Goal: Task Accomplishment & Management: Use online tool/utility

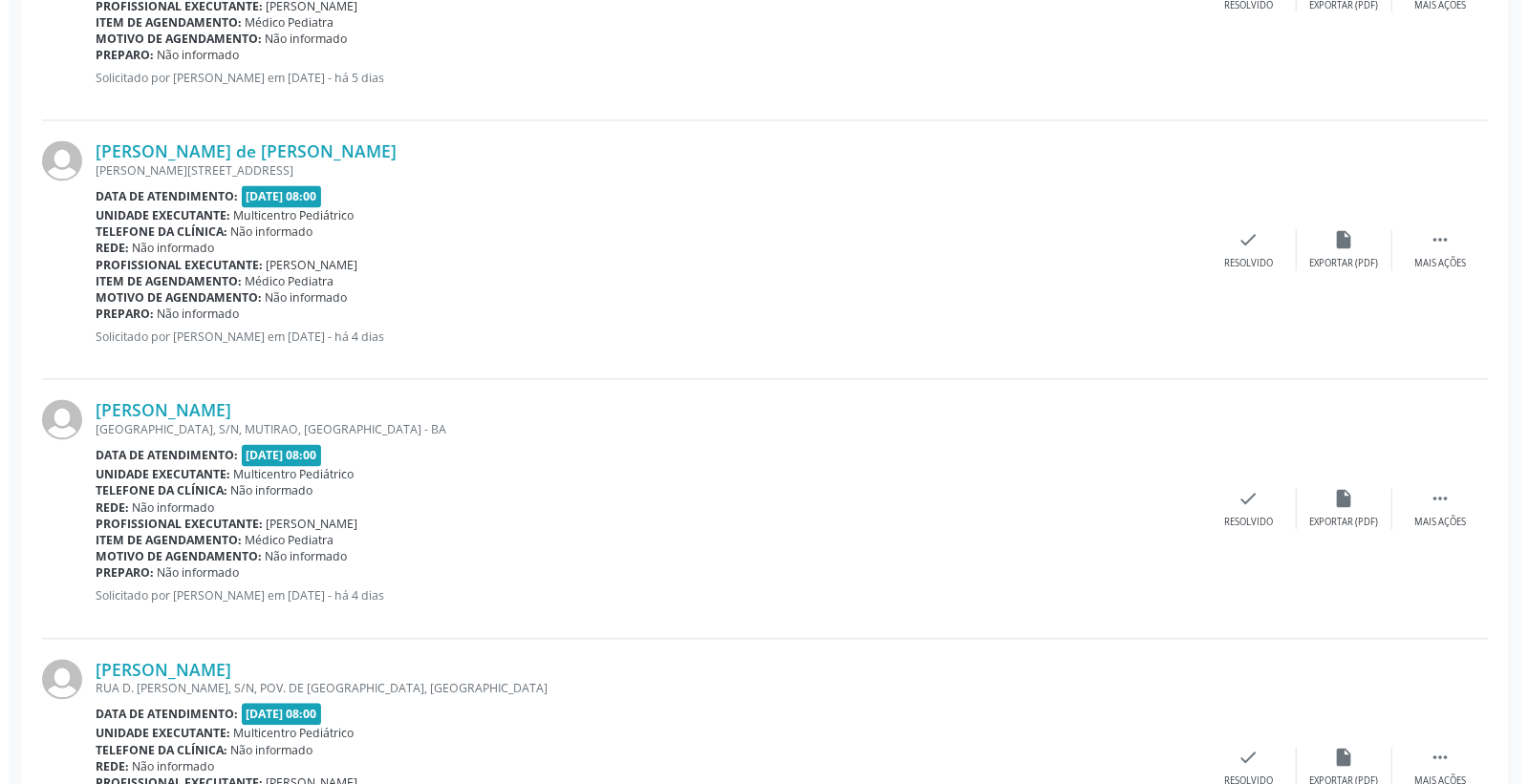
scroll to position [2440, 0]
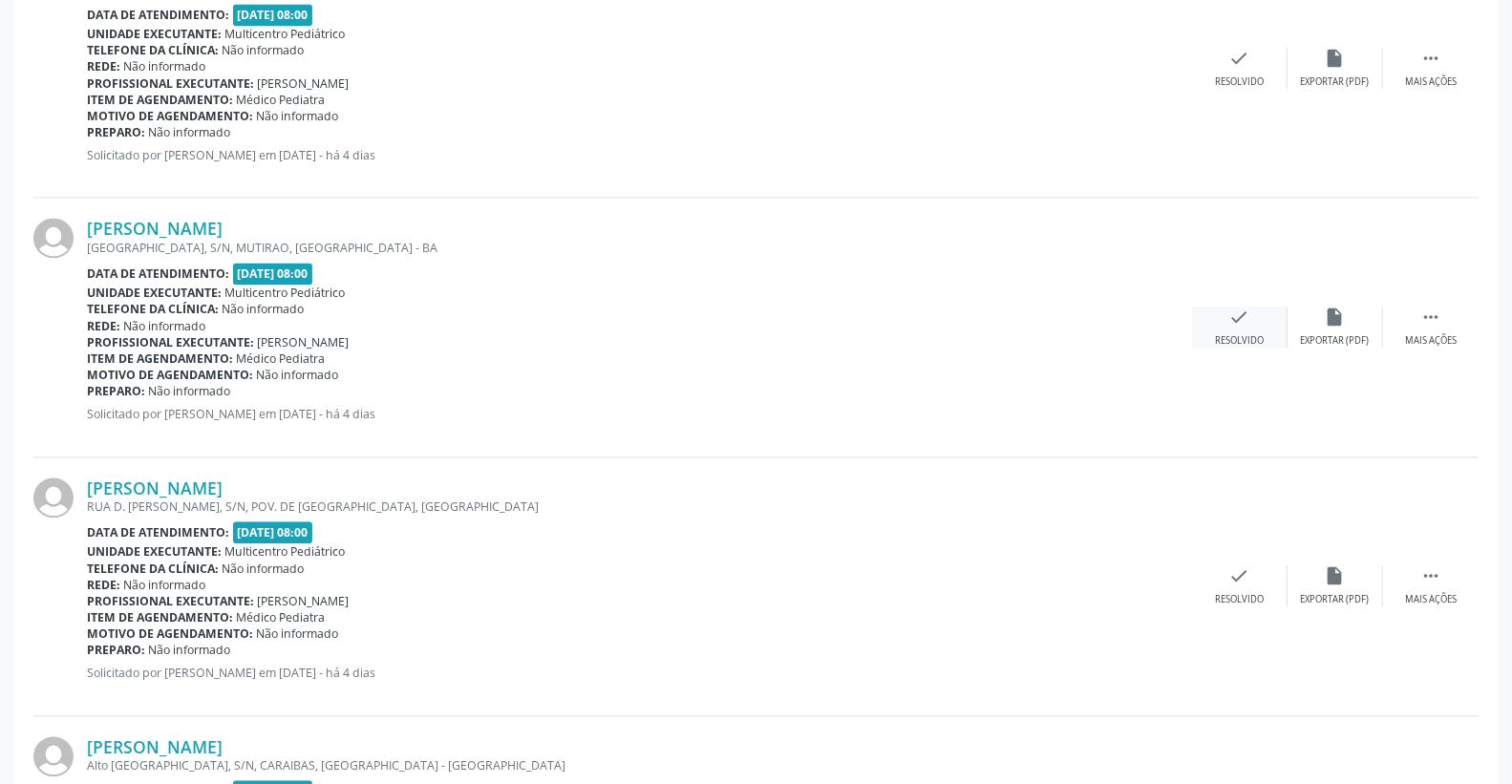
click at [1230, 325] on icon "check" at bounding box center [1239, 316] width 21 height 21
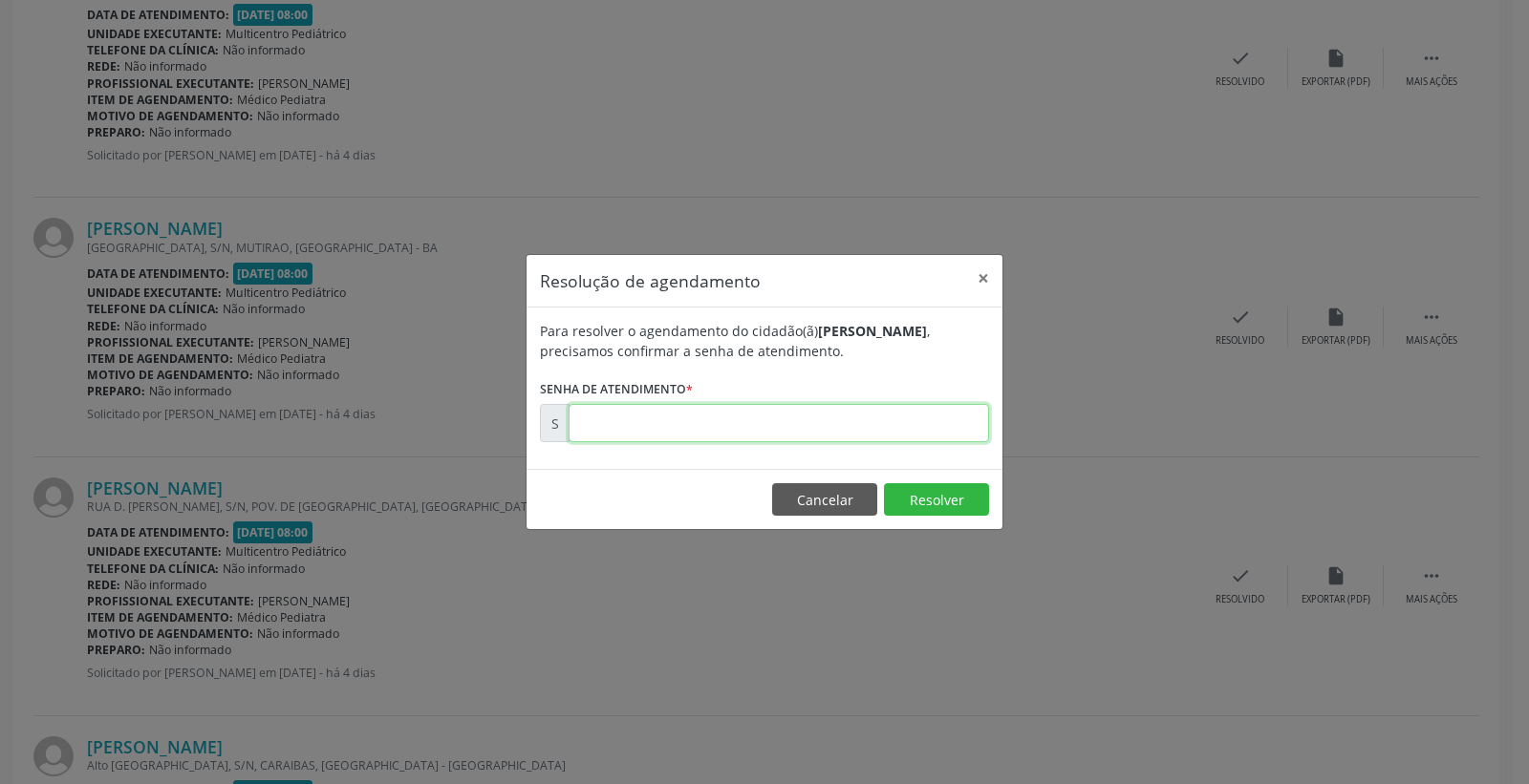
click at [894, 423] on input "text" at bounding box center [778, 423] width 420 height 39
type input "00175620"
click at [939, 499] on button "Resolver" at bounding box center [937, 499] width 105 height 33
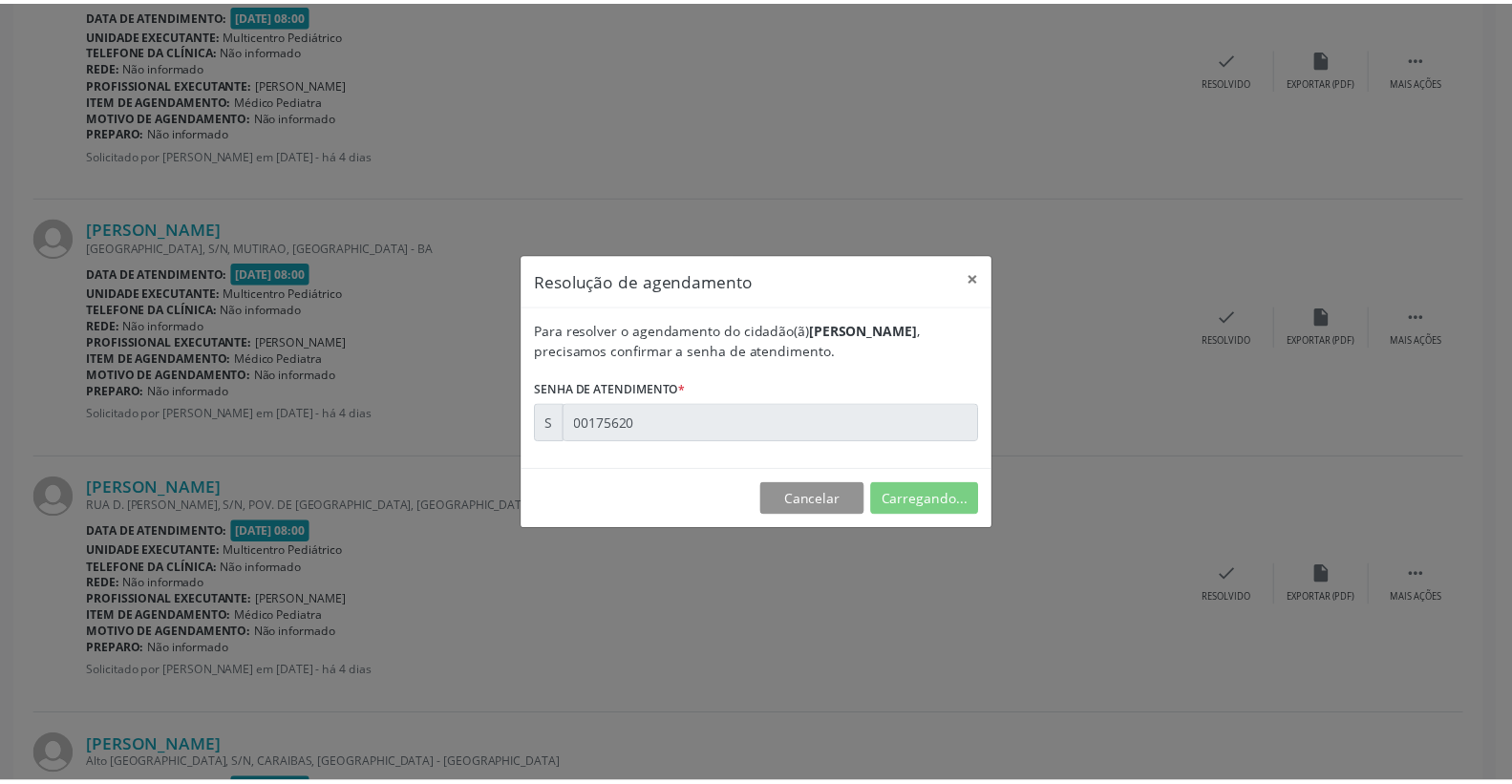
scroll to position [0, 0]
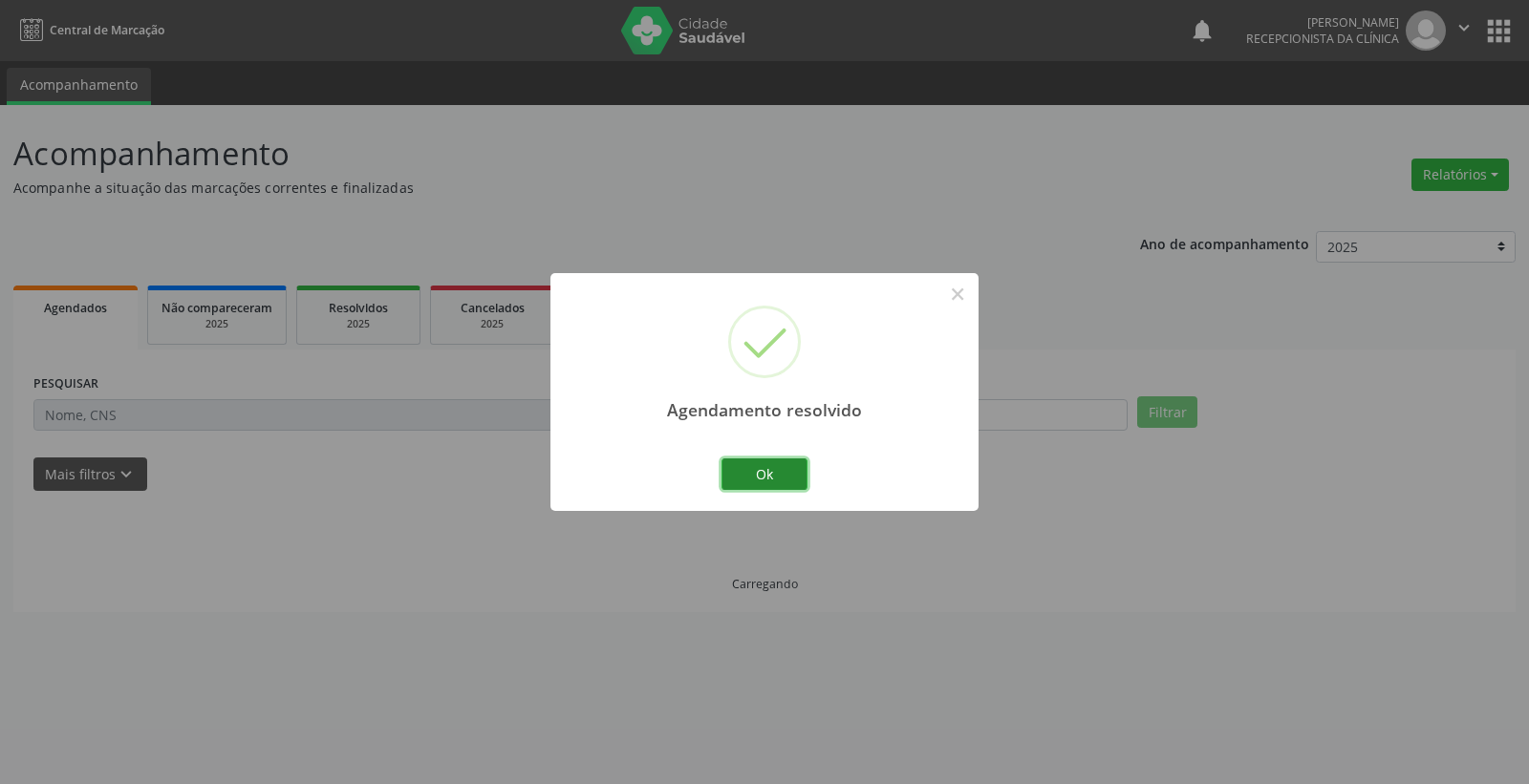
click at [756, 476] on button "Ok" at bounding box center [764, 475] width 86 height 33
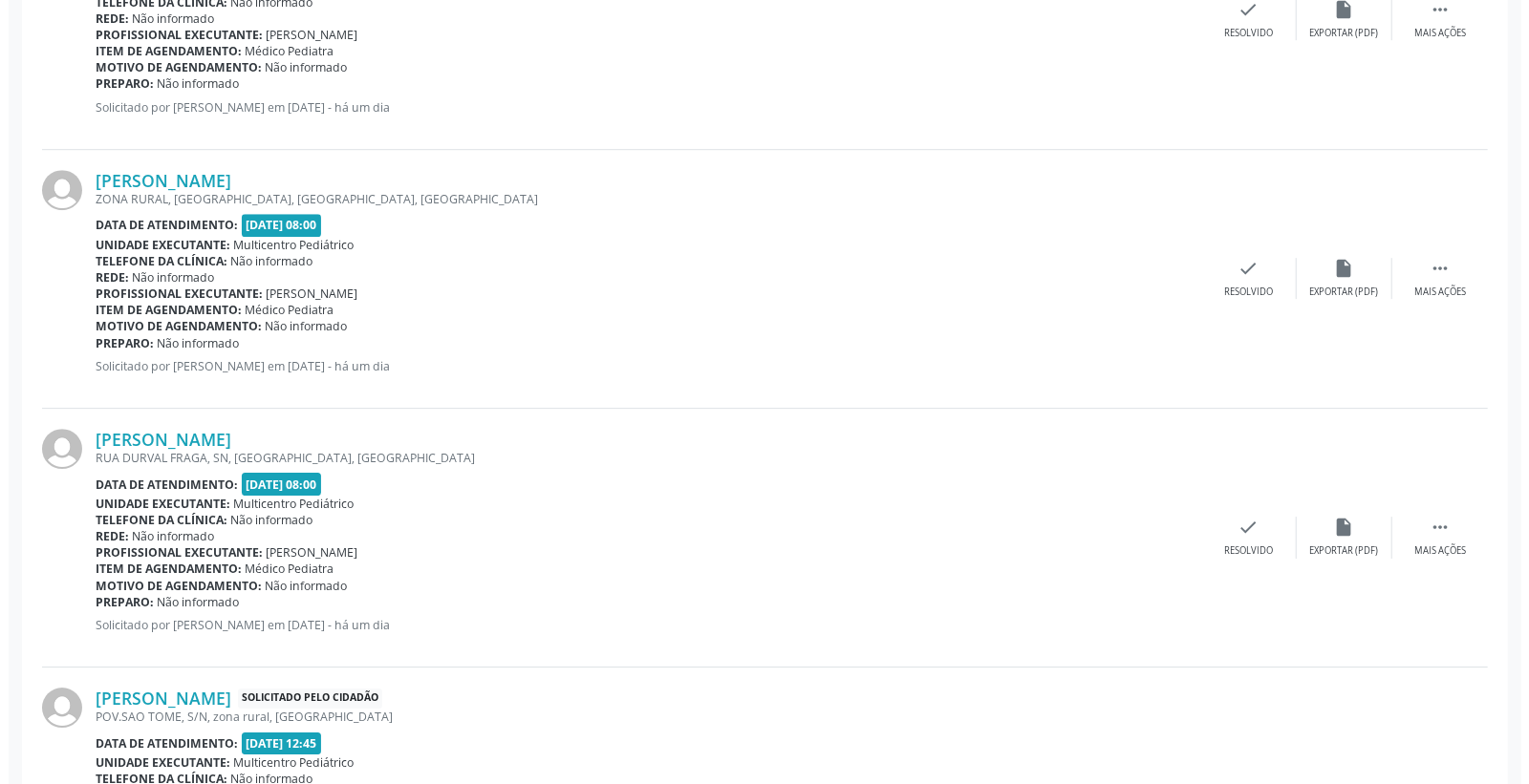
scroll to position [3713, 0]
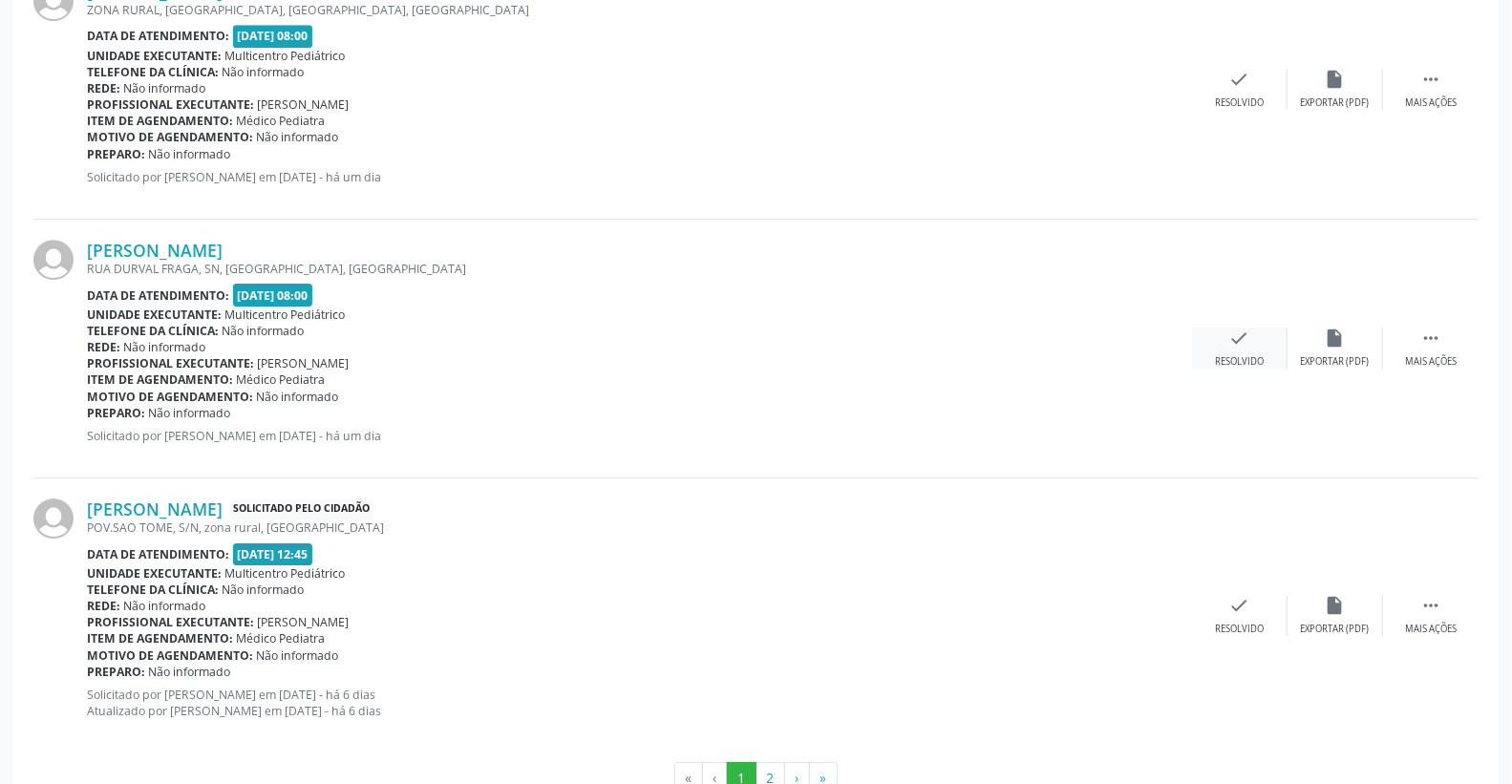
click at [1247, 332] on icon "check" at bounding box center [1239, 337] width 21 height 21
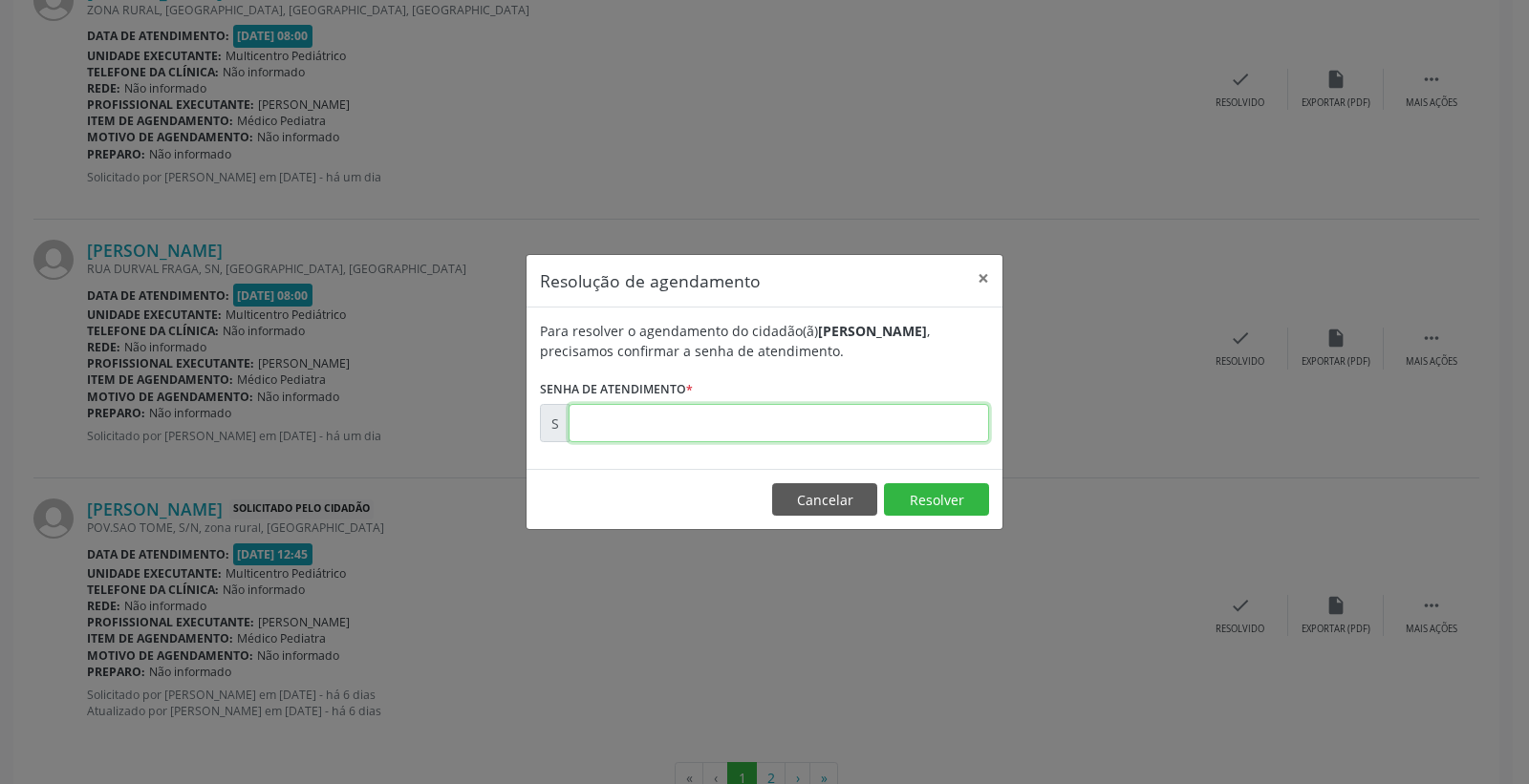
click at [946, 412] on input "text" at bounding box center [778, 423] width 420 height 39
type input "00175697"
click at [965, 508] on button "Resolver" at bounding box center [937, 499] width 105 height 33
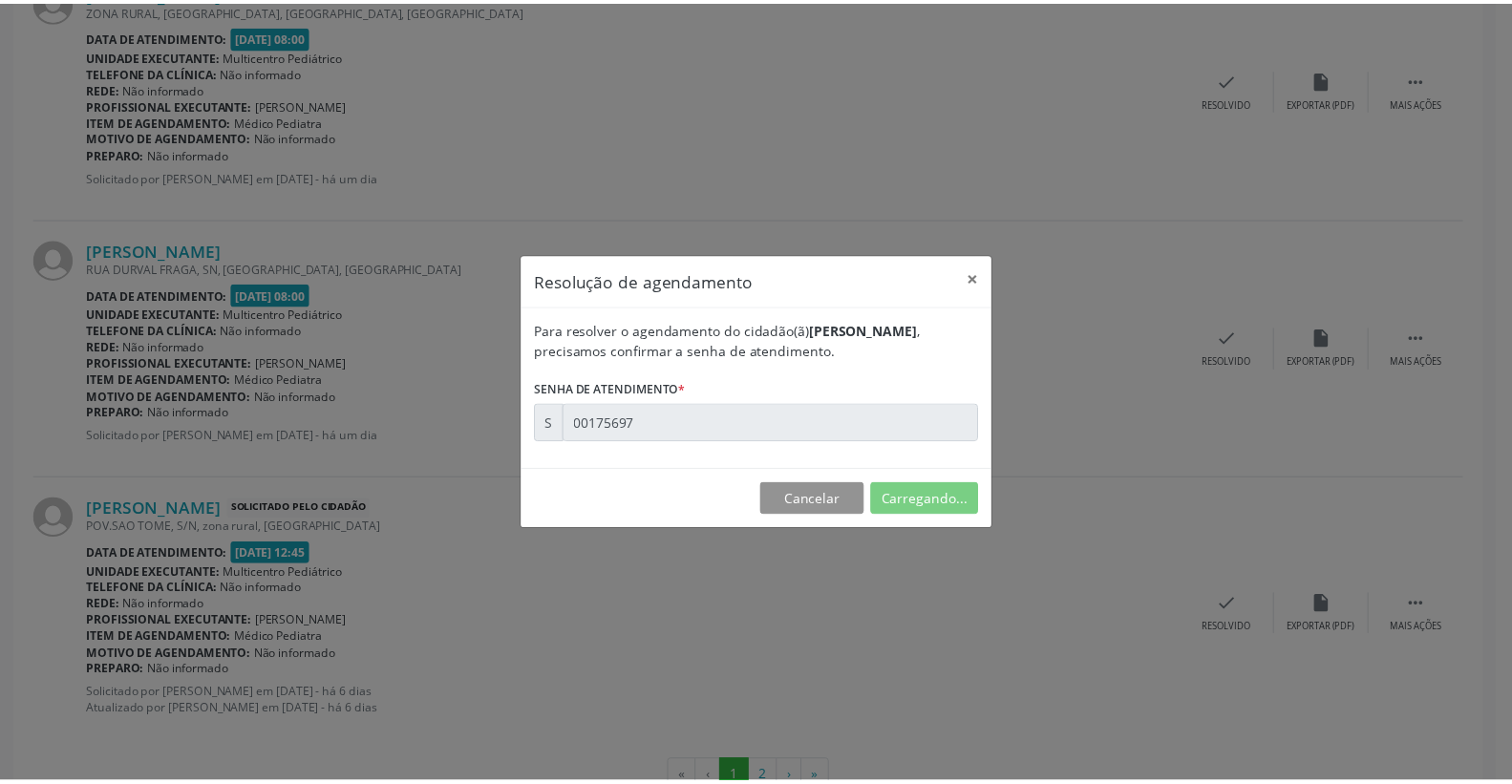
scroll to position [0, 0]
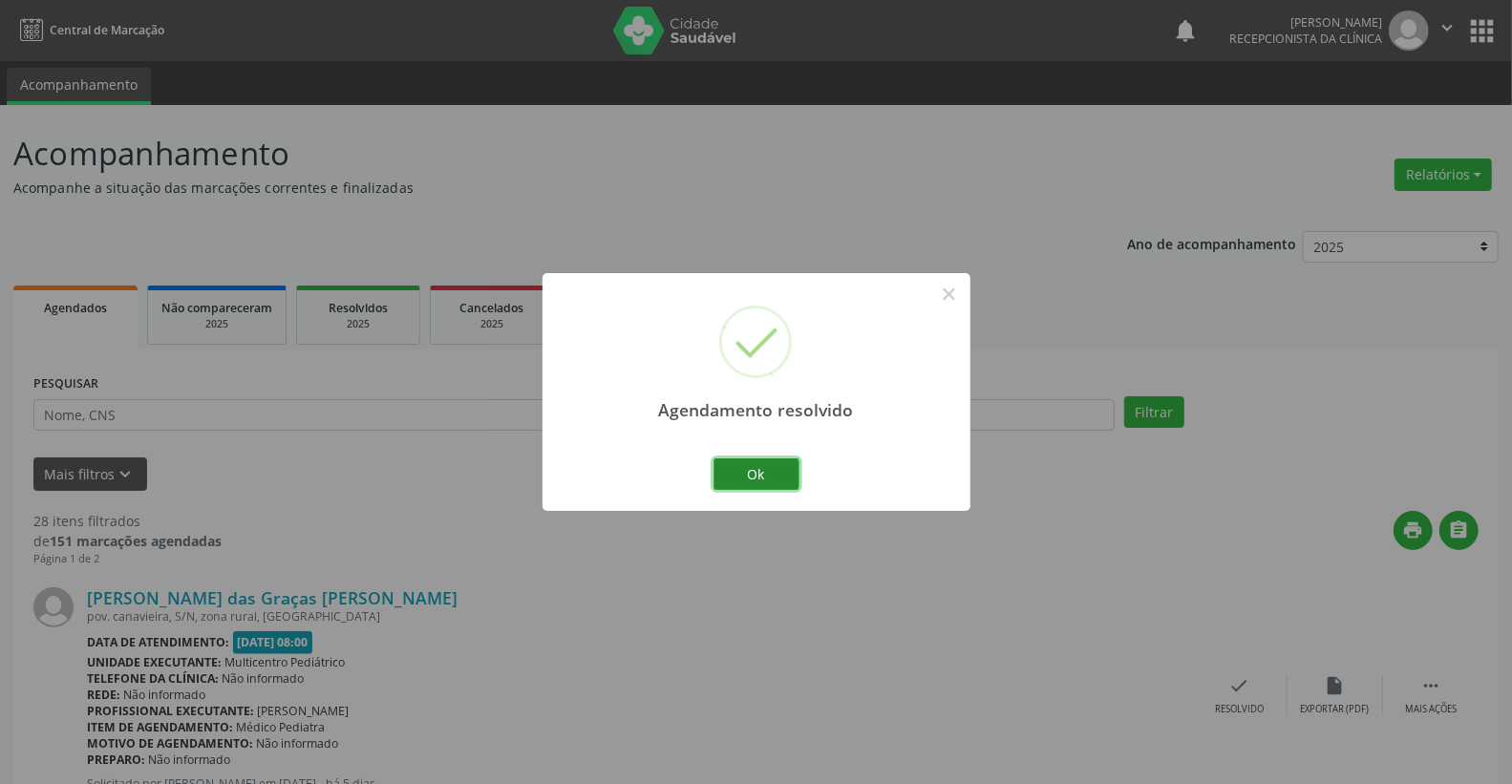
click at [771, 482] on button "Ok" at bounding box center [756, 475] width 86 height 33
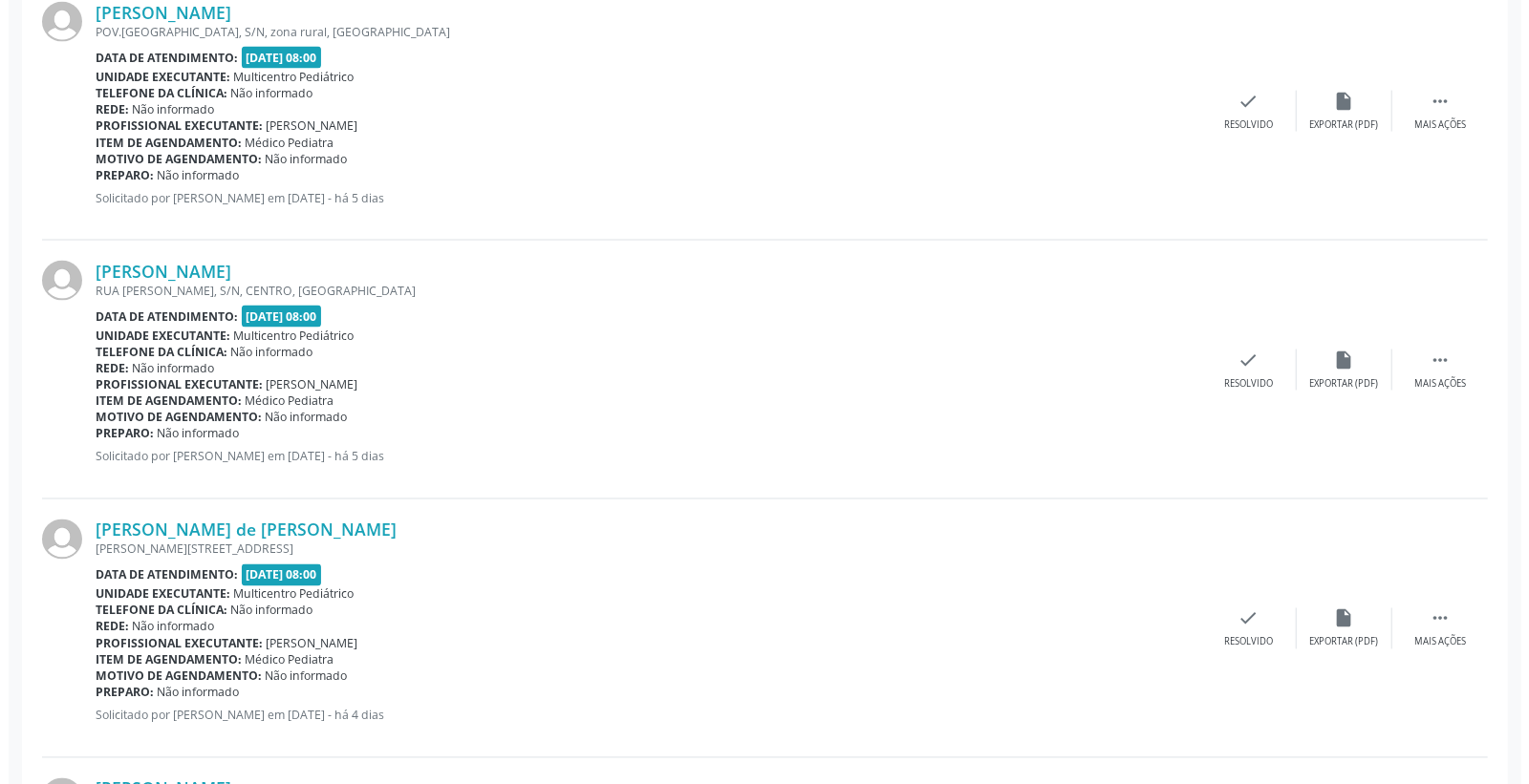
scroll to position [1910, 0]
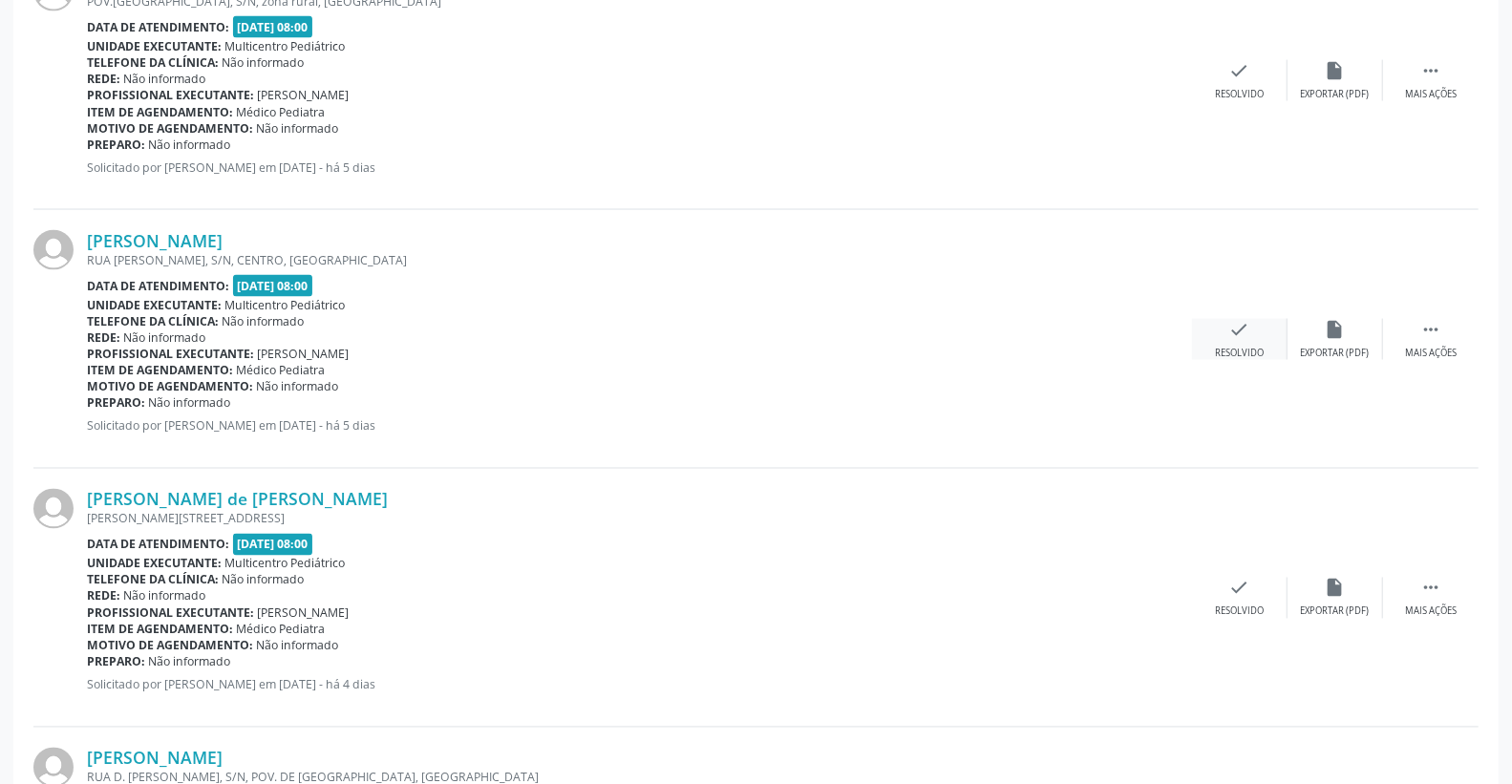
click at [1257, 332] on div "check Resolvido" at bounding box center [1240, 340] width 96 height 42
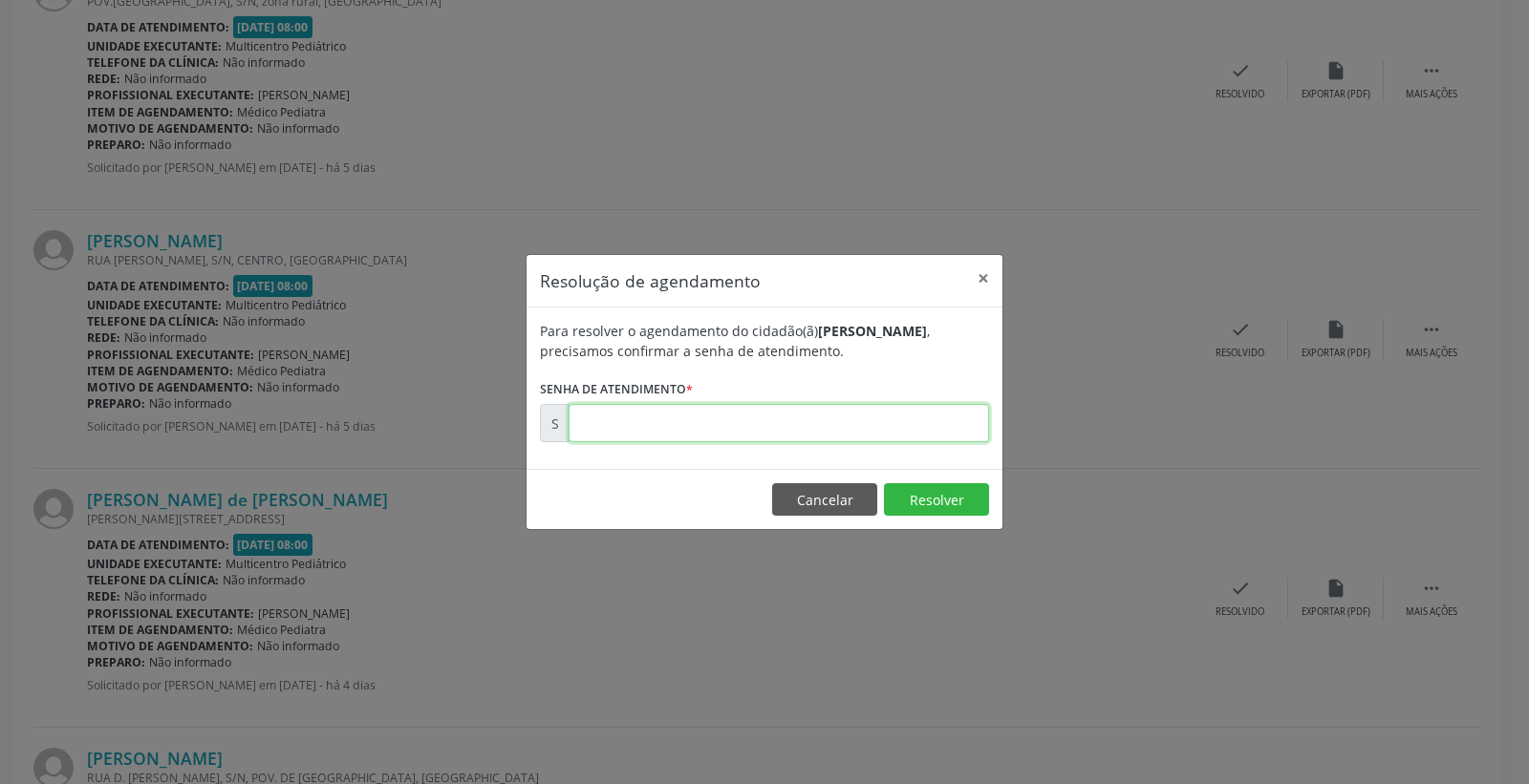
click at [921, 424] on input "text" at bounding box center [778, 423] width 420 height 39
type input "00175432"
click at [931, 492] on button "Resolver" at bounding box center [937, 499] width 105 height 33
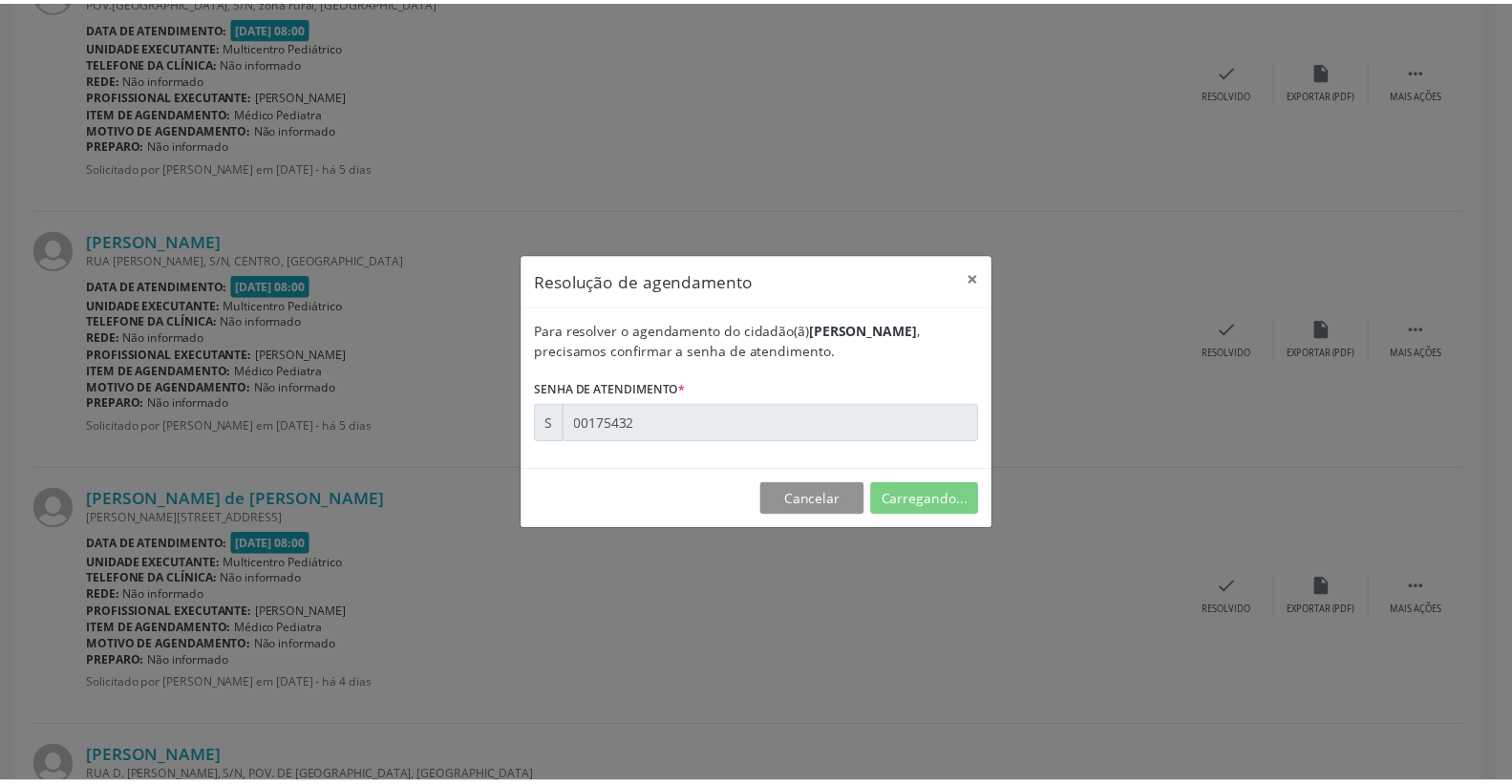
scroll to position [0, 0]
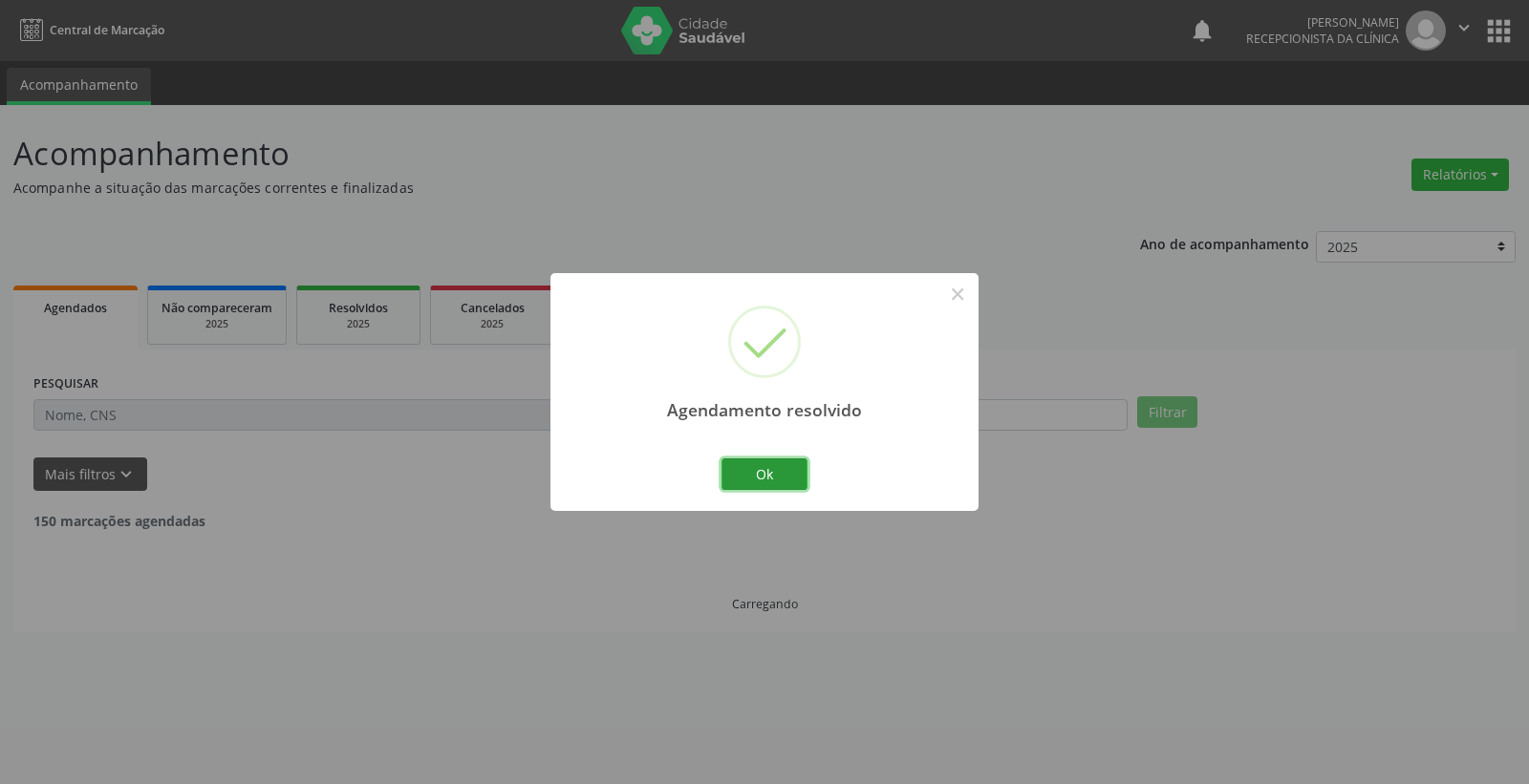
click at [767, 470] on button "Ok" at bounding box center [764, 475] width 86 height 33
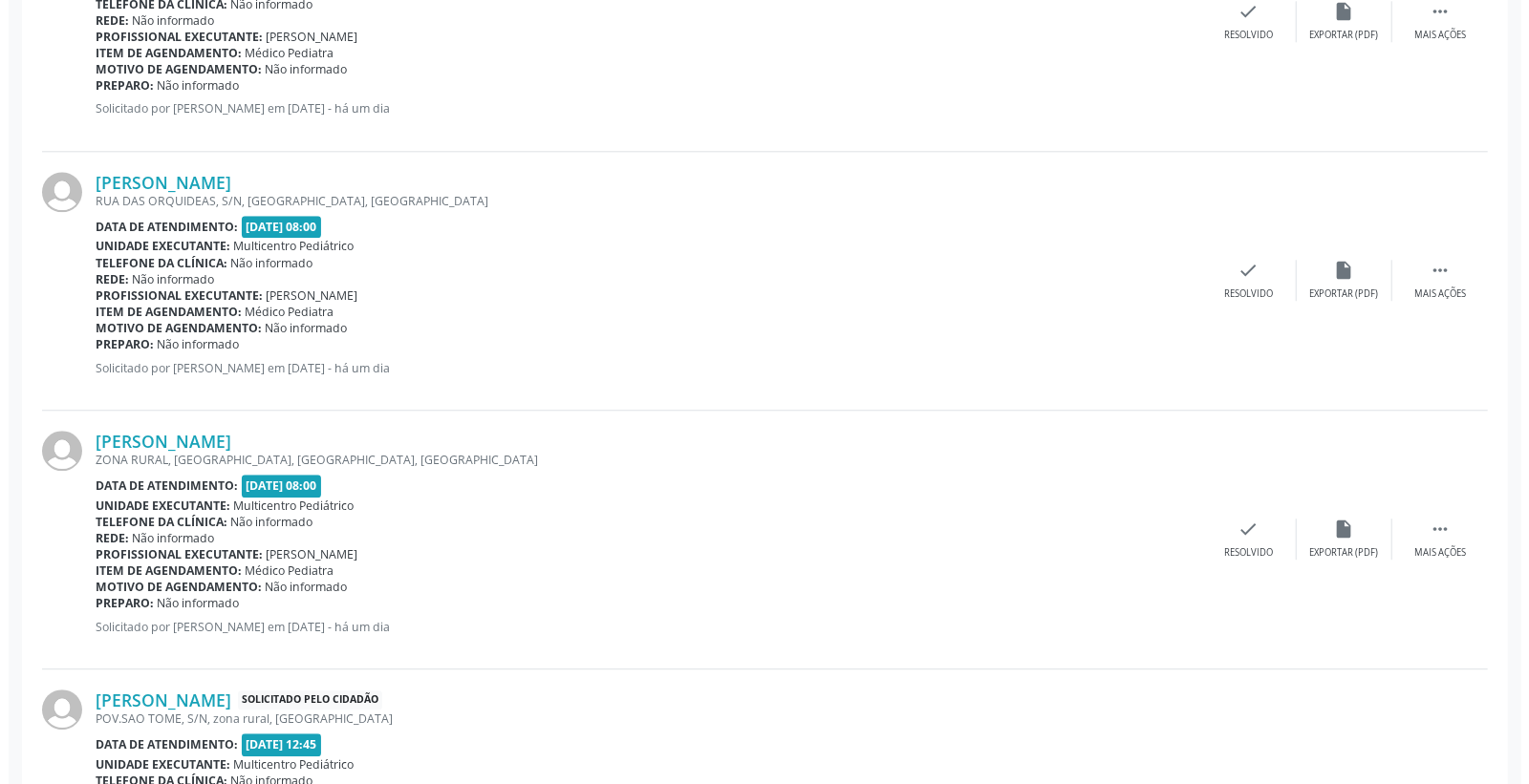
scroll to position [3078, 0]
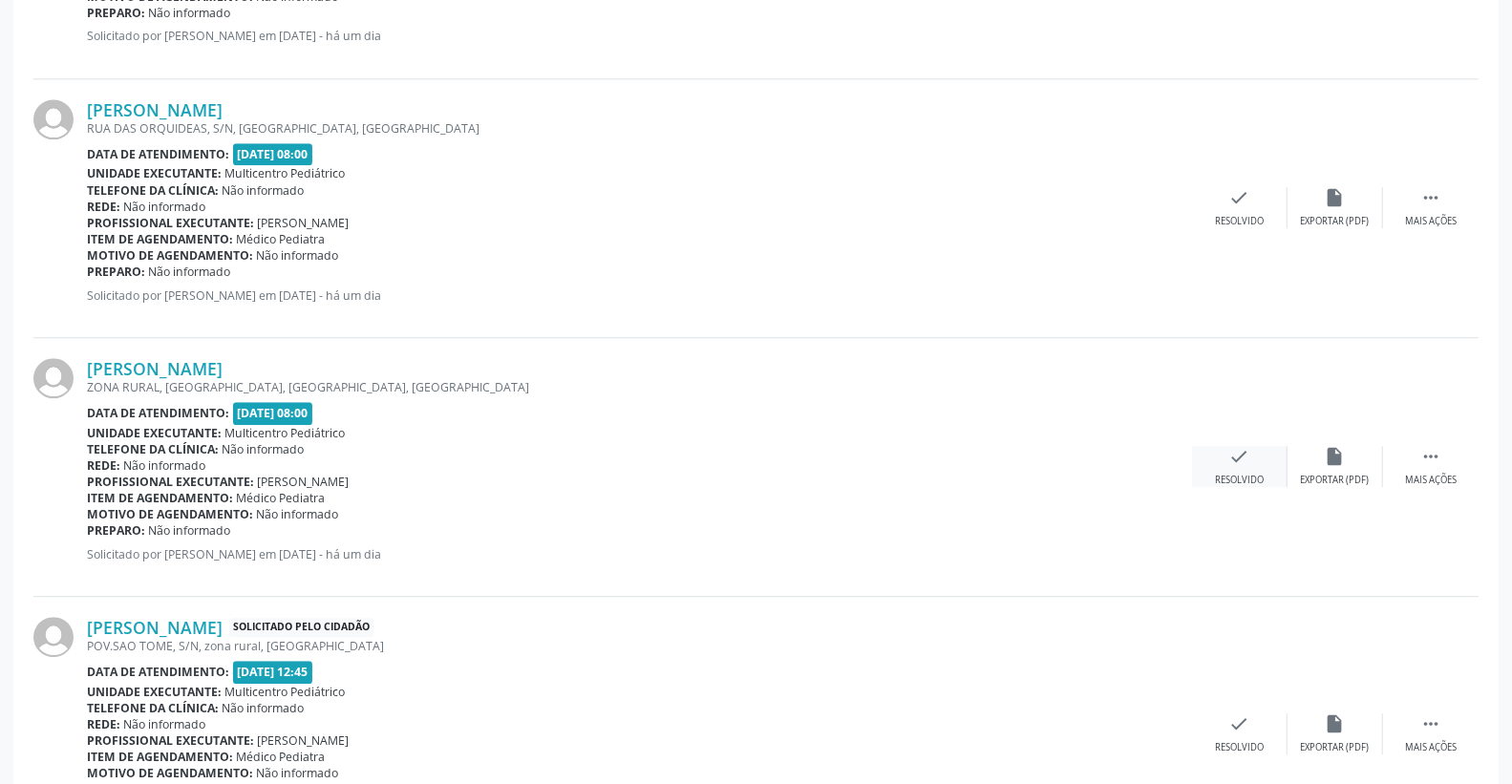
click at [1247, 471] on div "check Resolvido" at bounding box center [1240, 467] width 96 height 42
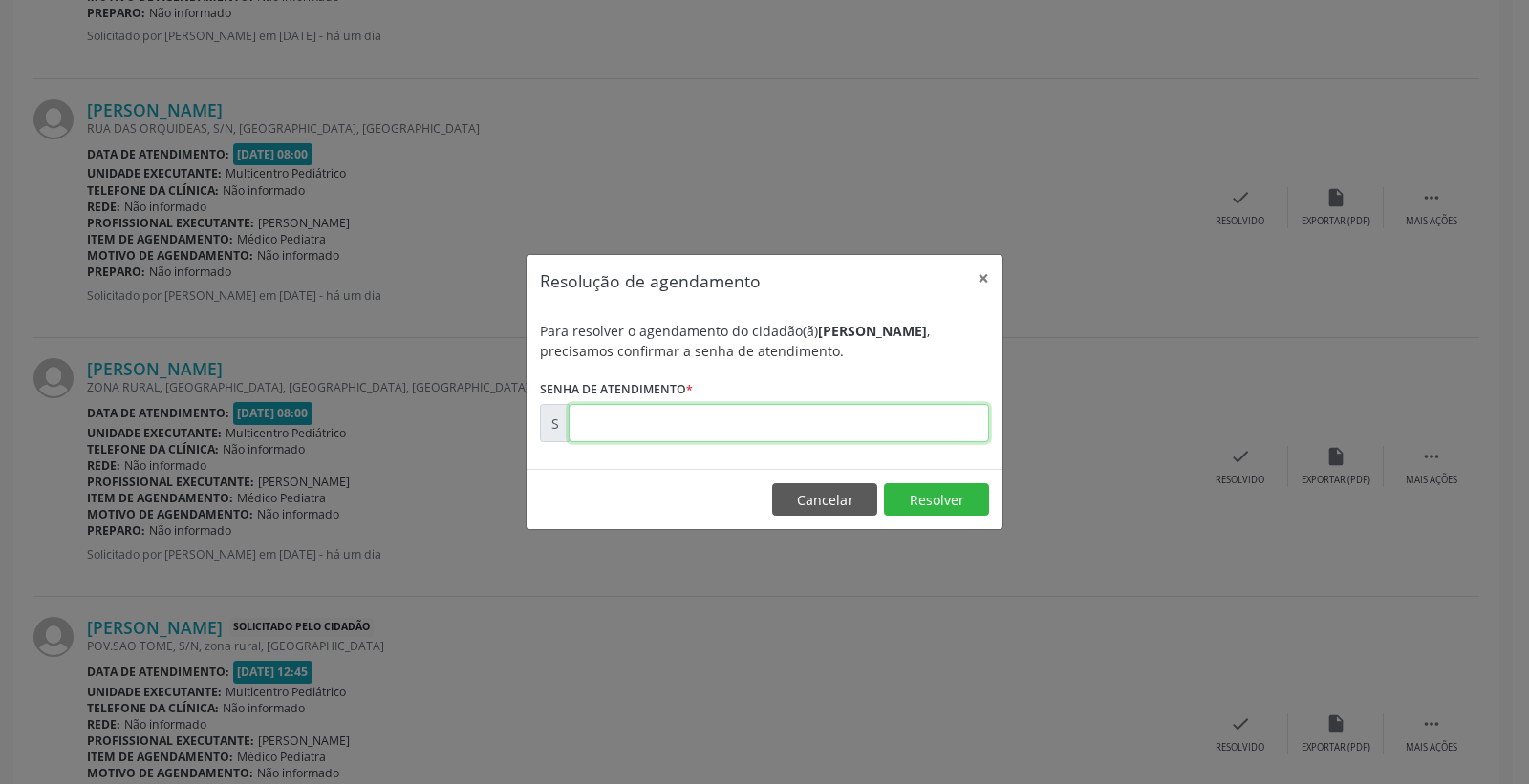
click at [917, 436] on input "text" at bounding box center [778, 423] width 420 height 39
type input "00175695"
click at [930, 494] on button "Resolver" at bounding box center [937, 499] width 105 height 33
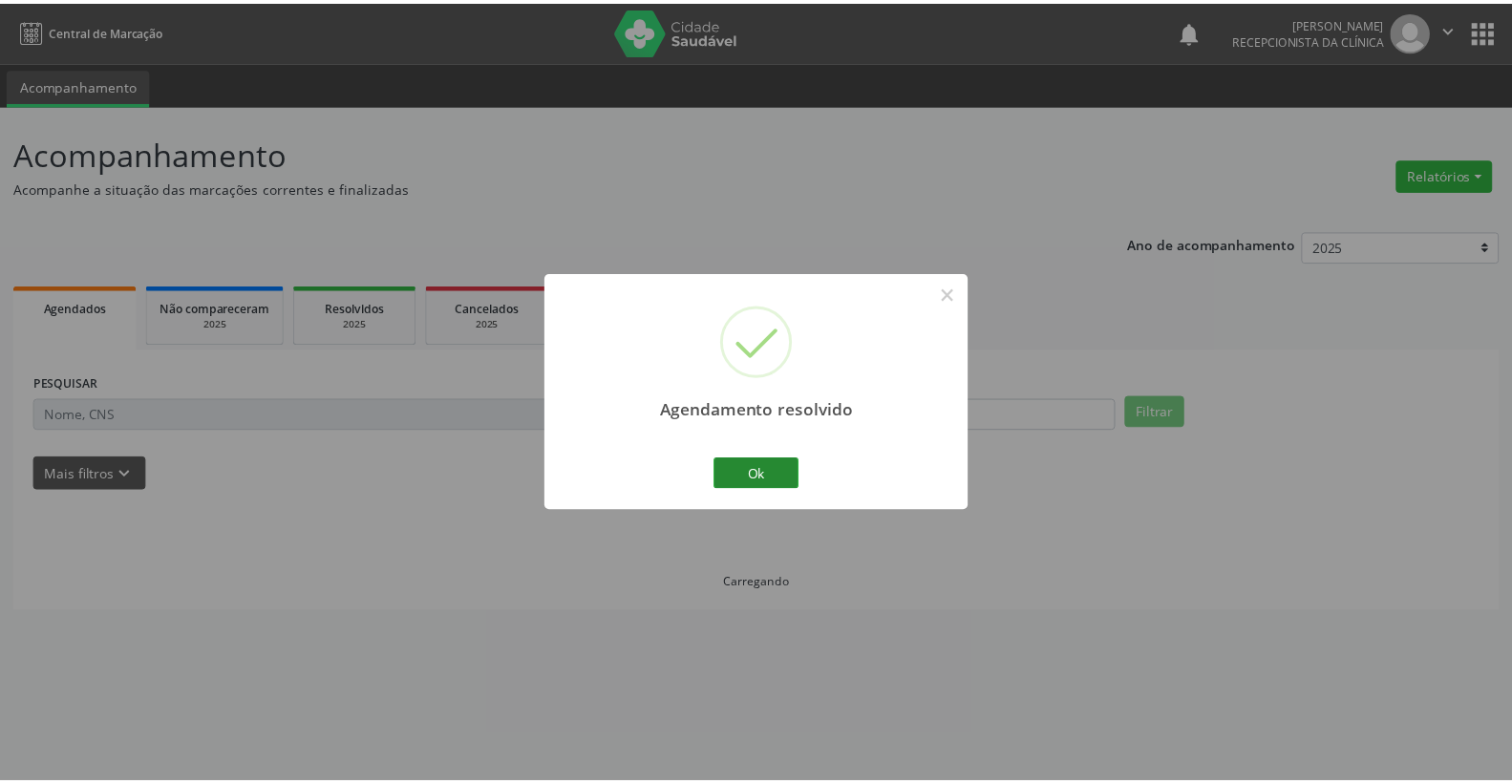
scroll to position [0, 0]
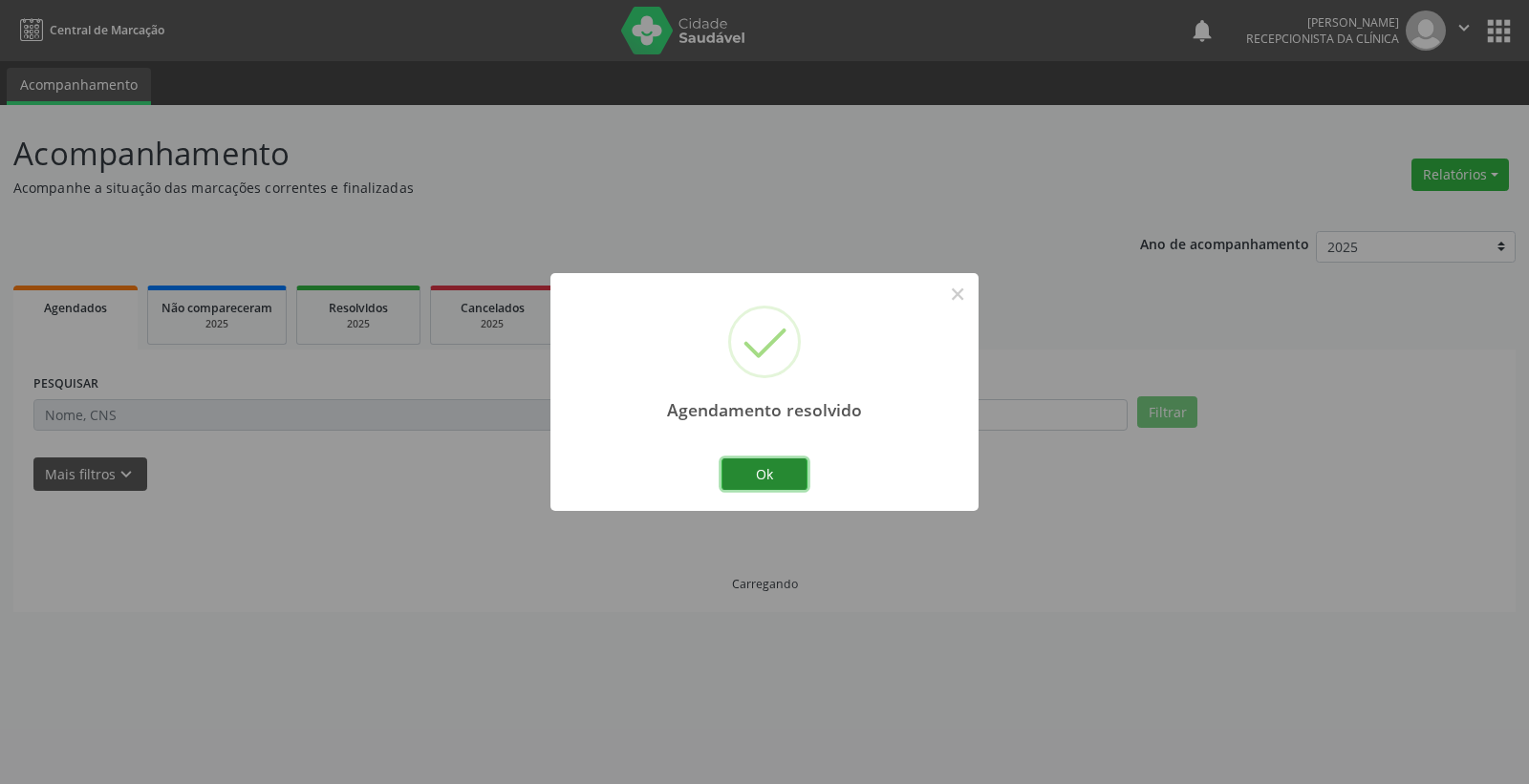
click at [768, 466] on button "Ok" at bounding box center [764, 475] width 86 height 33
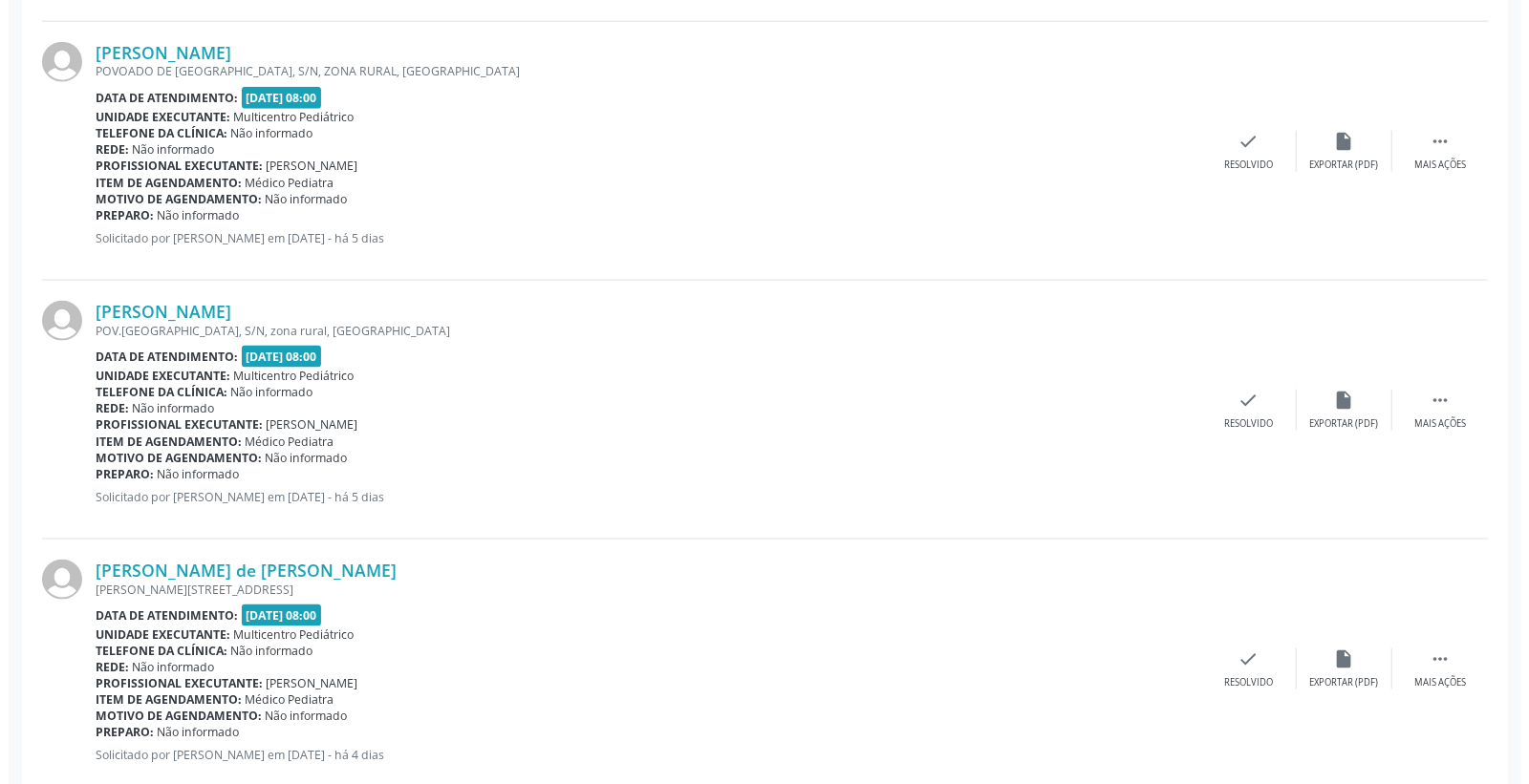
scroll to position [1698, 0]
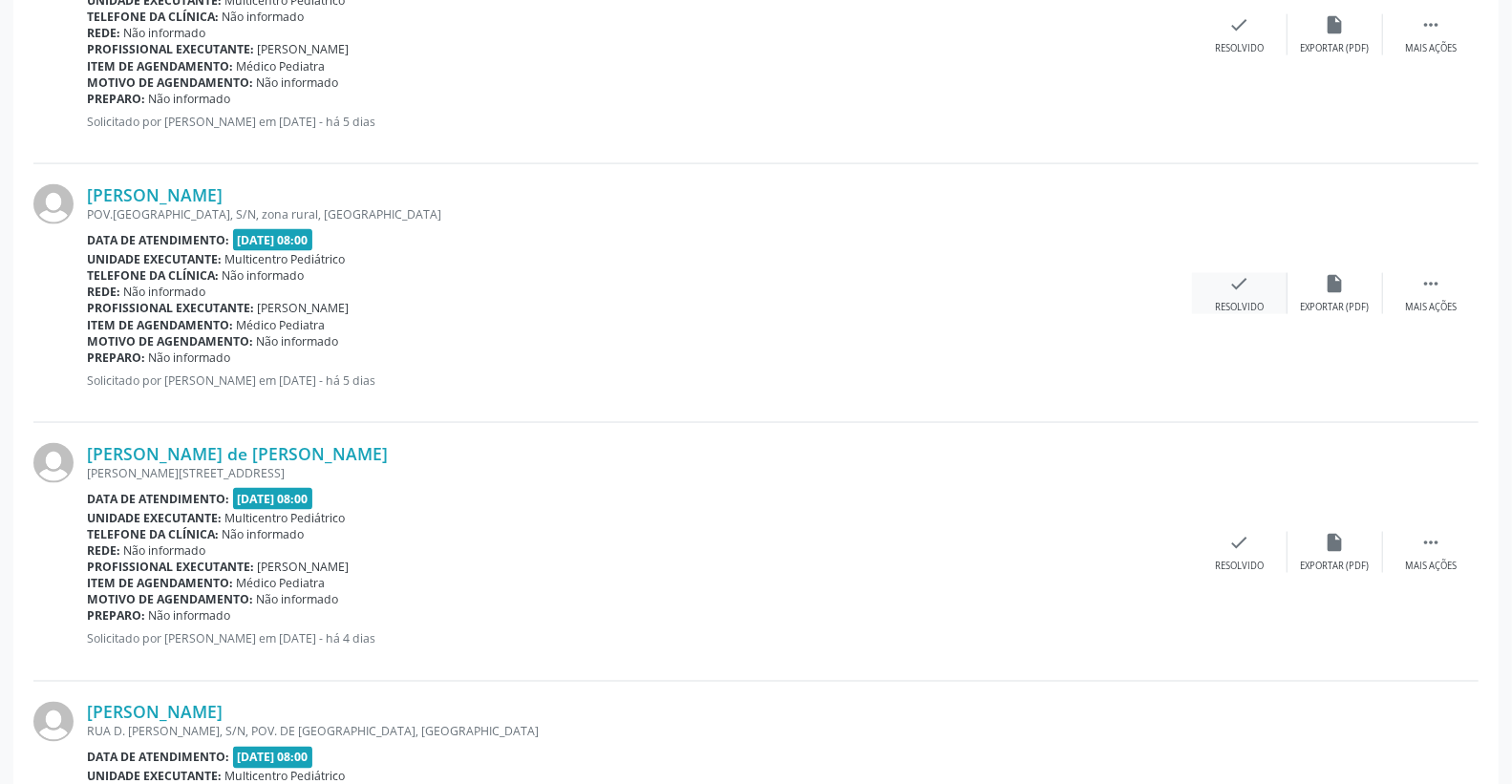
click at [1246, 281] on icon "check" at bounding box center [1239, 283] width 21 height 21
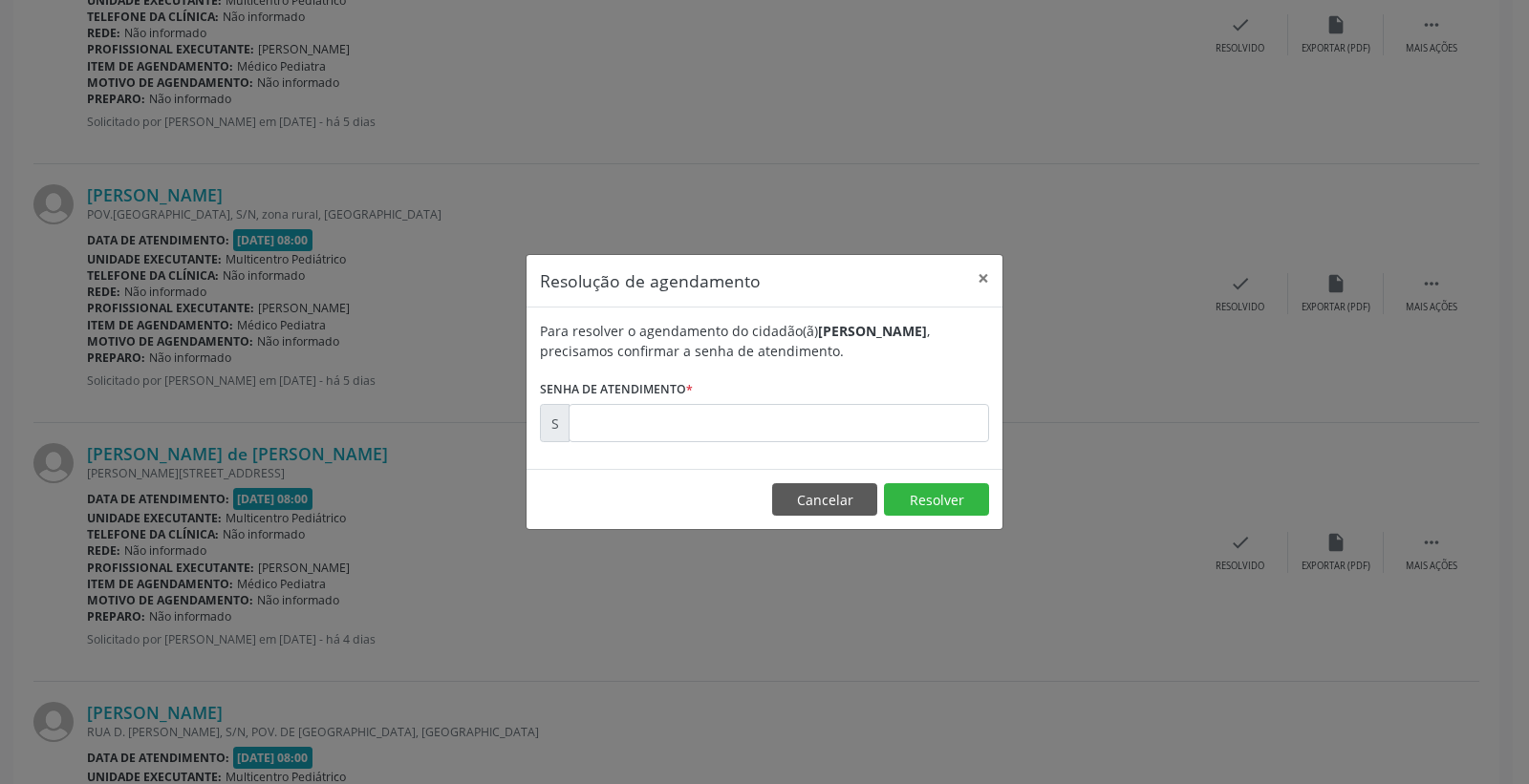
click at [927, 402] on form "Para resolver o agendamento do cidadão(ã) [PERSON_NAME] , precisamos confirmar …" at bounding box center [764, 382] width 449 height 122
click at [925, 404] on input "text" at bounding box center [778, 423] width 420 height 39
type input "00175411"
click at [923, 500] on button "Resolver" at bounding box center [937, 499] width 105 height 33
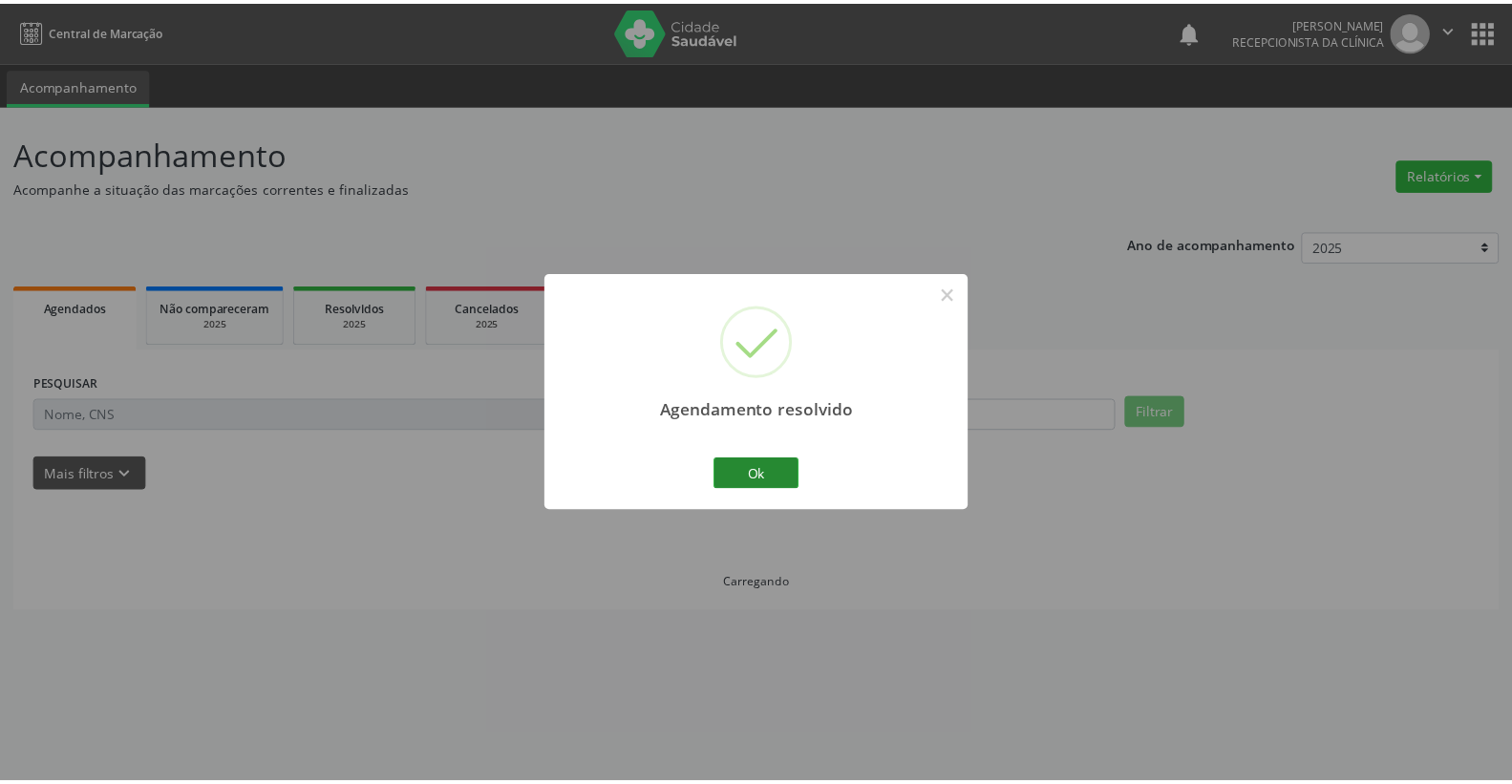
scroll to position [0, 0]
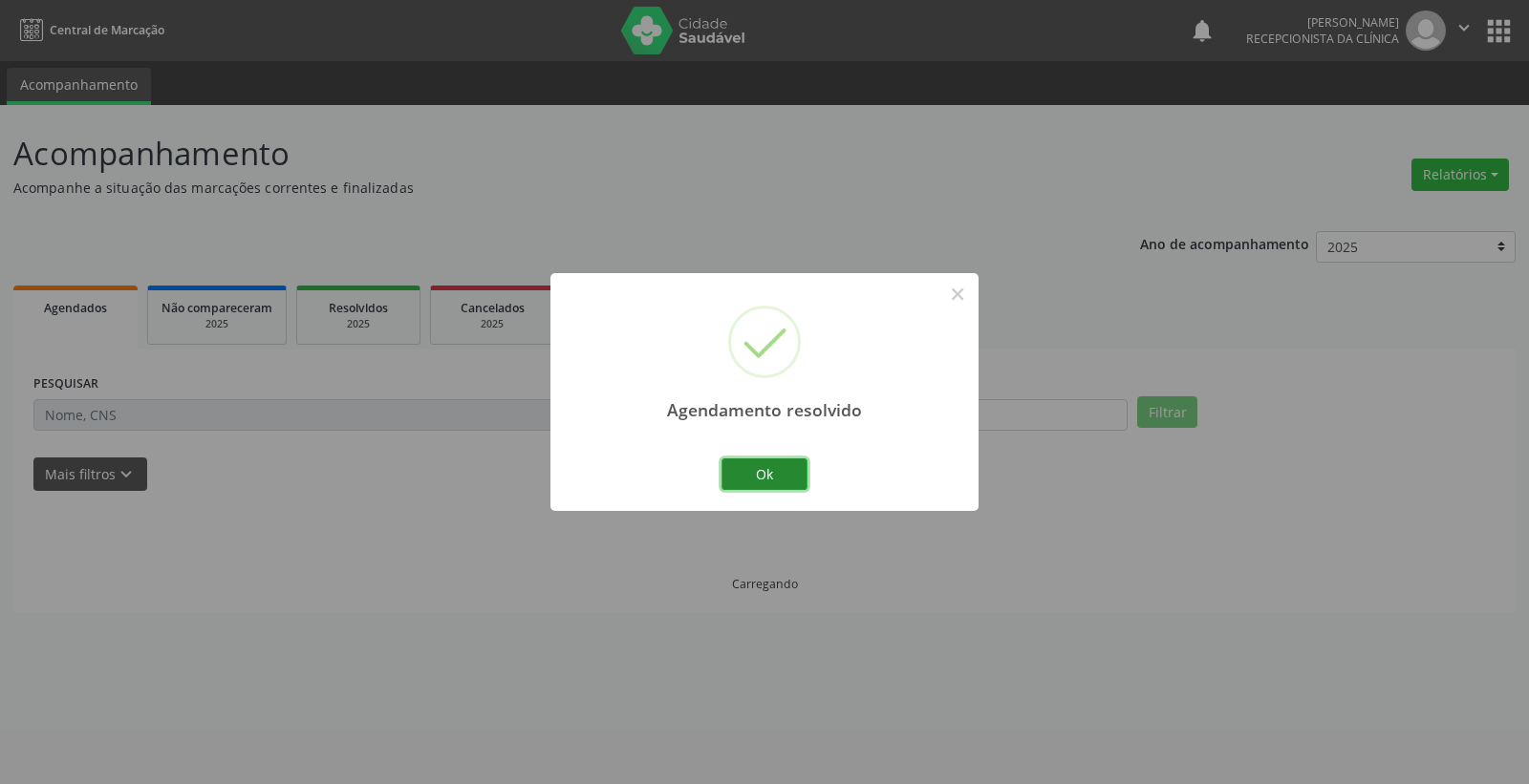
click at [766, 474] on button "Ok" at bounding box center [764, 475] width 86 height 33
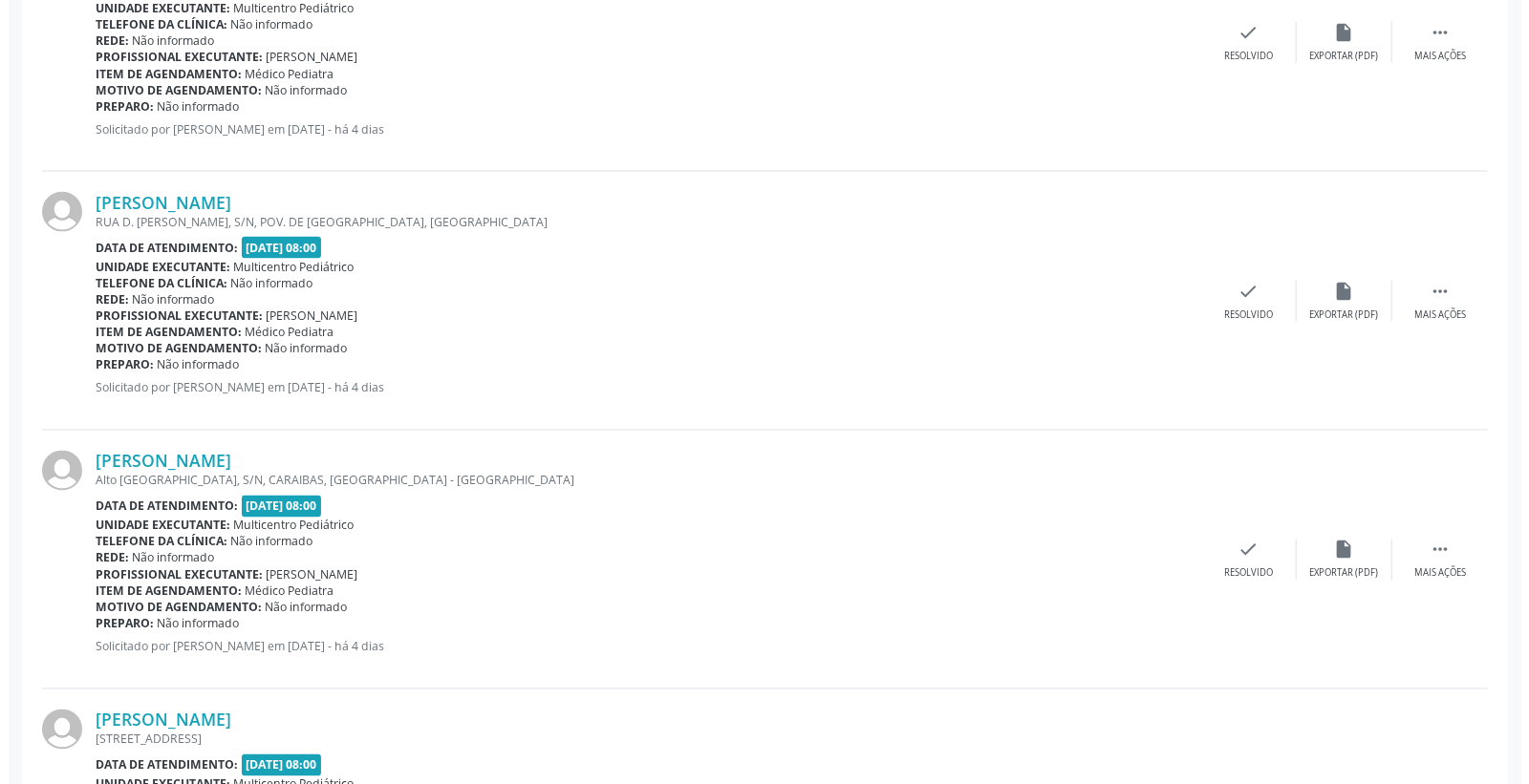
scroll to position [1910, 0]
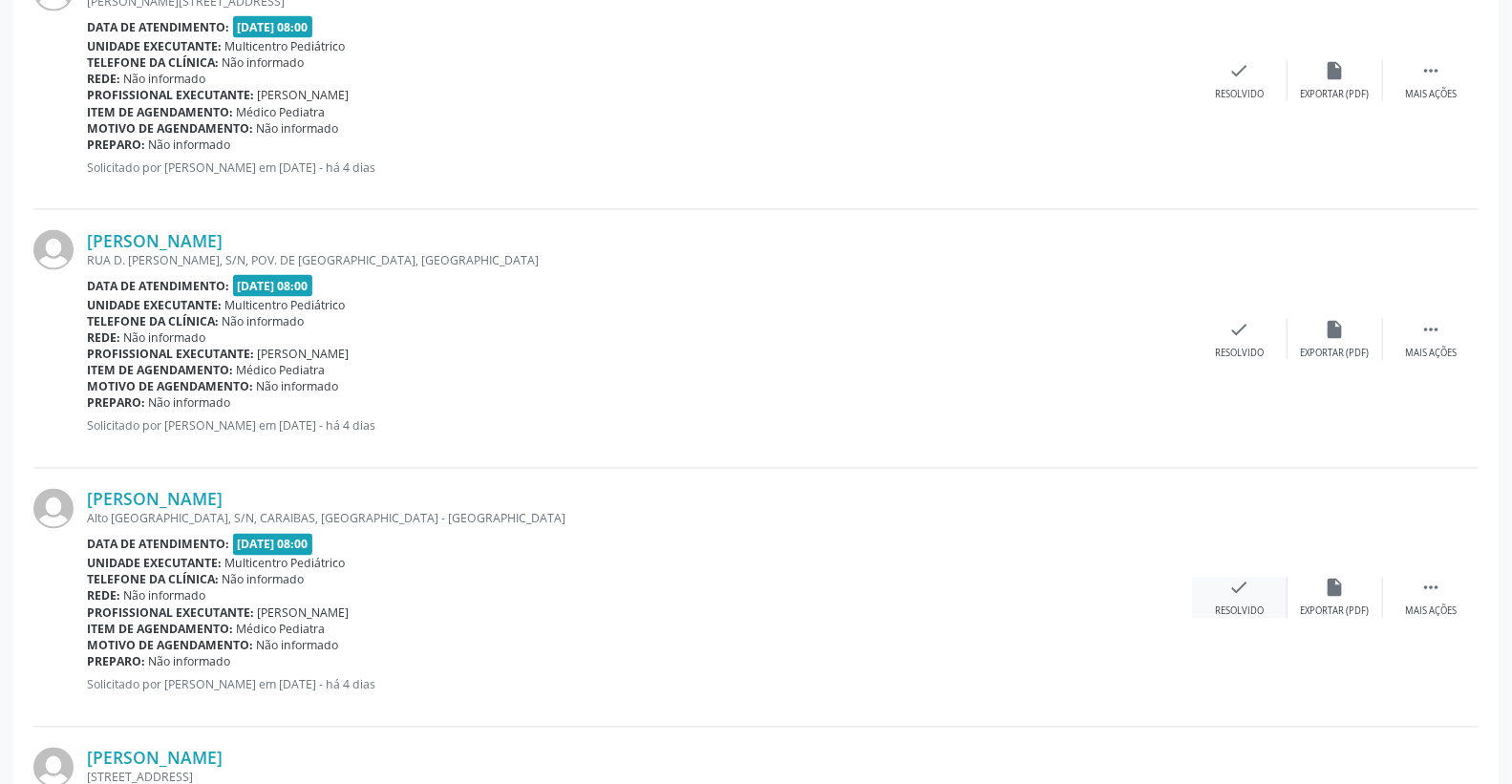
click at [1252, 600] on div "check Resolvido" at bounding box center [1240, 598] width 96 height 42
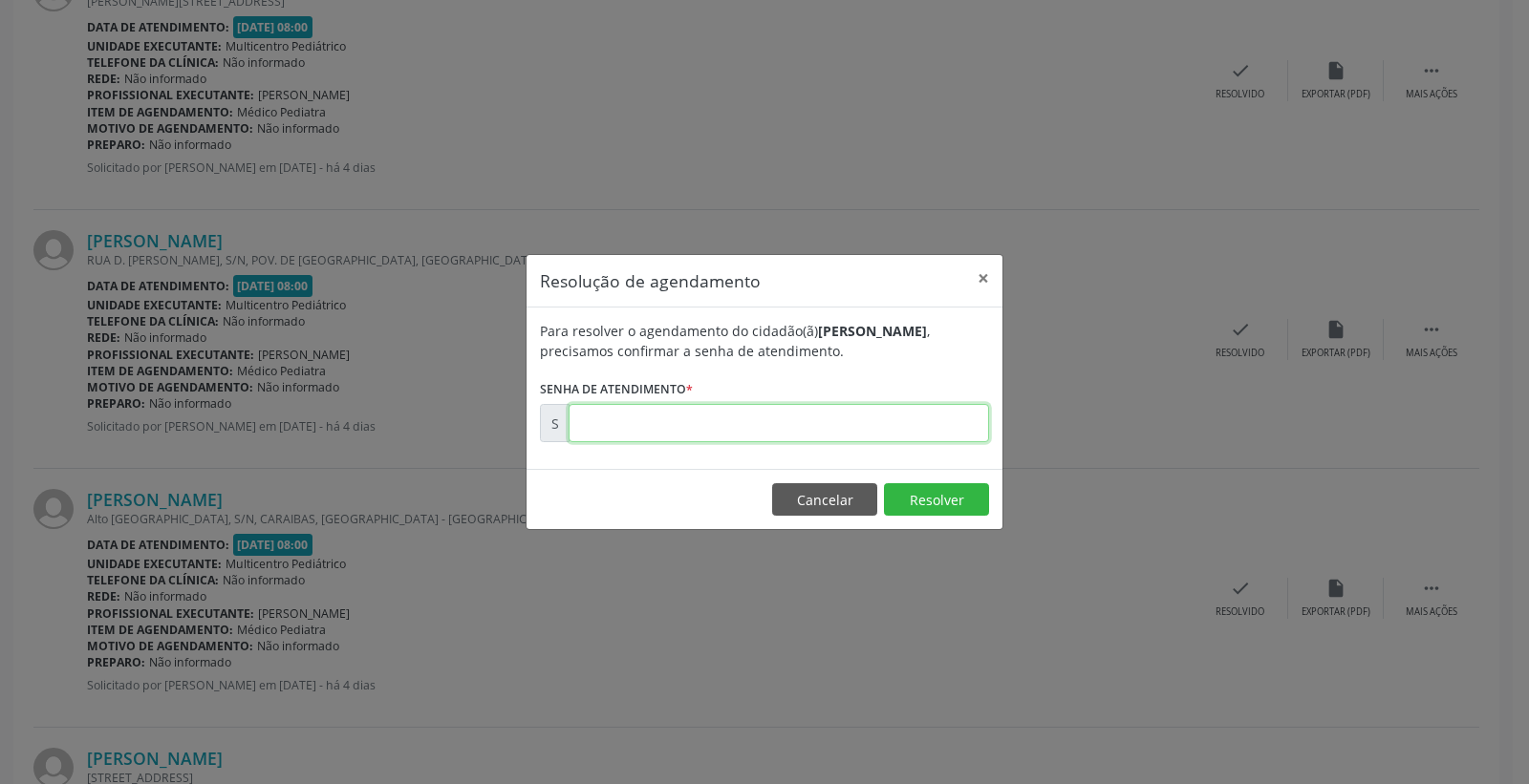
click at [912, 436] on input "text" at bounding box center [778, 423] width 420 height 39
type input "00175644"
click at [946, 490] on button "Resolver" at bounding box center [937, 499] width 105 height 33
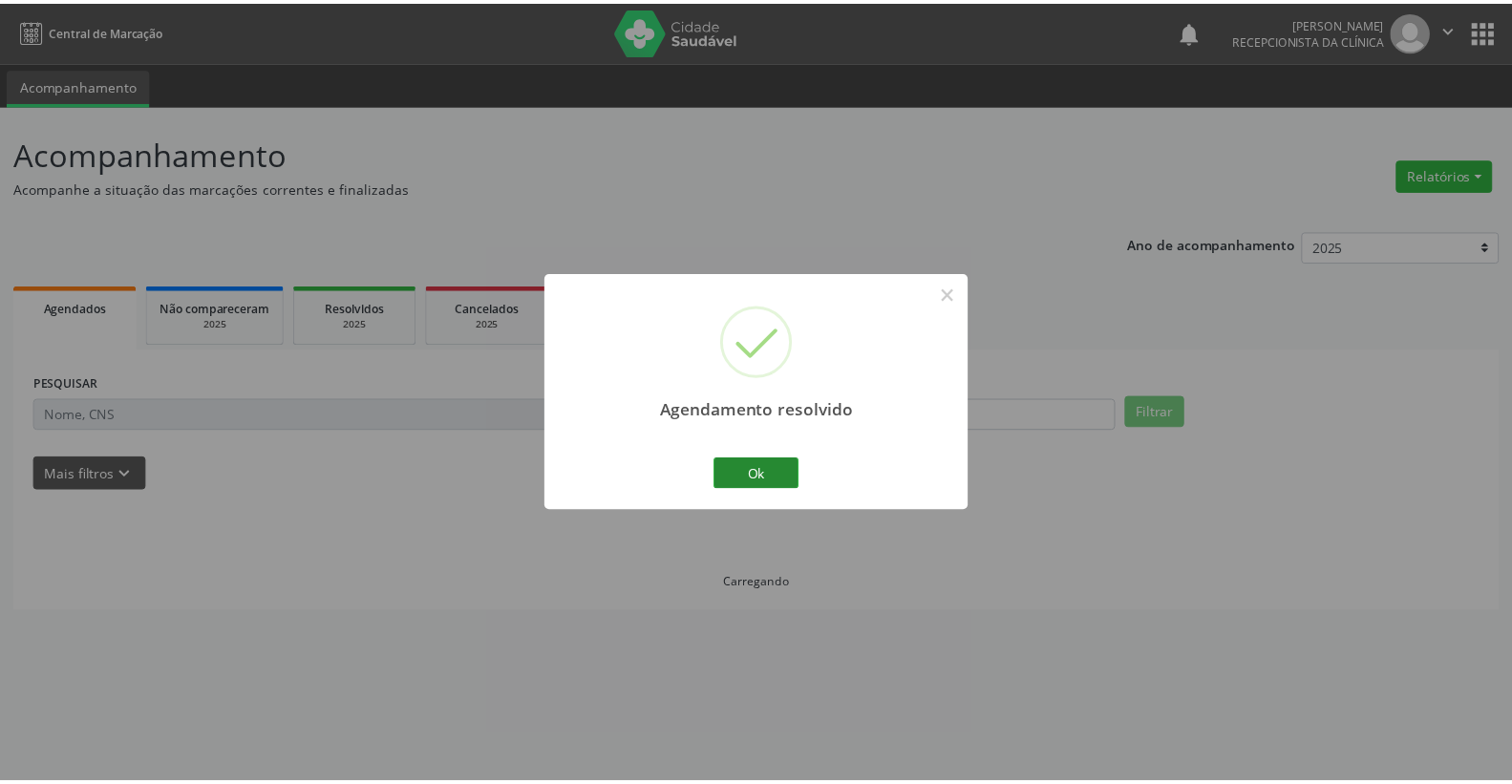
scroll to position [0, 0]
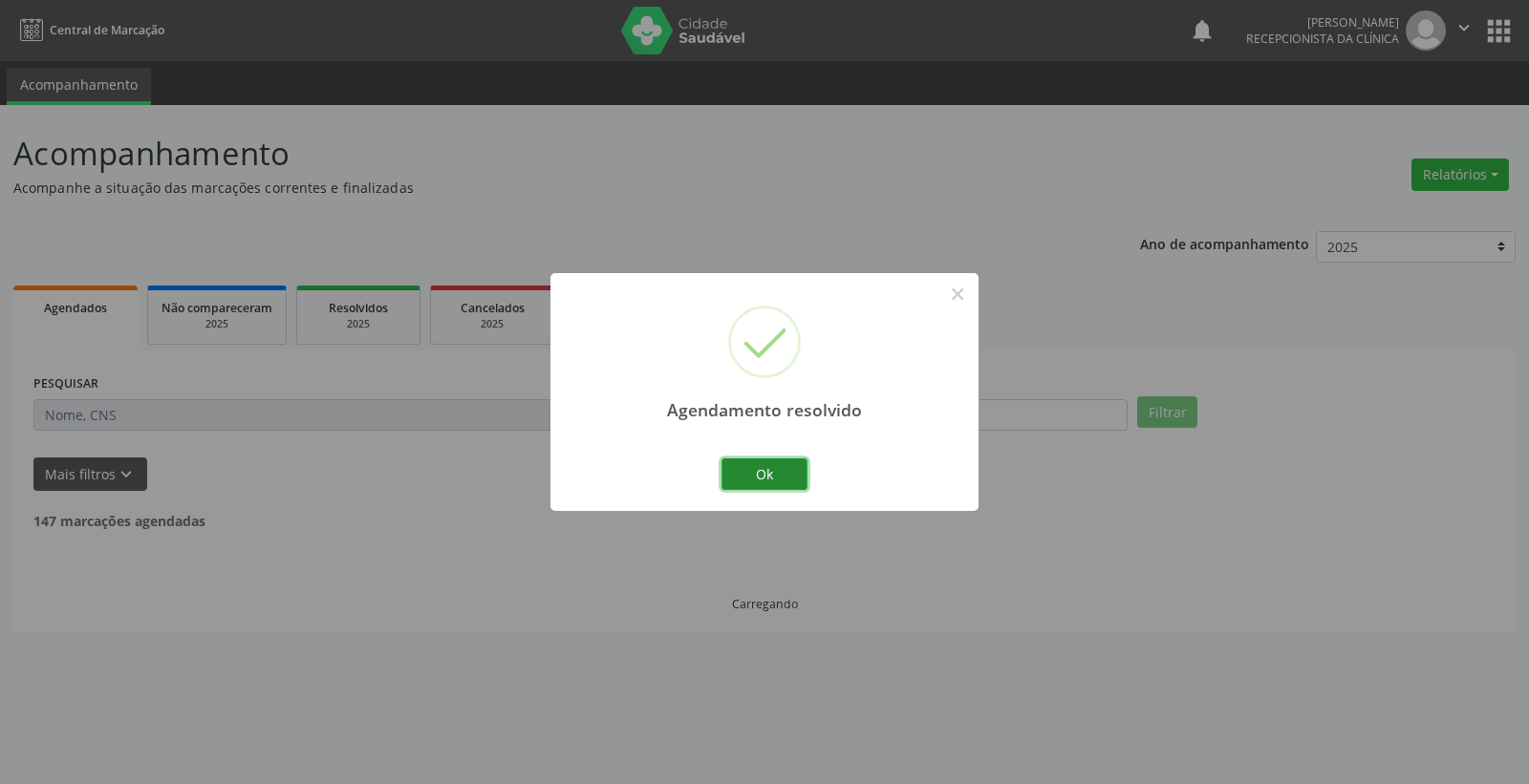
click at [759, 478] on button "Ok" at bounding box center [764, 475] width 86 height 33
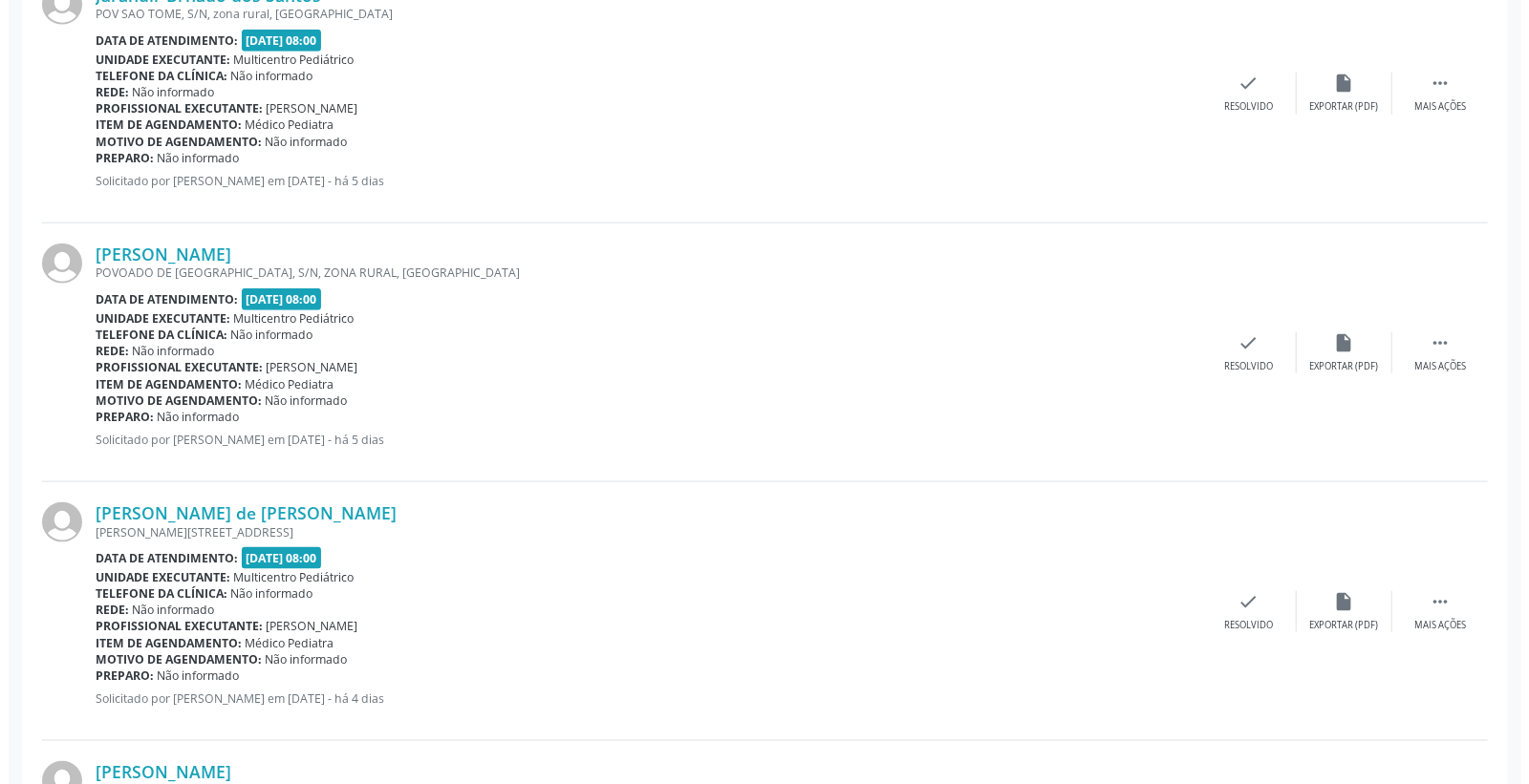
scroll to position [1698, 0]
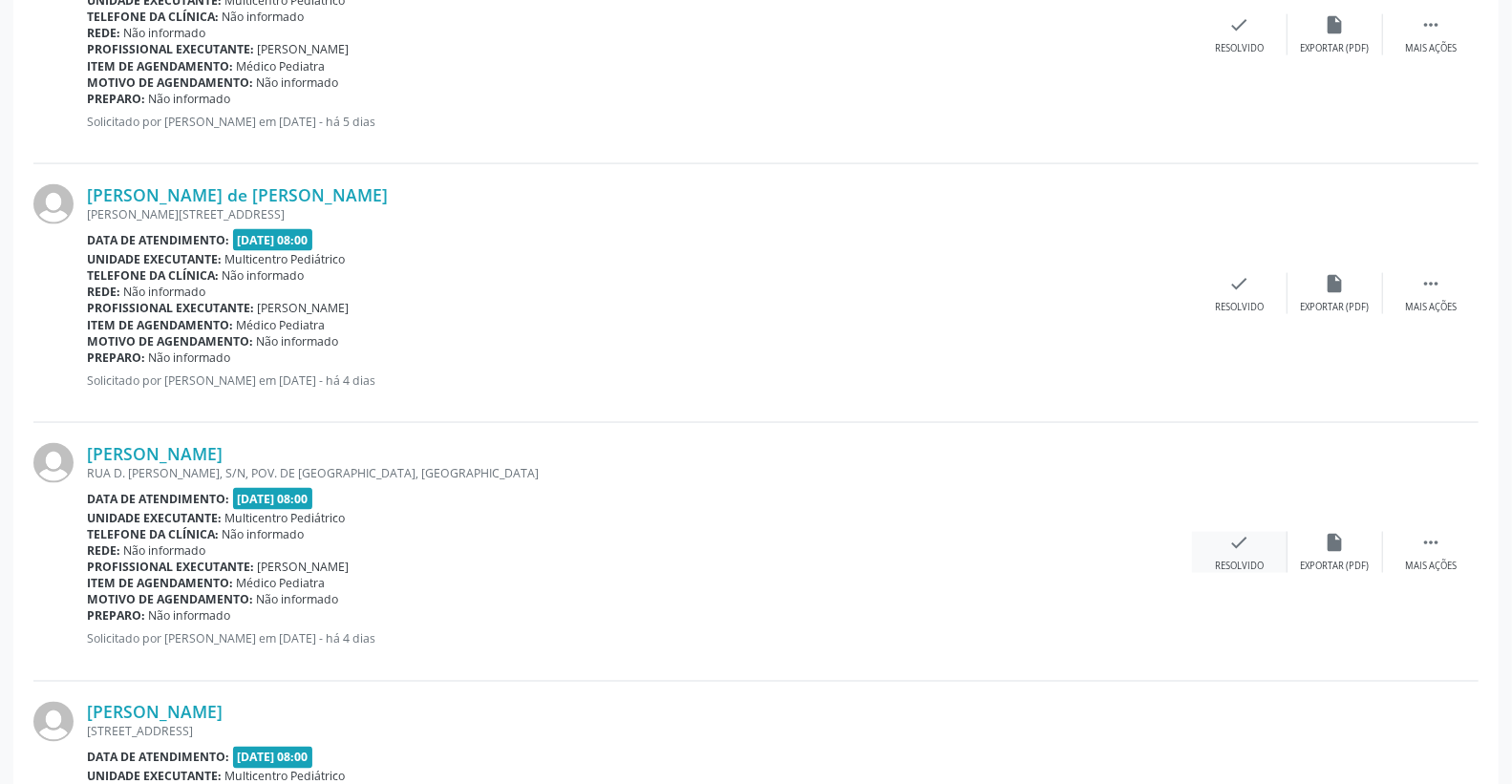
click at [1238, 537] on icon "check" at bounding box center [1239, 542] width 21 height 21
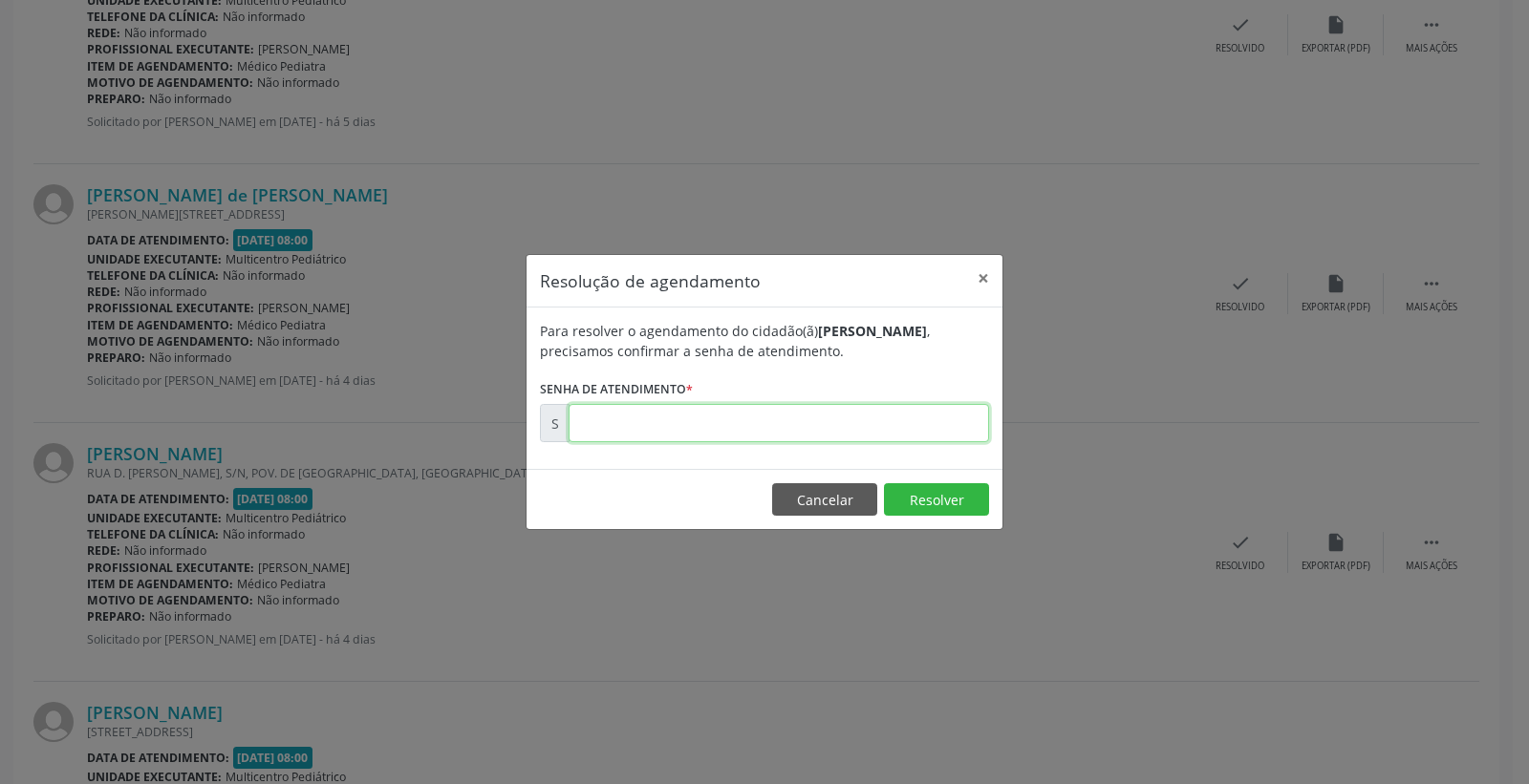
click at [881, 436] on input "text" at bounding box center [778, 423] width 420 height 39
type input "00175641"
click at [932, 487] on button "Resolver" at bounding box center [937, 499] width 105 height 33
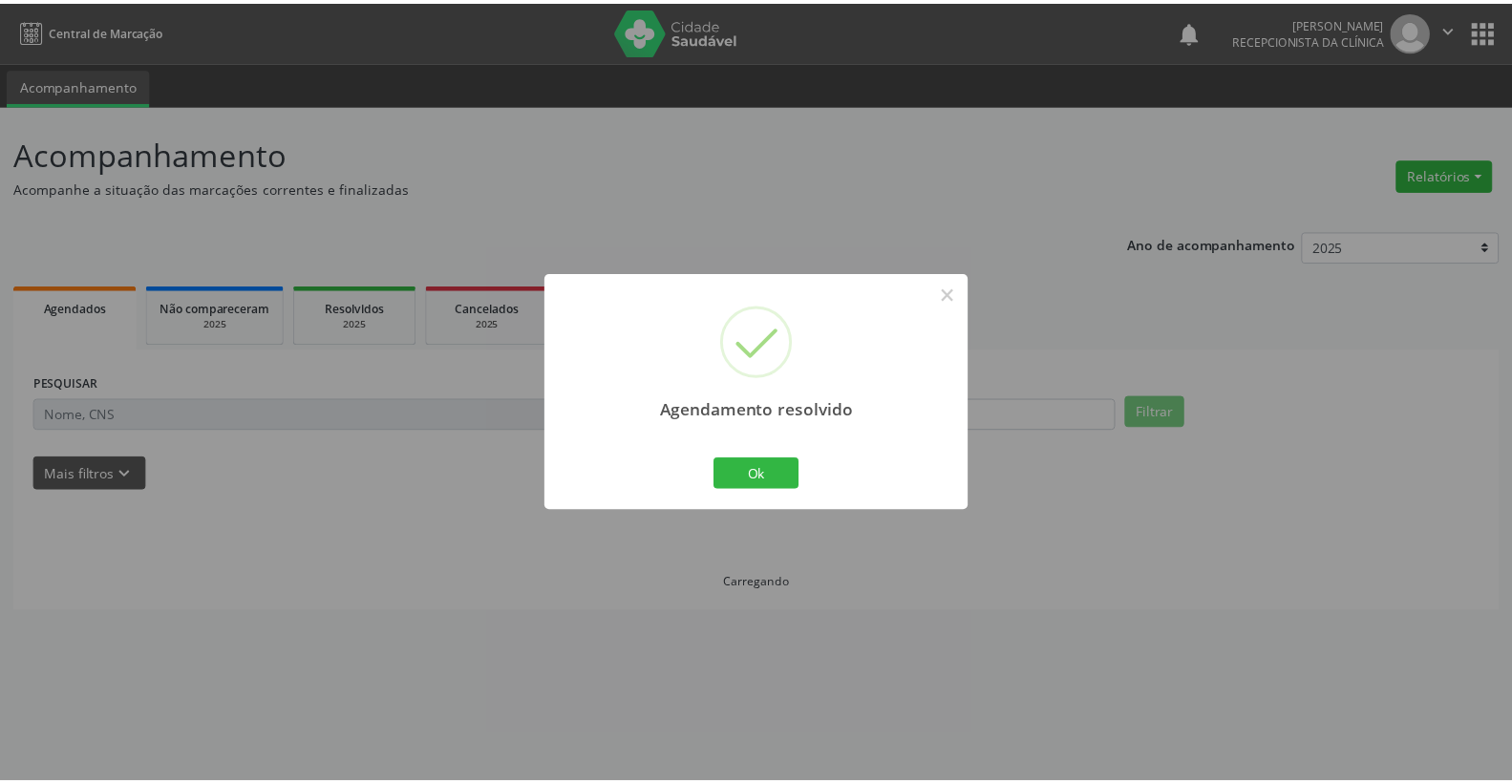
scroll to position [0, 0]
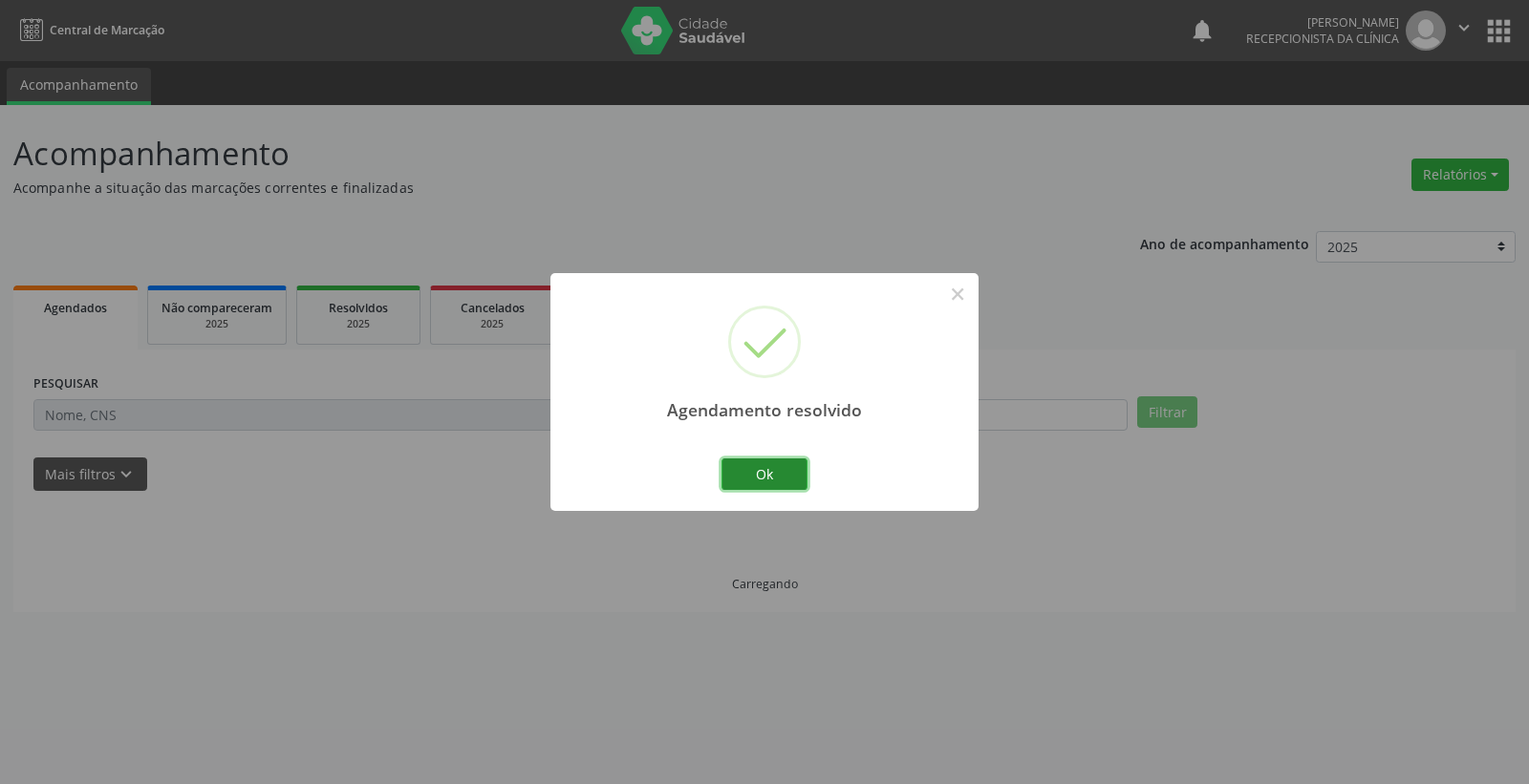
click at [793, 482] on button "Ok" at bounding box center [764, 475] width 86 height 33
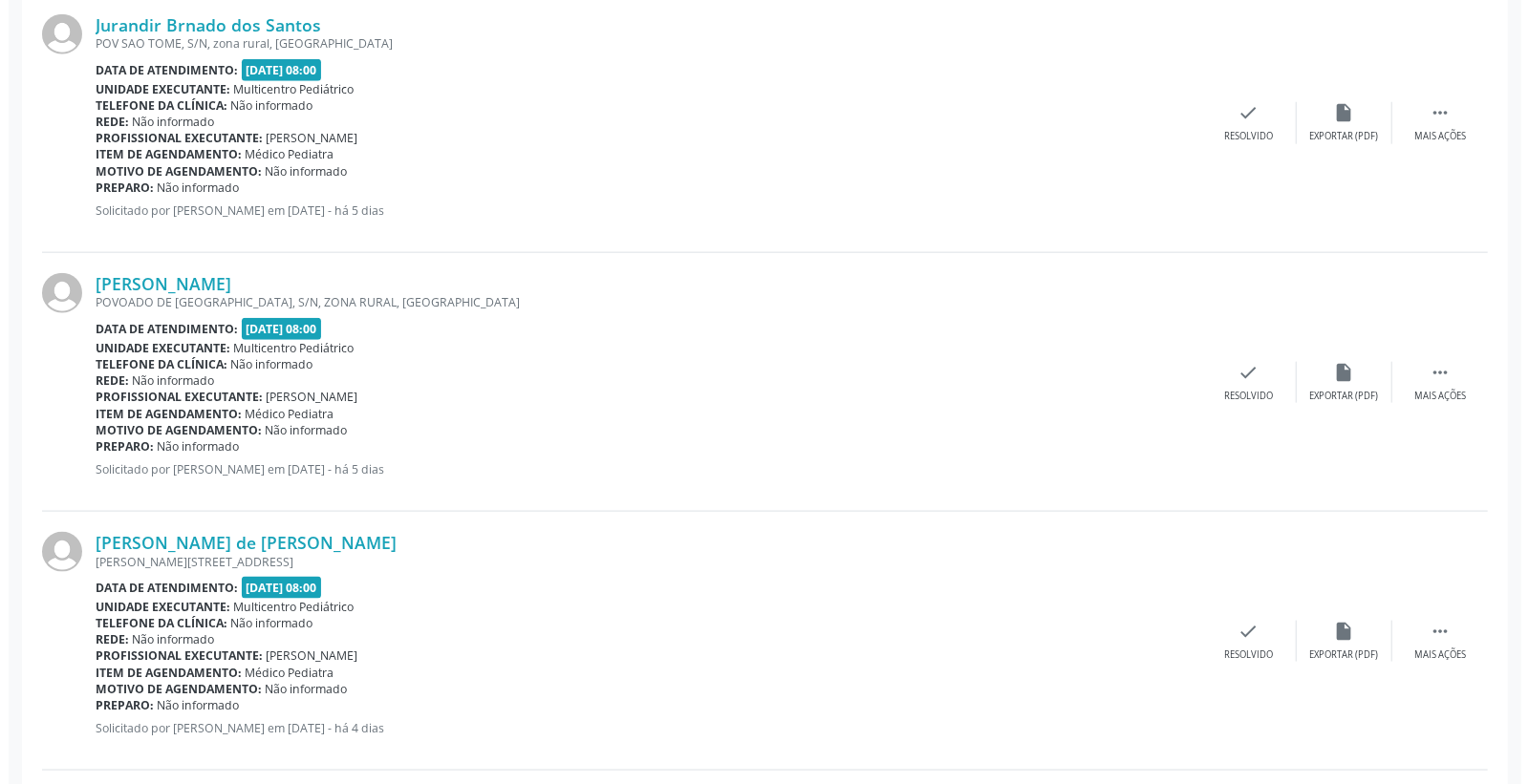
scroll to position [1485, 0]
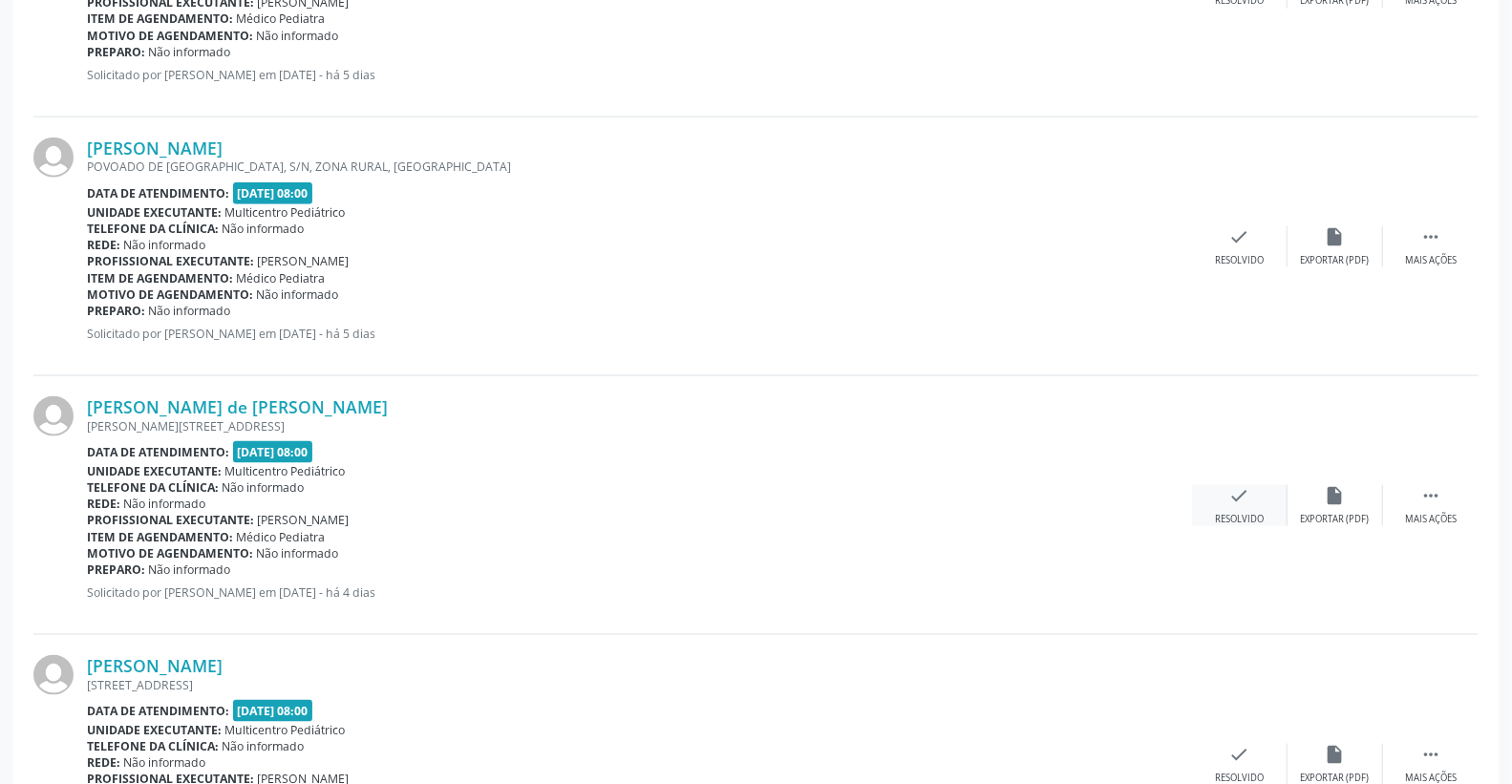
click at [1253, 498] on div "check Resolvido" at bounding box center [1240, 506] width 96 height 42
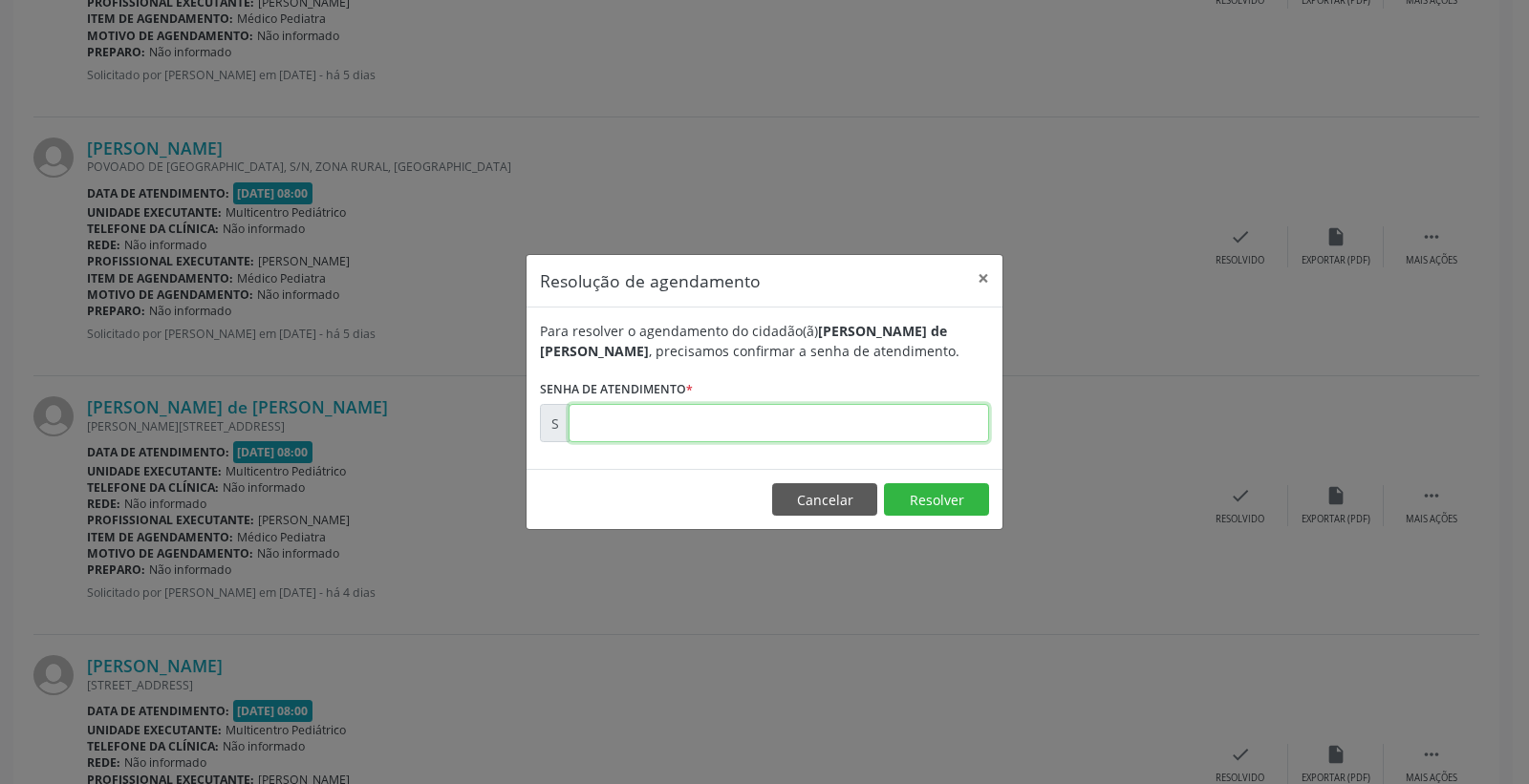
click at [783, 415] on input "text" at bounding box center [778, 423] width 420 height 39
type input "00175619"
click at [909, 506] on button "Resolver" at bounding box center [937, 499] width 105 height 33
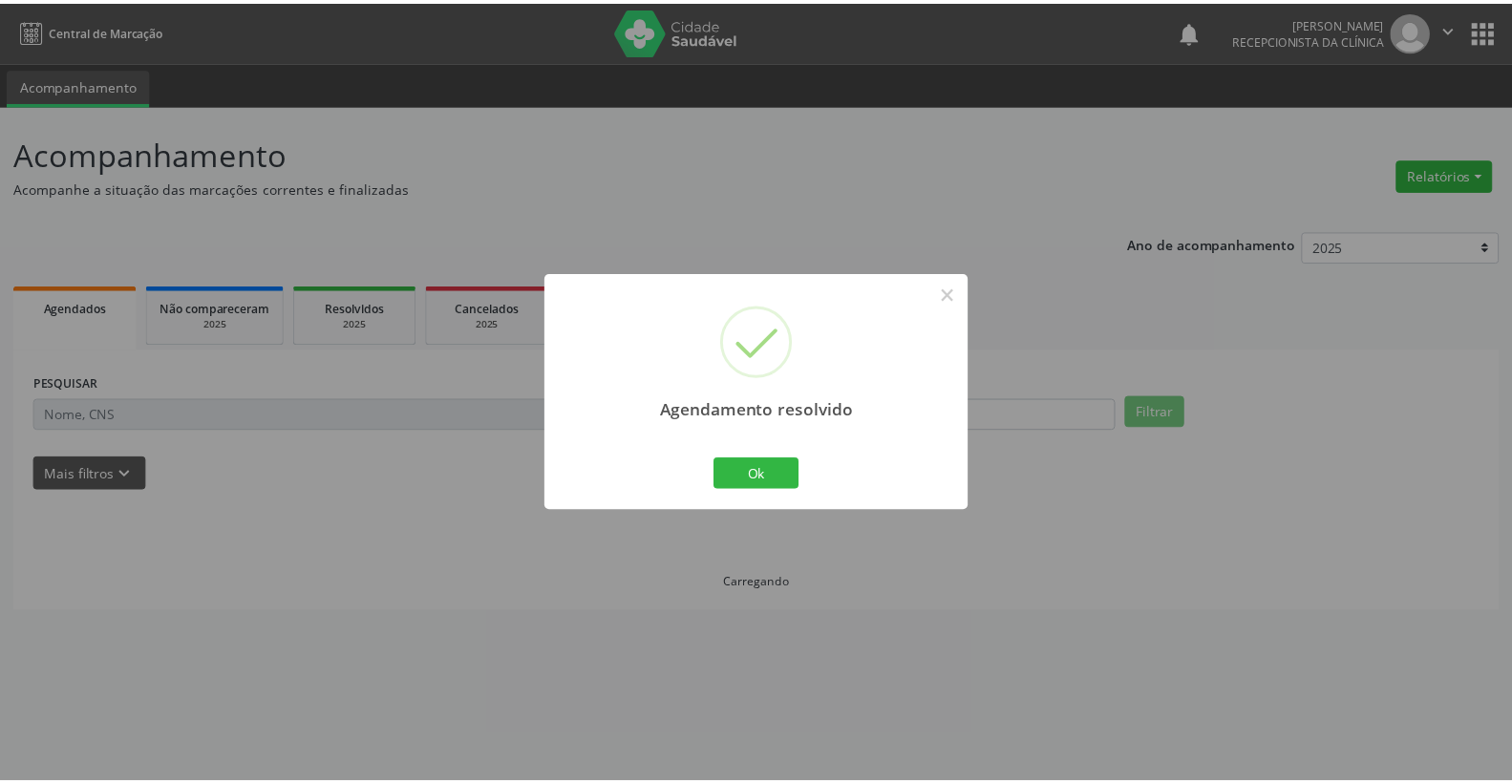
scroll to position [0, 0]
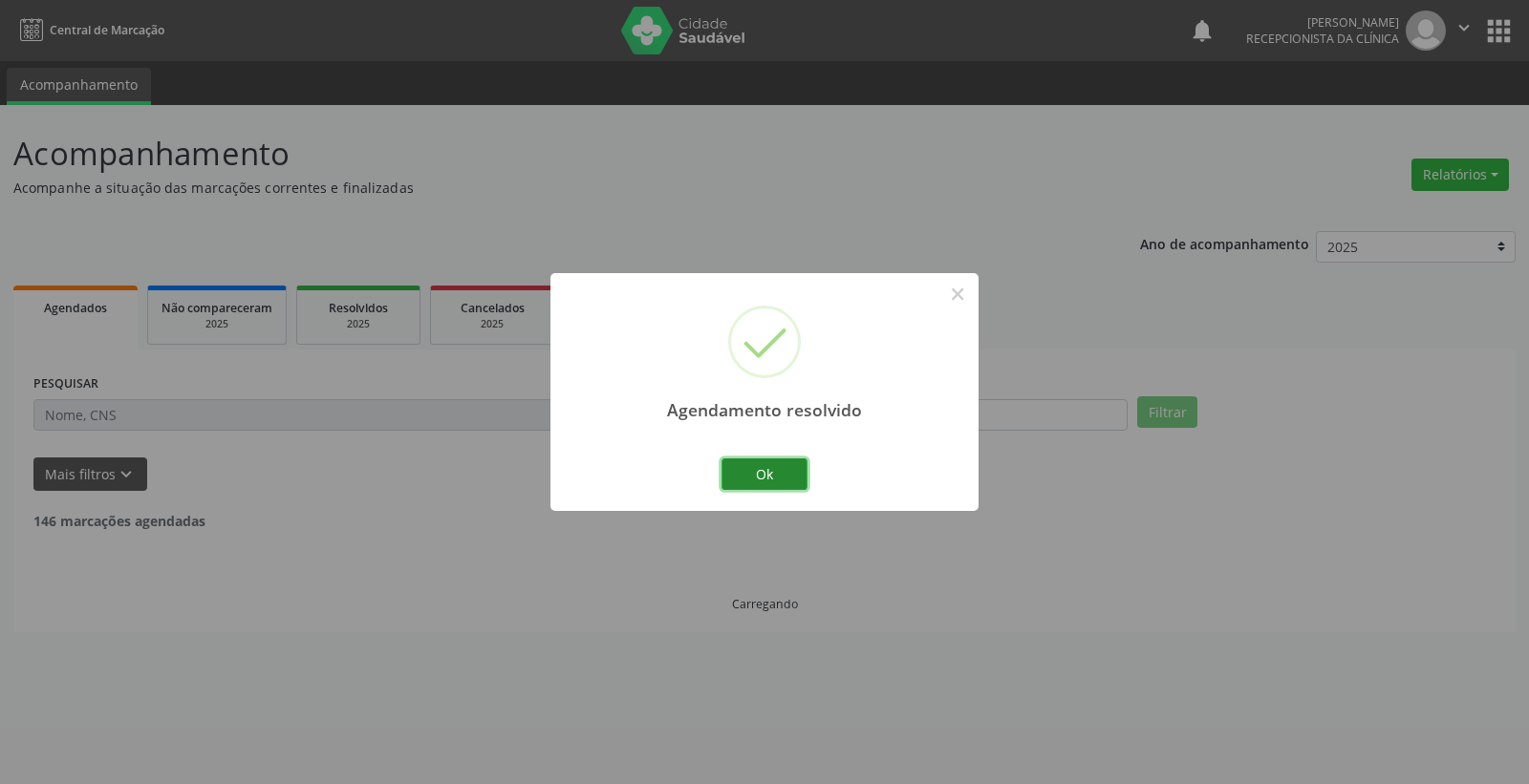
click at [798, 470] on button "Ok" at bounding box center [764, 475] width 86 height 33
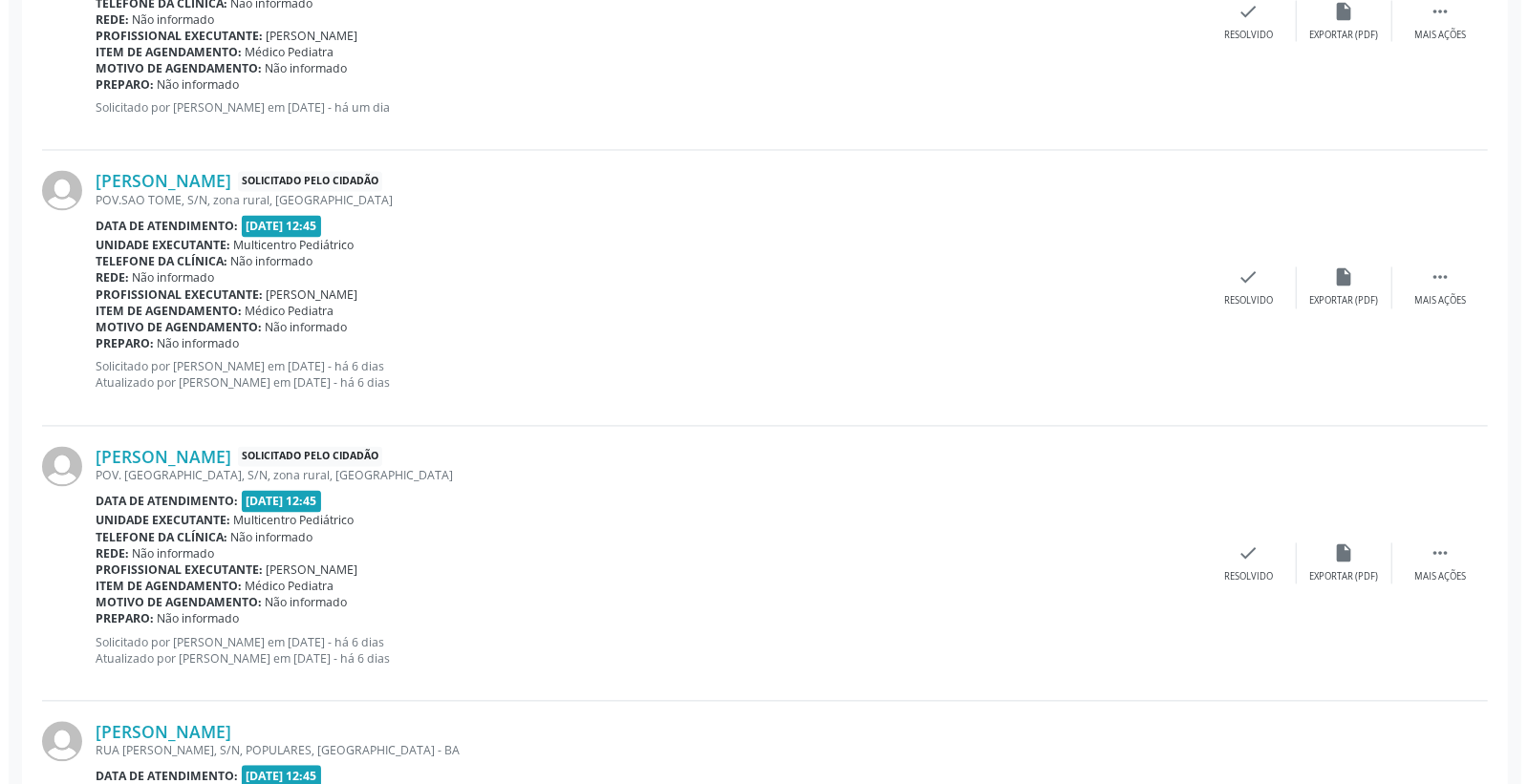
scroll to position [2123, 0]
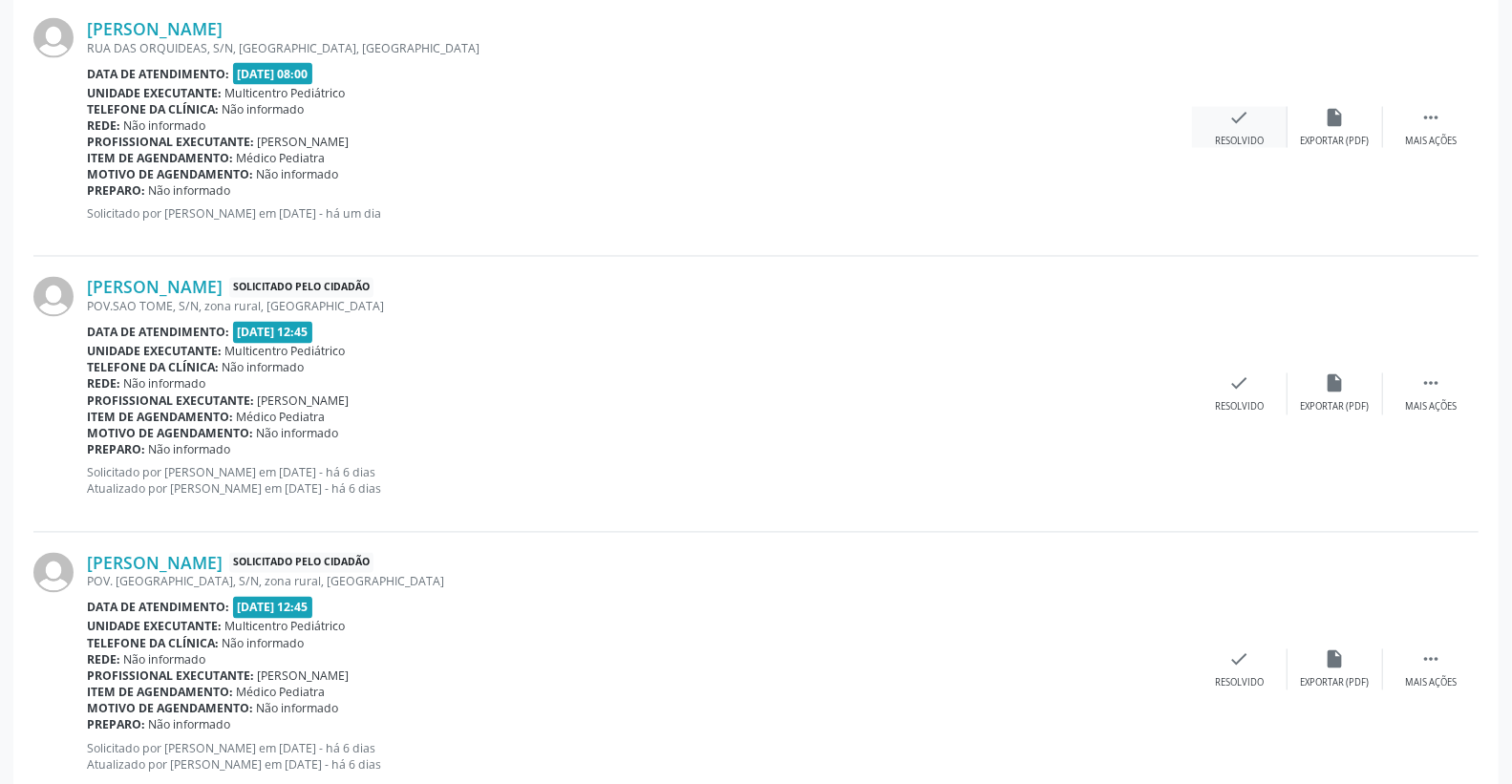
click at [1249, 127] on icon "check" at bounding box center [1239, 117] width 21 height 21
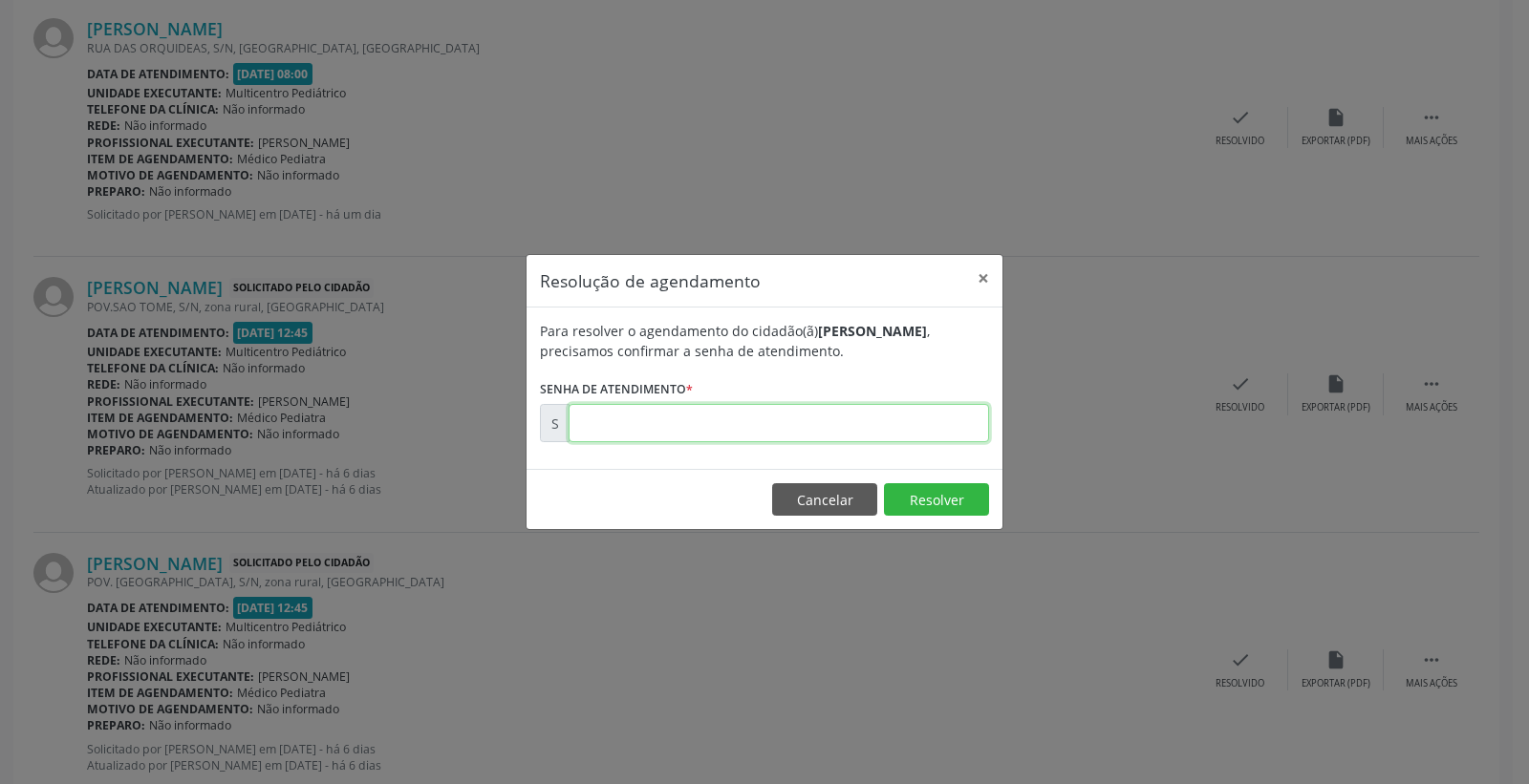
click at [774, 415] on input "text" at bounding box center [778, 423] width 420 height 39
type input "00175667"
click at [933, 492] on button "Resolver" at bounding box center [937, 499] width 105 height 33
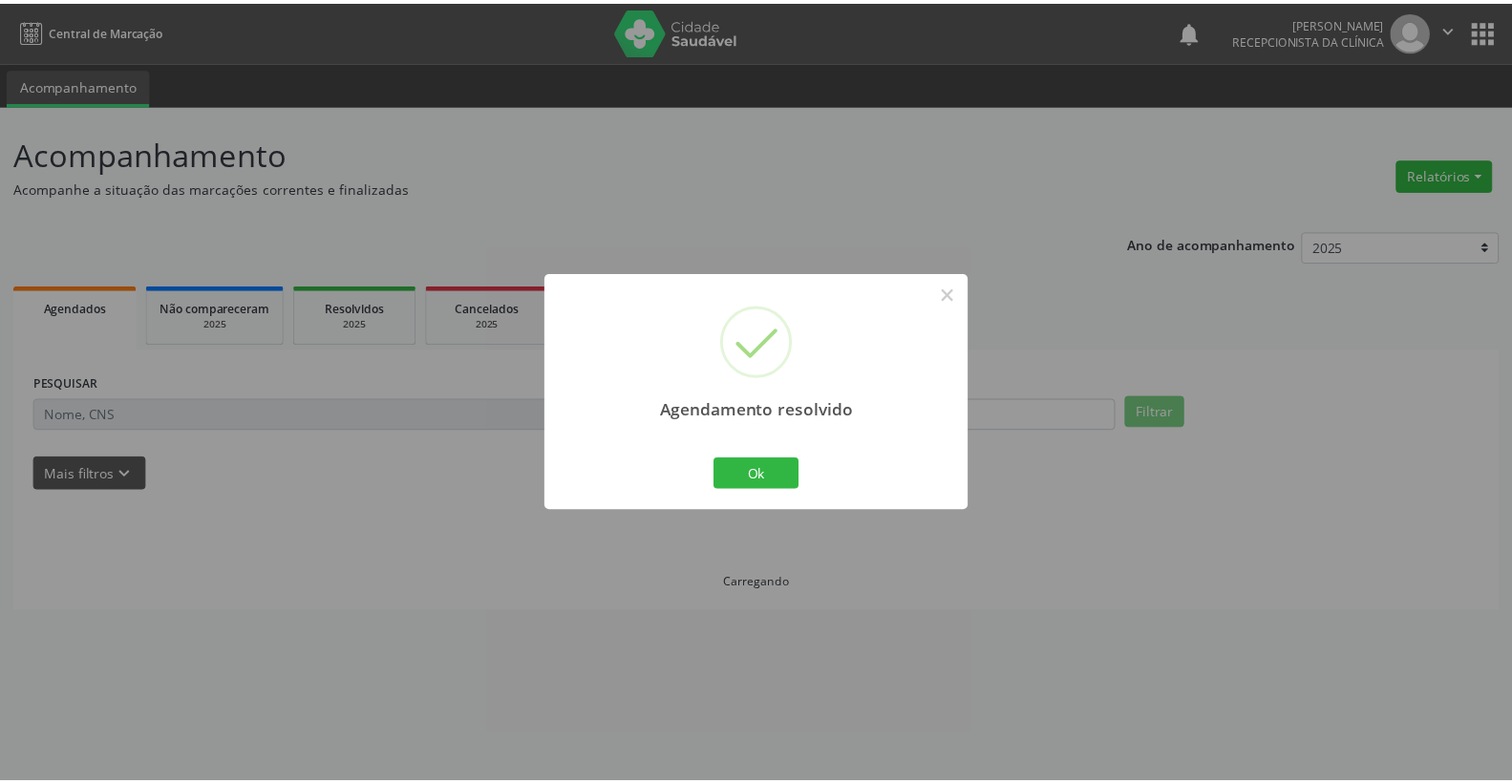
scroll to position [0, 0]
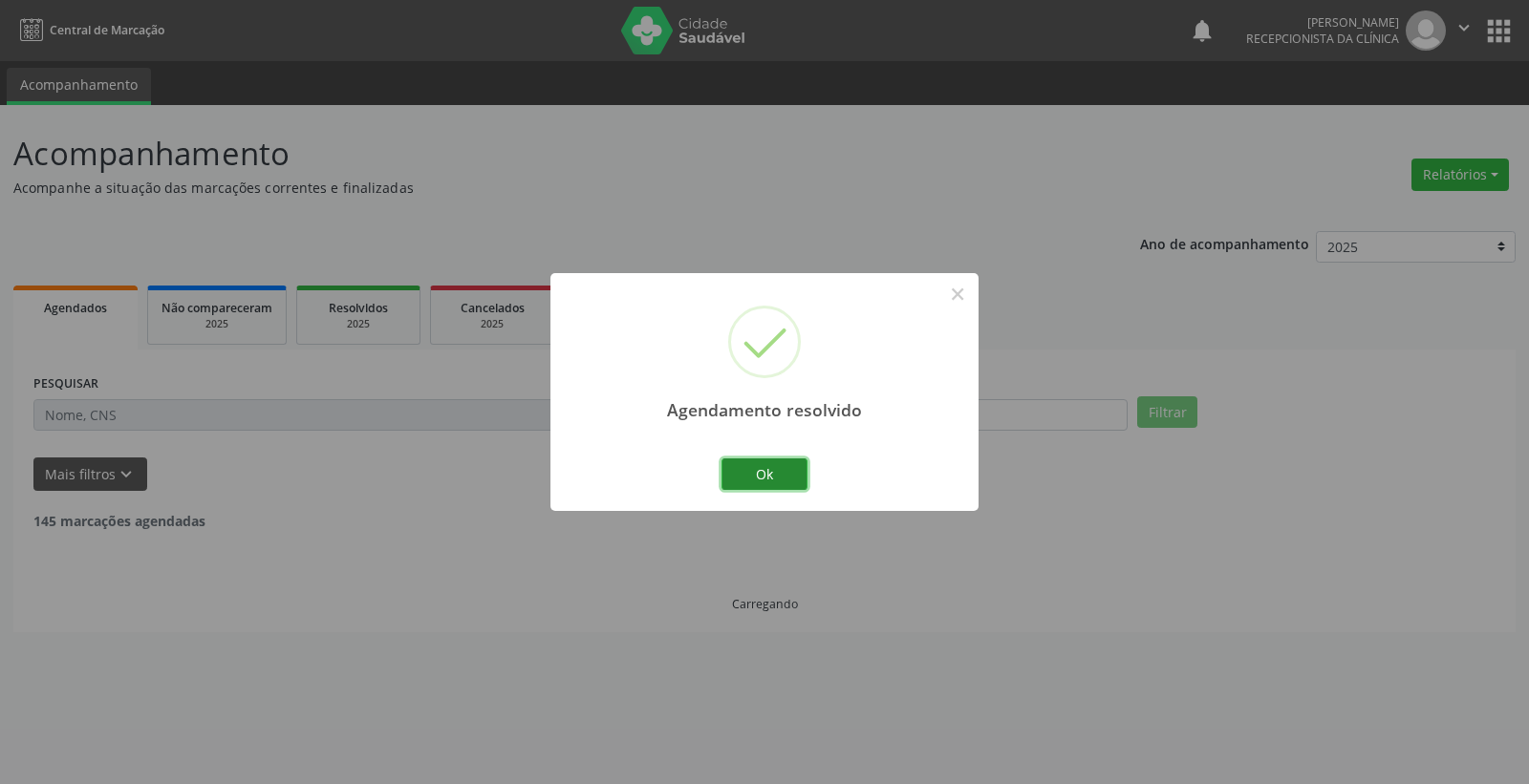
click at [787, 471] on button "Ok" at bounding box center [764, 475] width 86 height 33
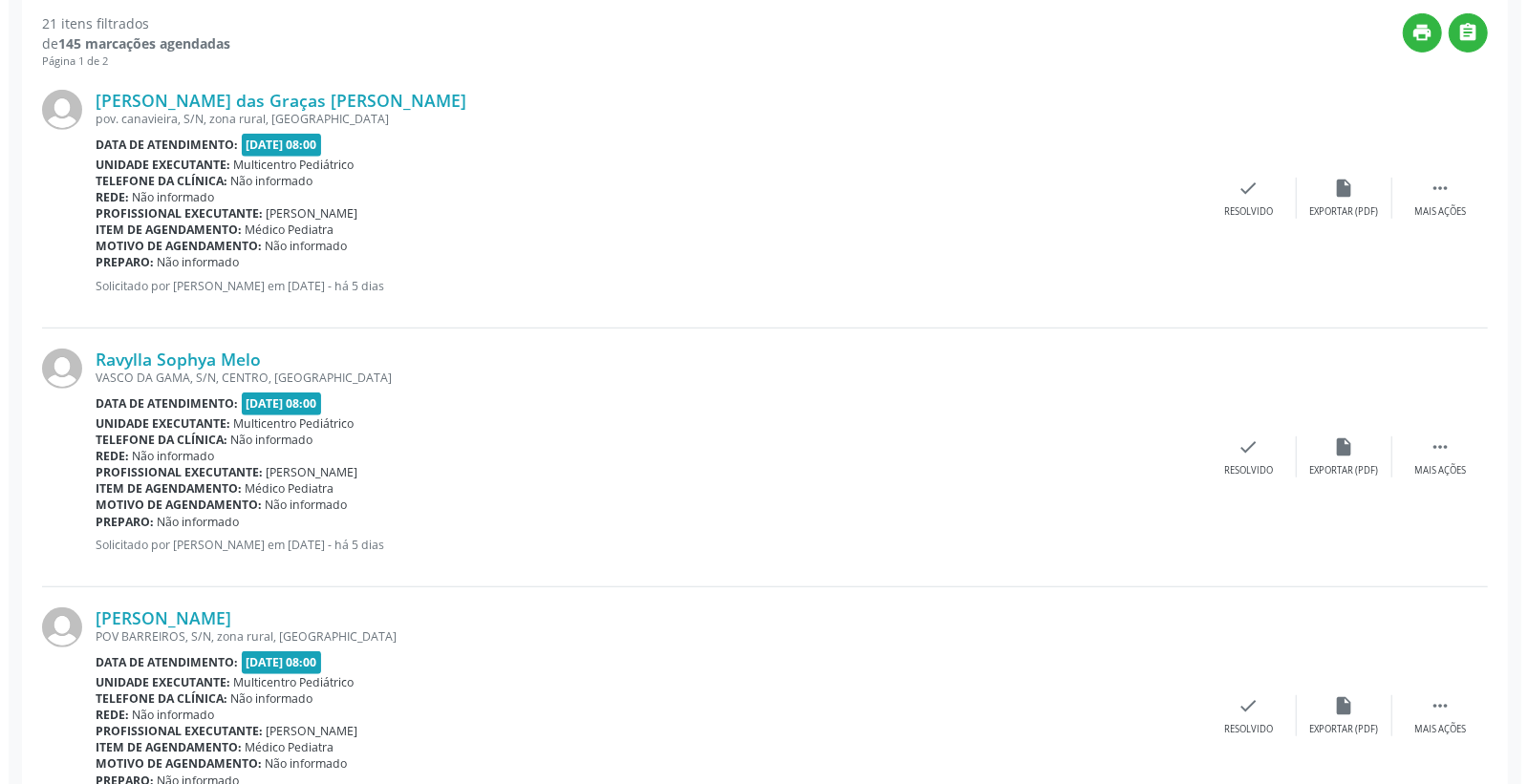
scroll to position [530, 0]
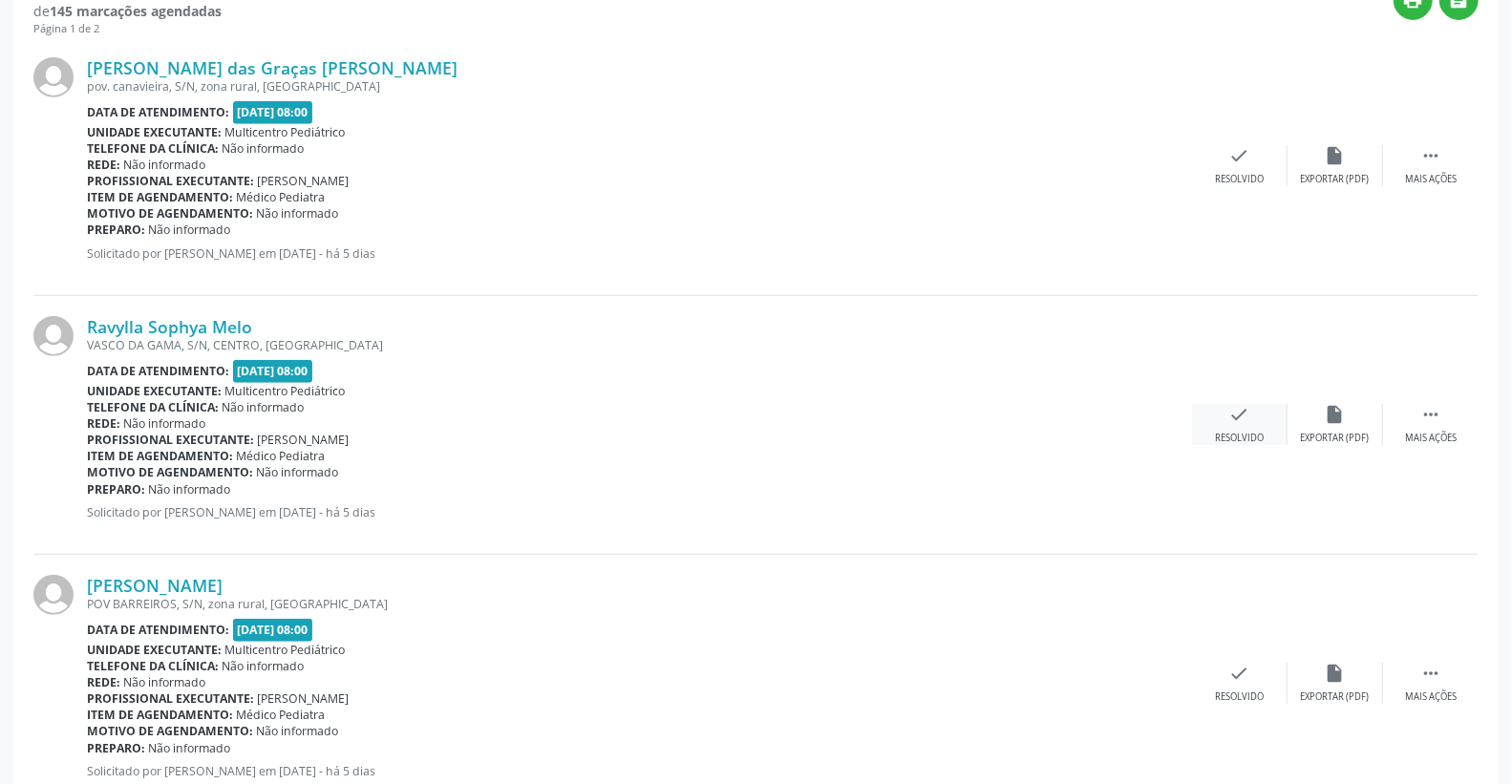
click at [1244, 416] on icon "check" at bounding box center [1239, 414] width 21 height 21
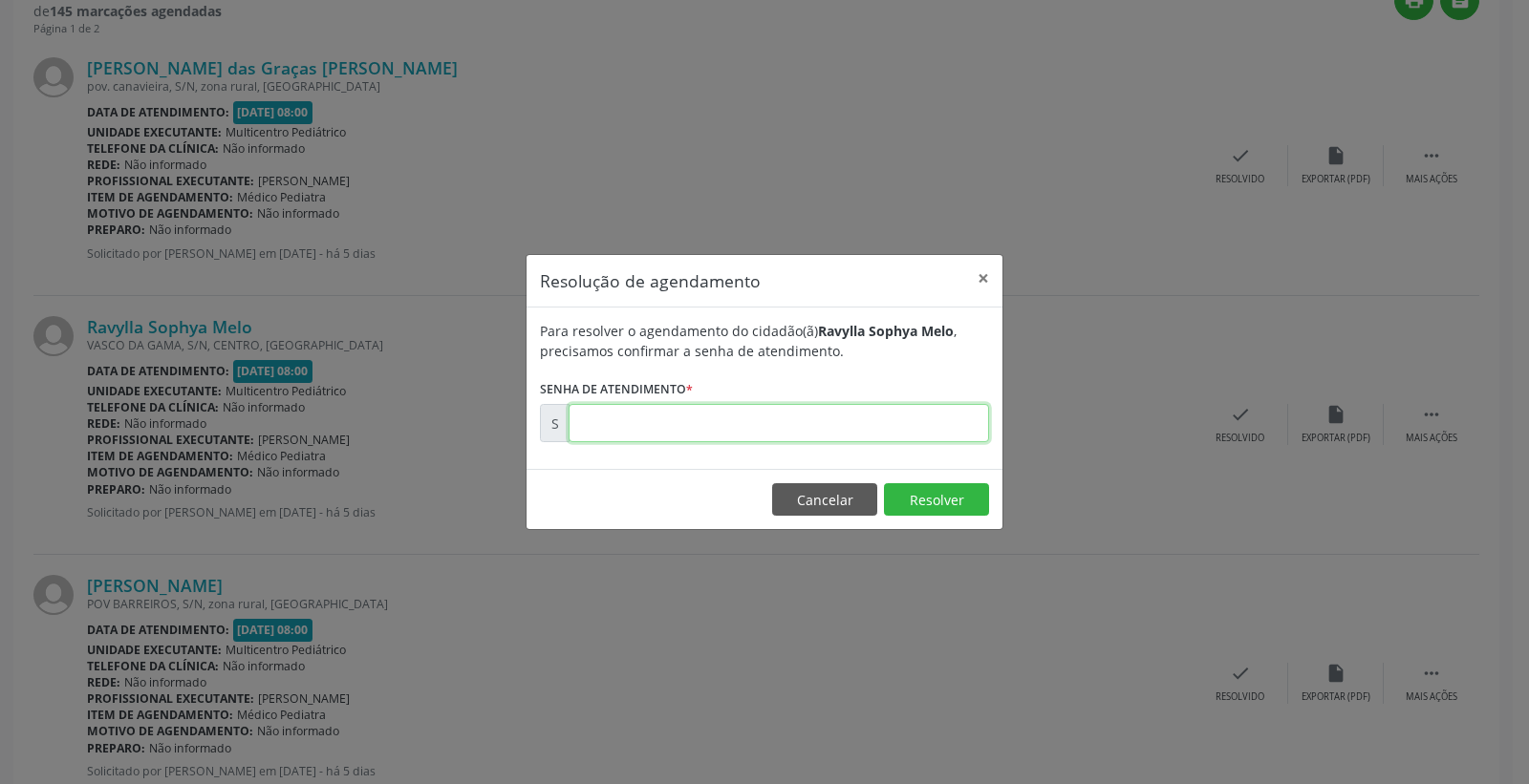
click at [901, 428] on input "text" at bounding box center [778, 423] width 420 height 39
type input "00175225"
click at [935, 499] on button "Resolver" at bounding box center [937, 499] width 105 height 33
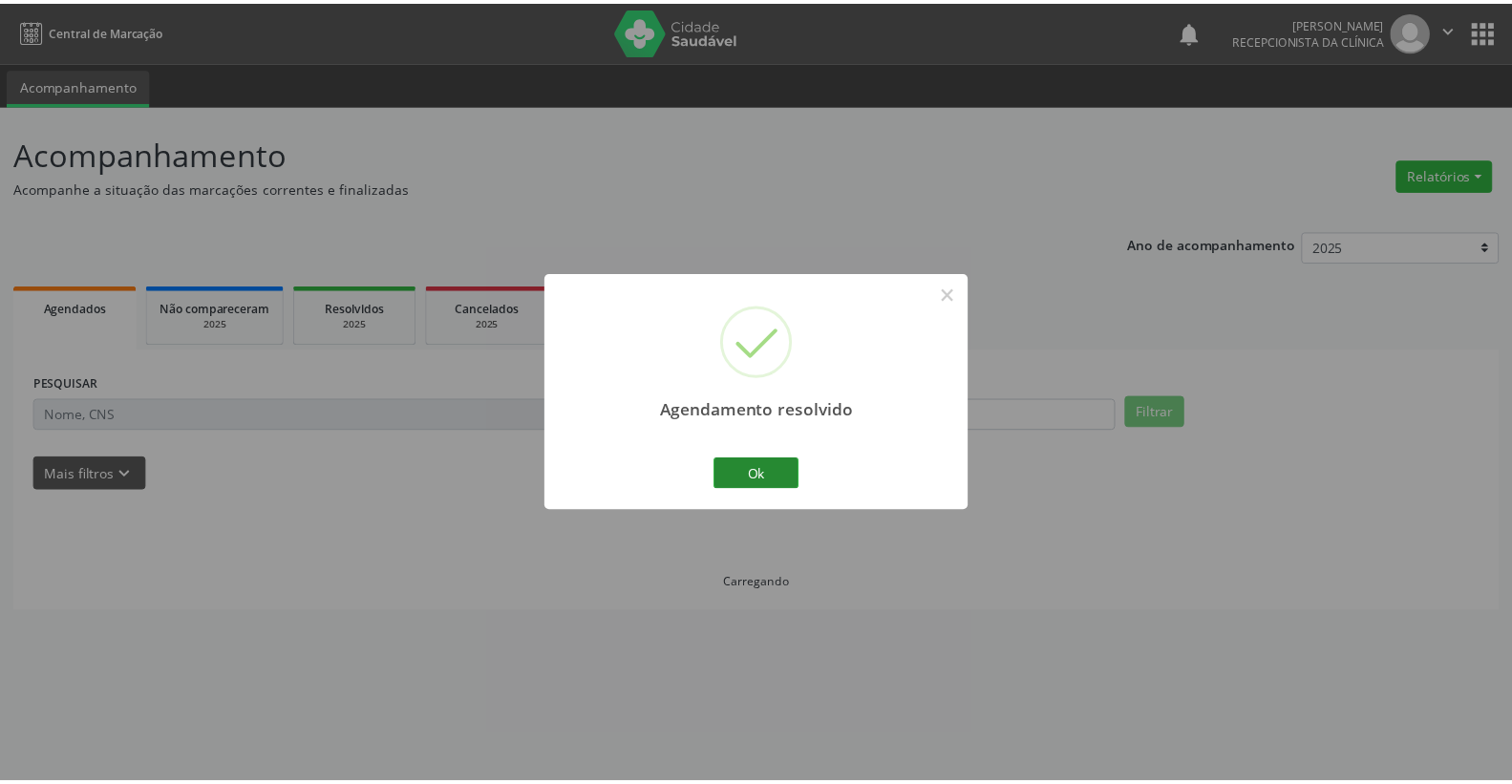
scroll to position [0, 0]
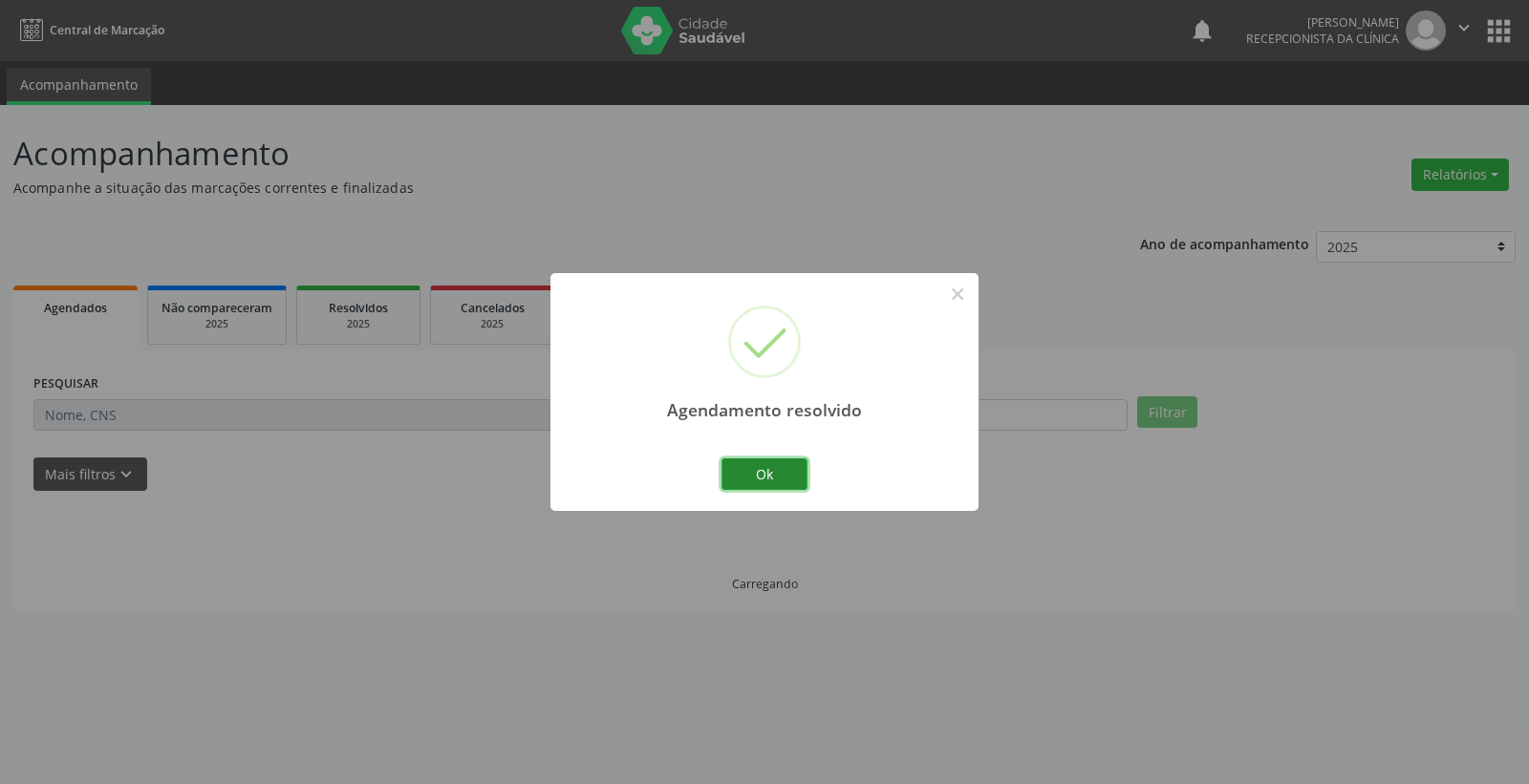
click at [759, 461] on button "Ok" at bounding box center [764, 475] width 86 height 33
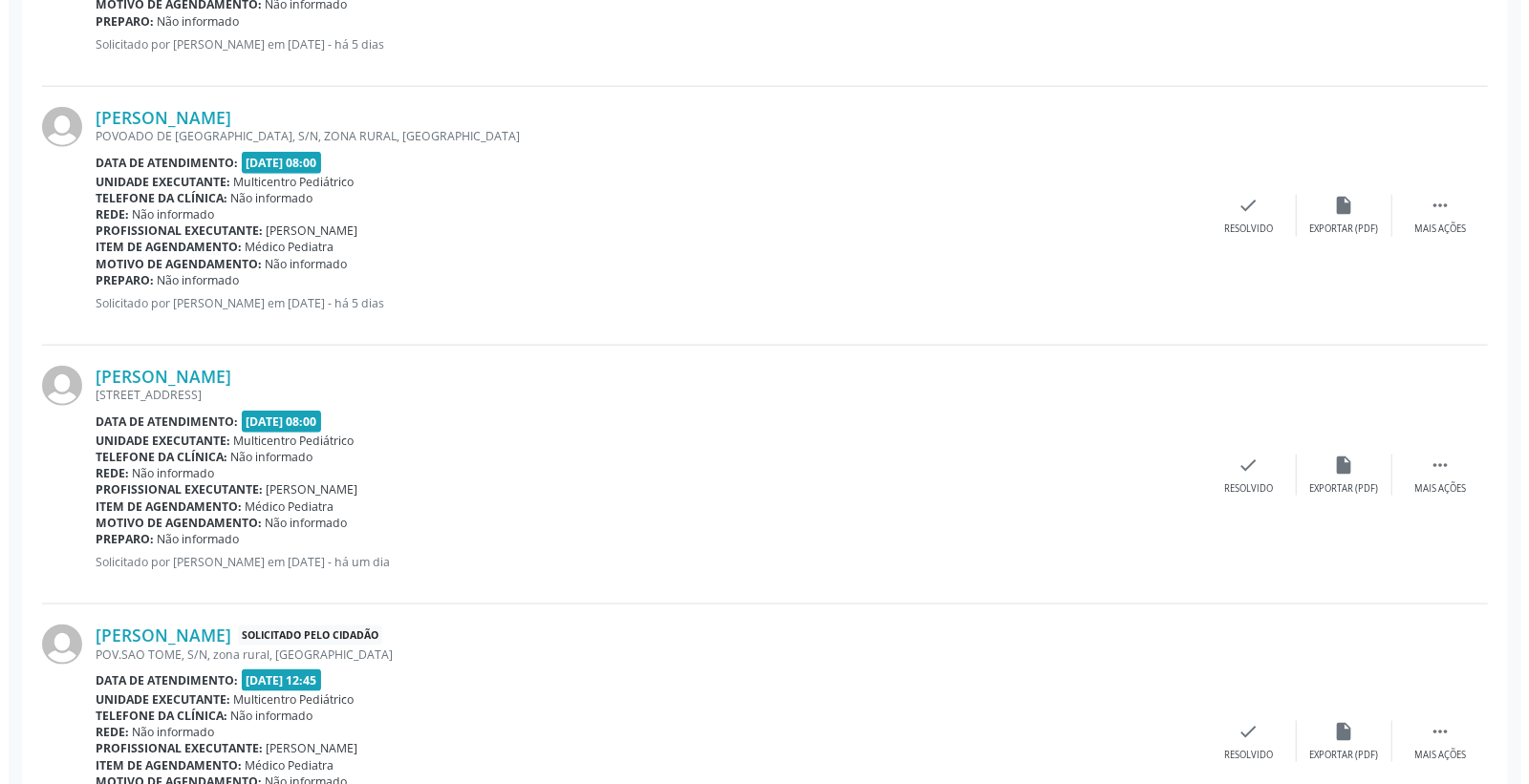
scroll to position [1273, 0]
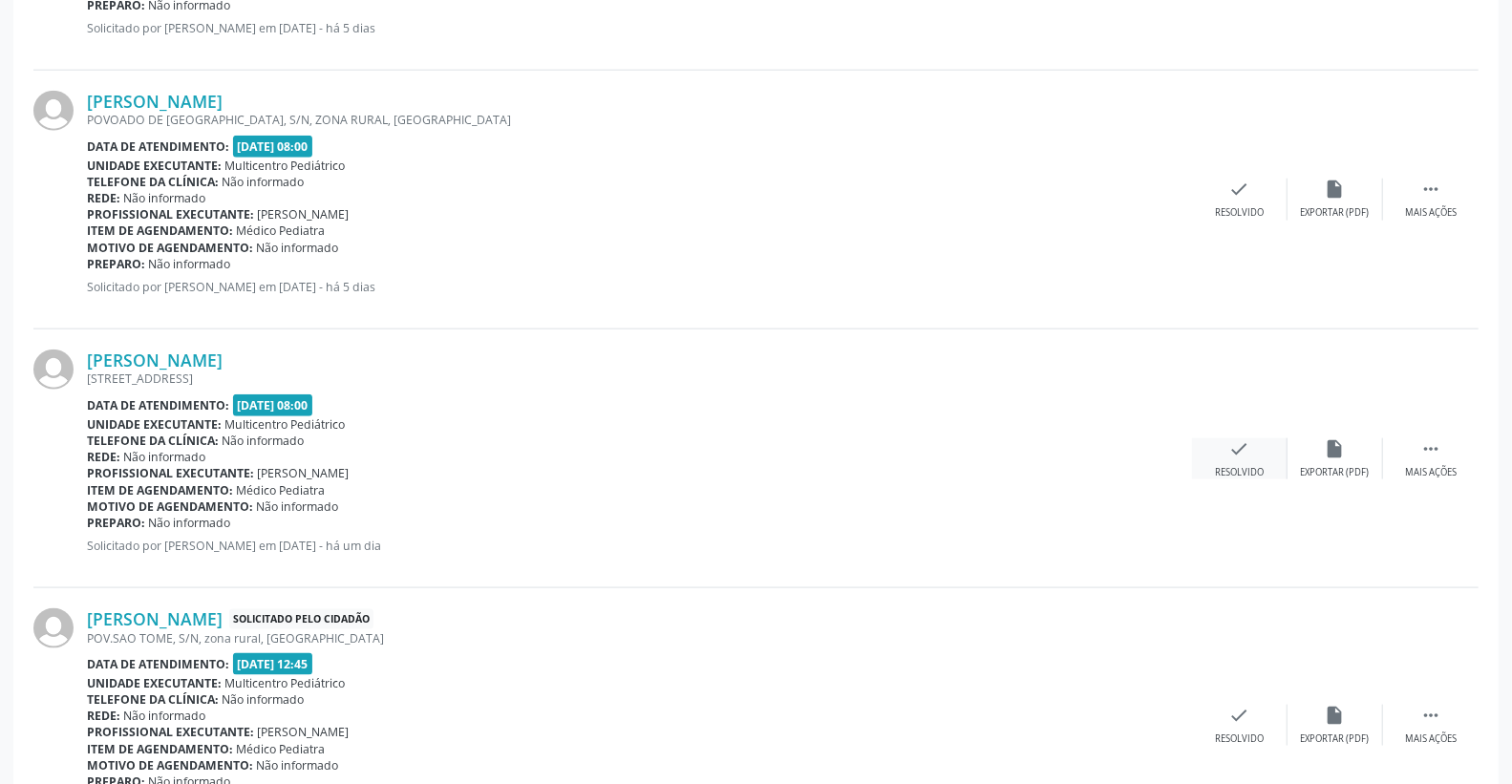
click at [1254, 451] on div "check Resolvido" at bounding box center [1240, 459] width 96 height 42
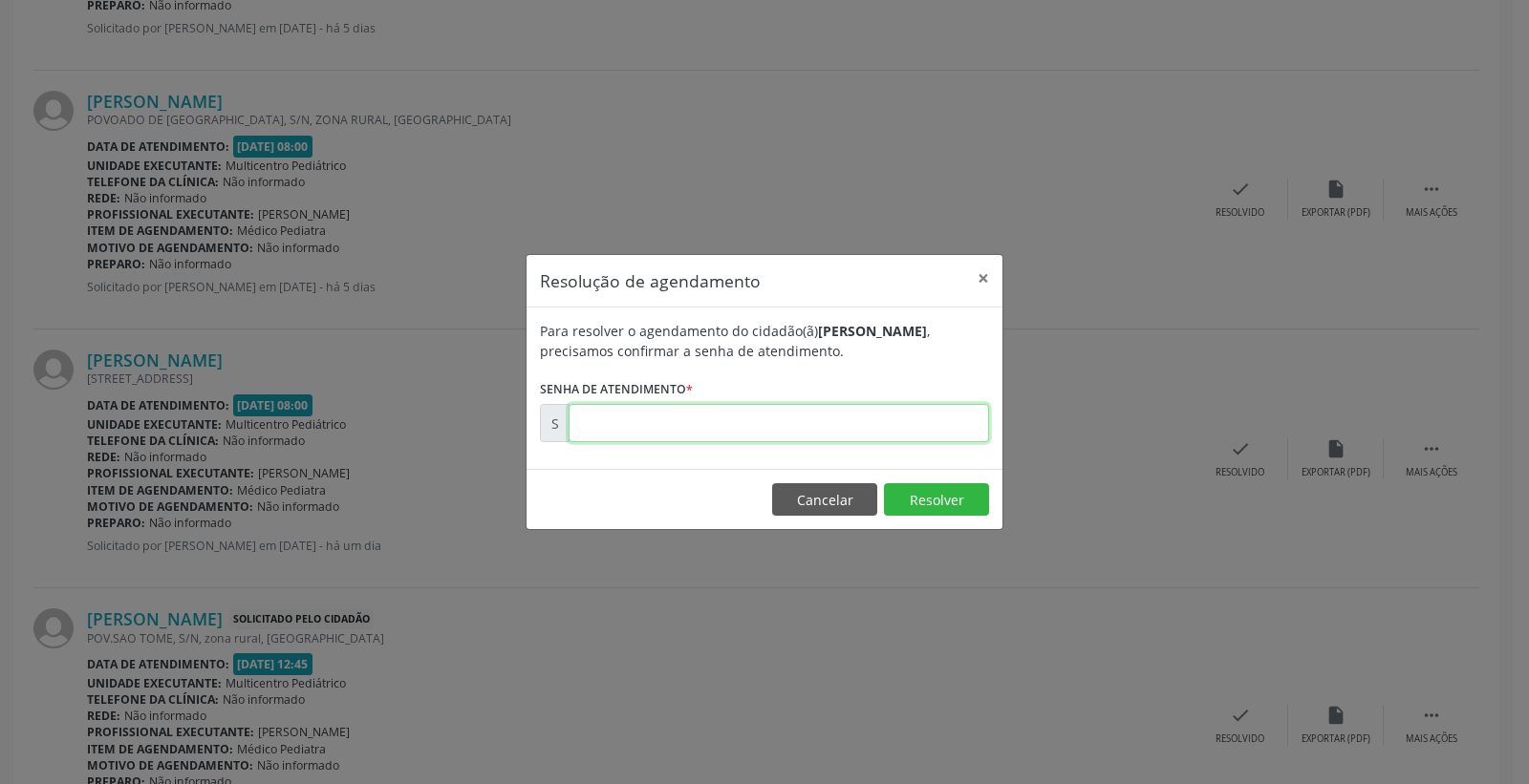
click at [901, 433] on input "text" at bounding box center [778, 423] width 420 height 39
type input "00175664"
drag, startPoint x: 944, startPoint y: 509, endPoint x: 909, endPoint y: 487, distance: 41.3
click at [919, 493] on button "Resolver" at bounding box center [937, 499] width 105 height 33
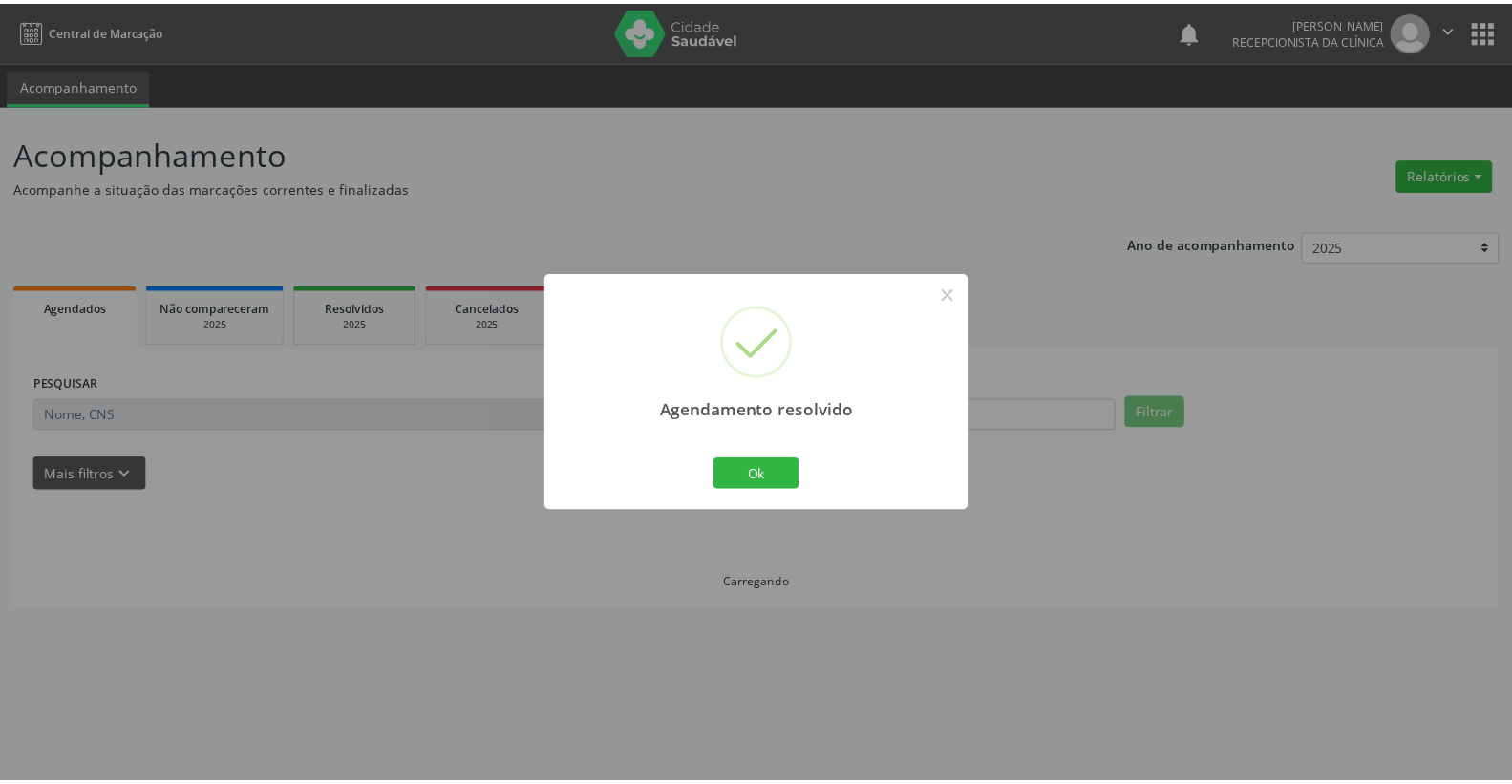
scroll to position [0, 0]
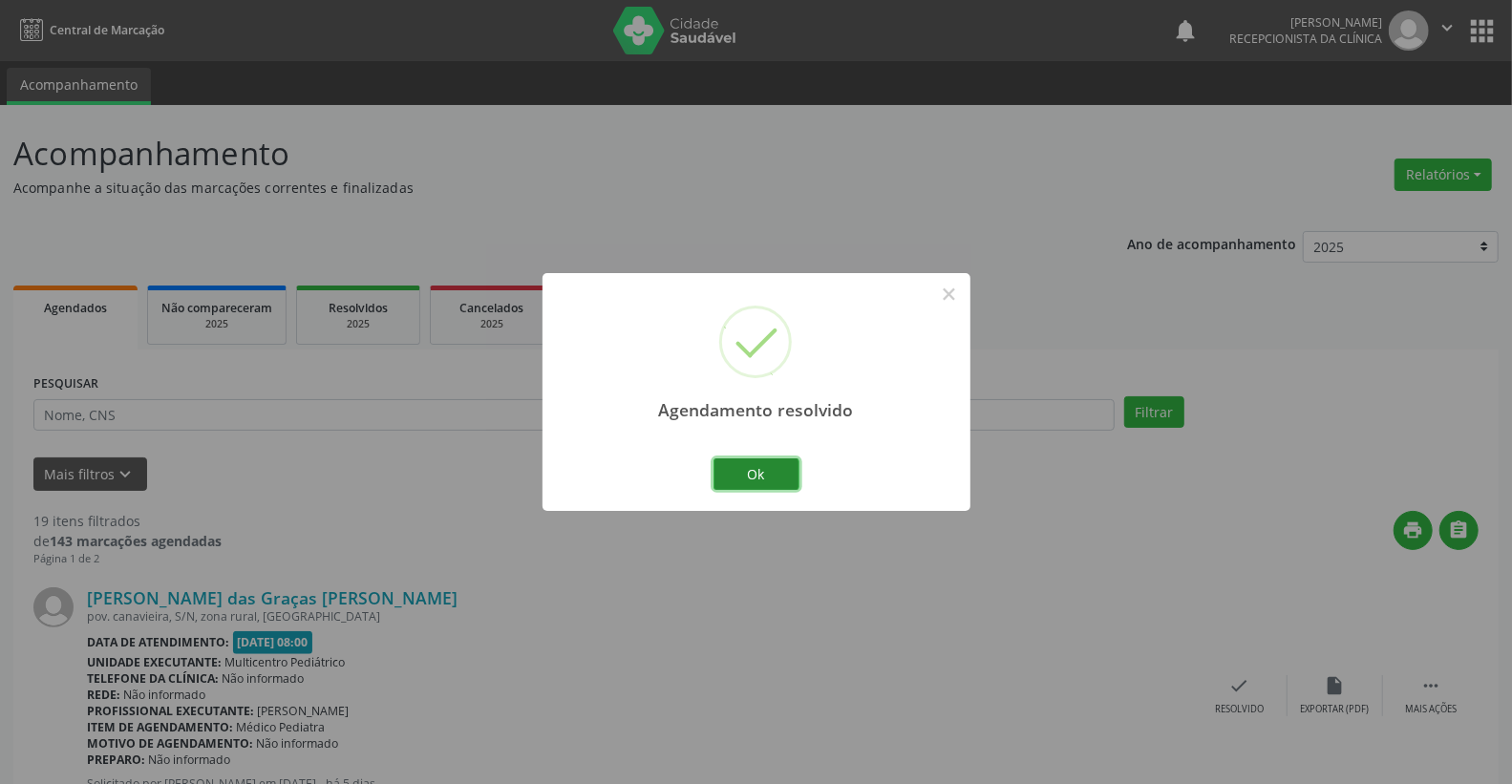
click at [734, 483] on button "Ok" at bounding box center [756, 475] width 86 height 33
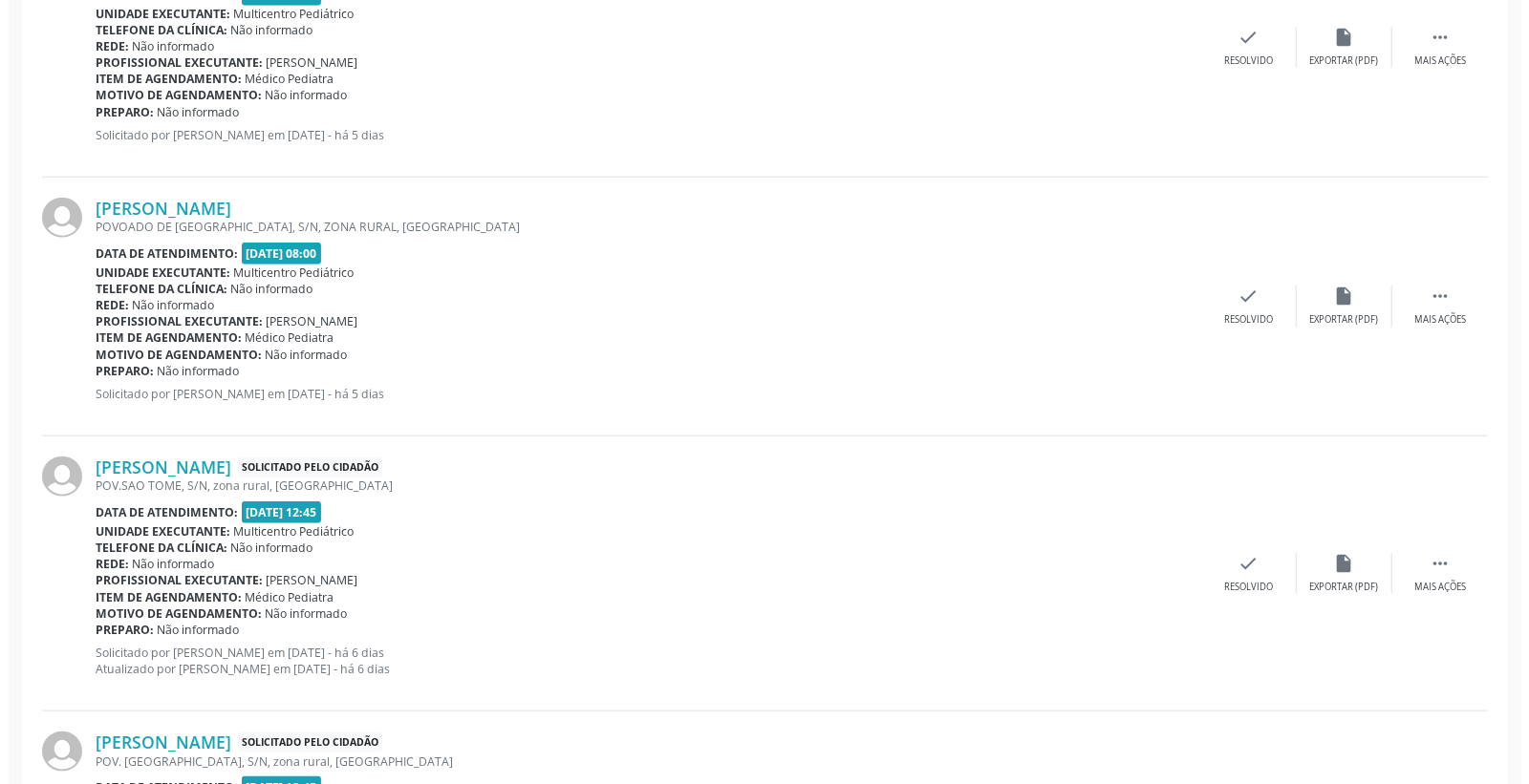
scroll to position [1168, 0]
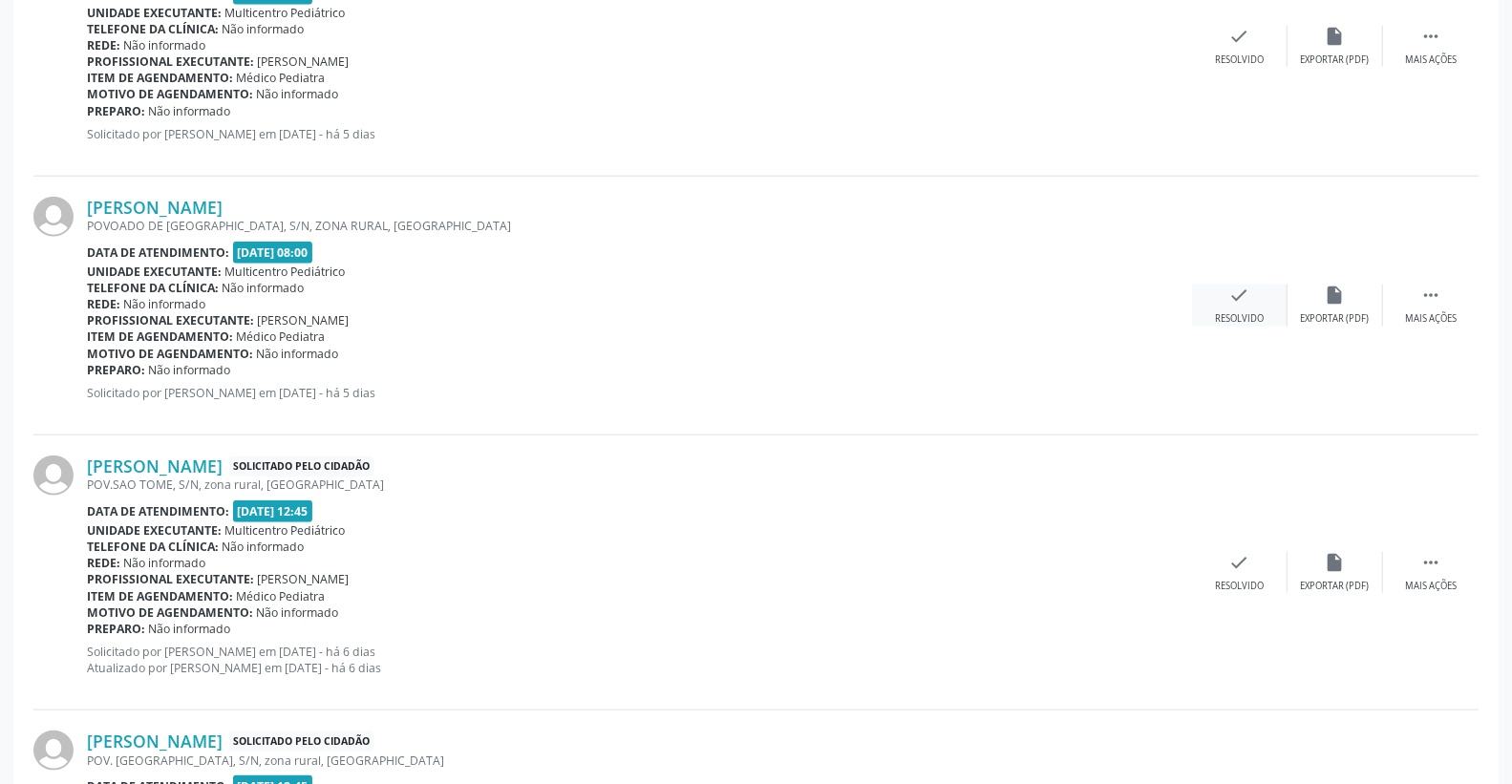
click at [1258, 292] on div "check Resolvido" at bounding box center [1240, 305] width 96 height 42
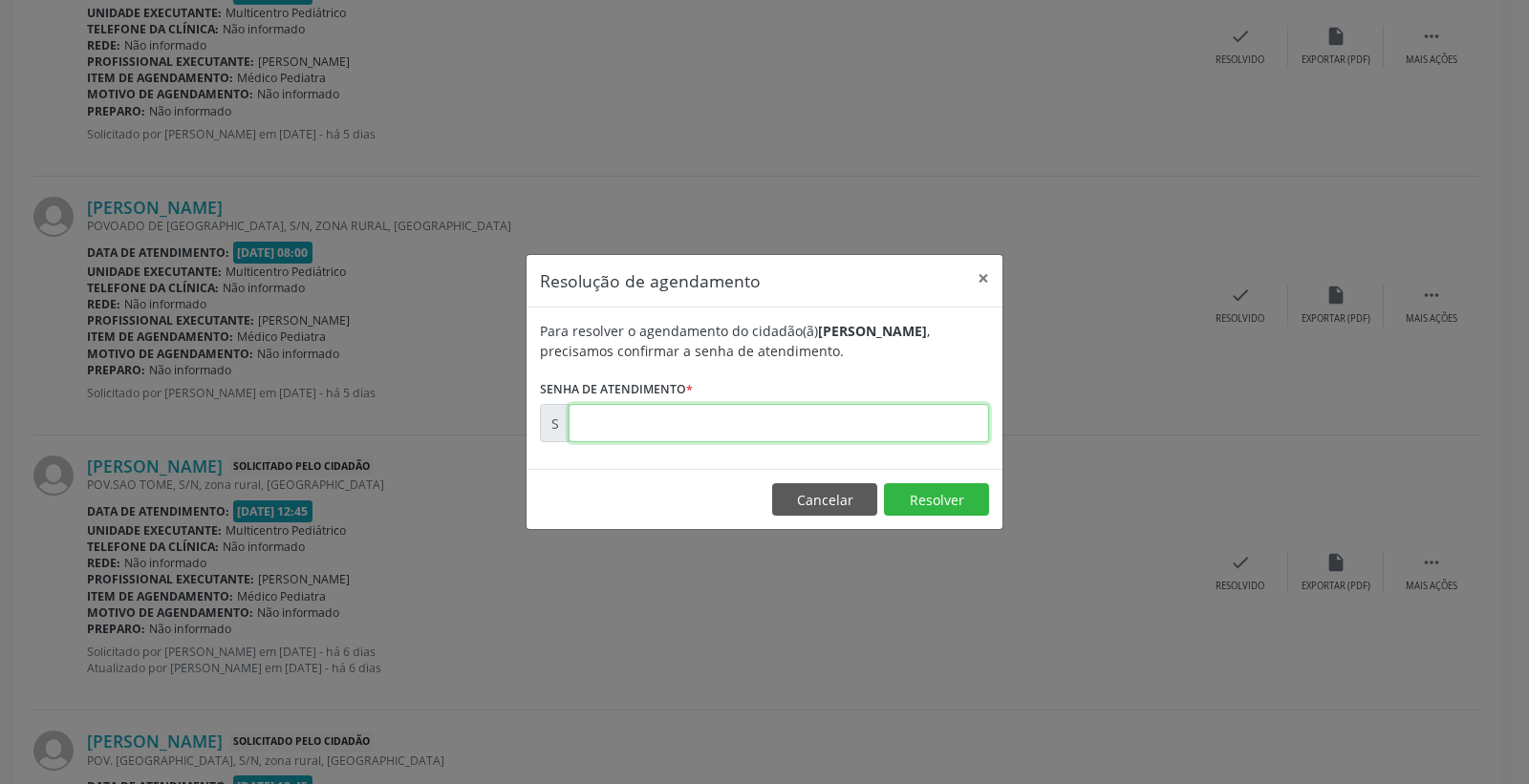
click at [905, 428] on input "text" at bounding box center [778, 423] width 420 height 39
type input "00175336"
click at [951, 490] on button "Resolver" at bounding box center [937, 499] width 105 height 33
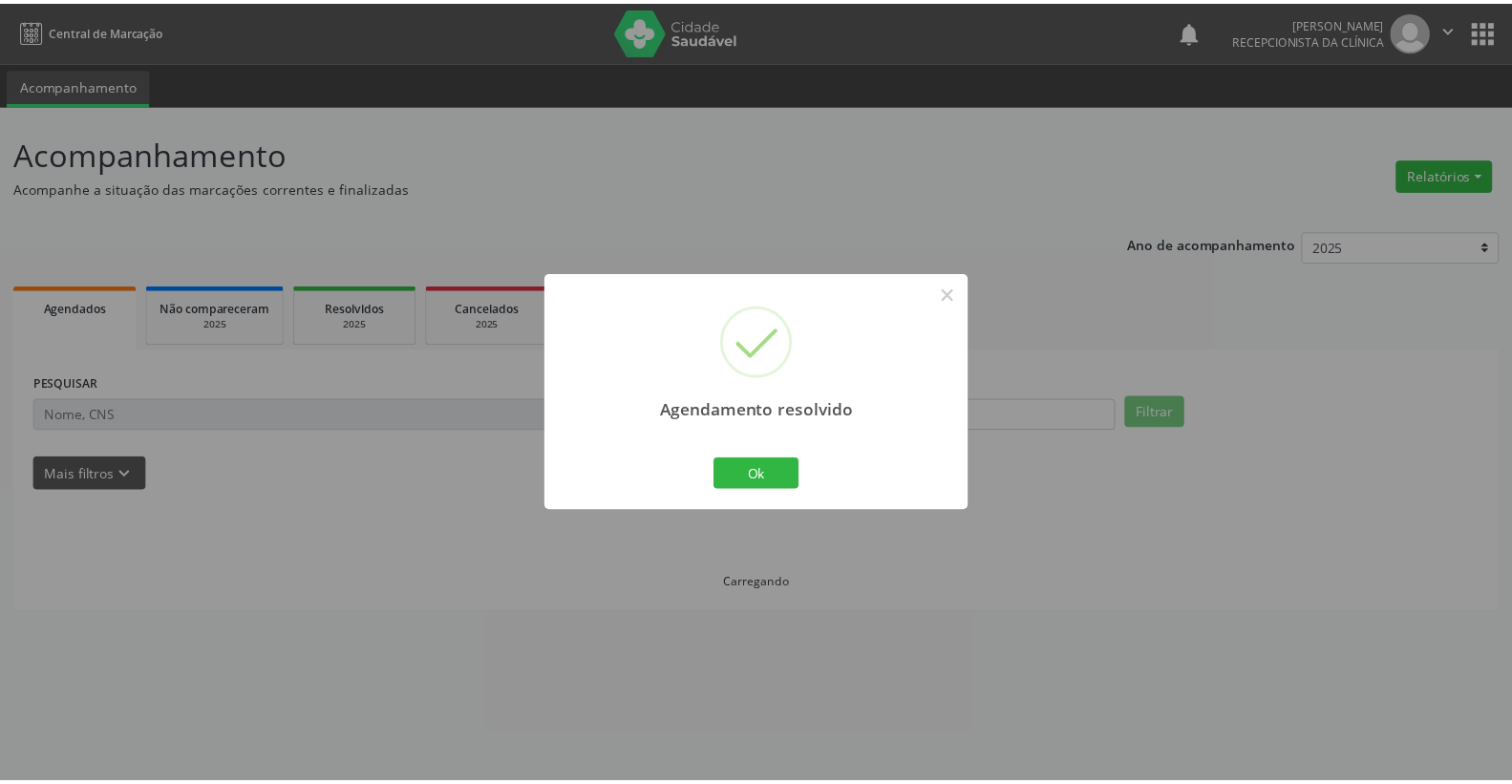
scroll to position [0, 0]
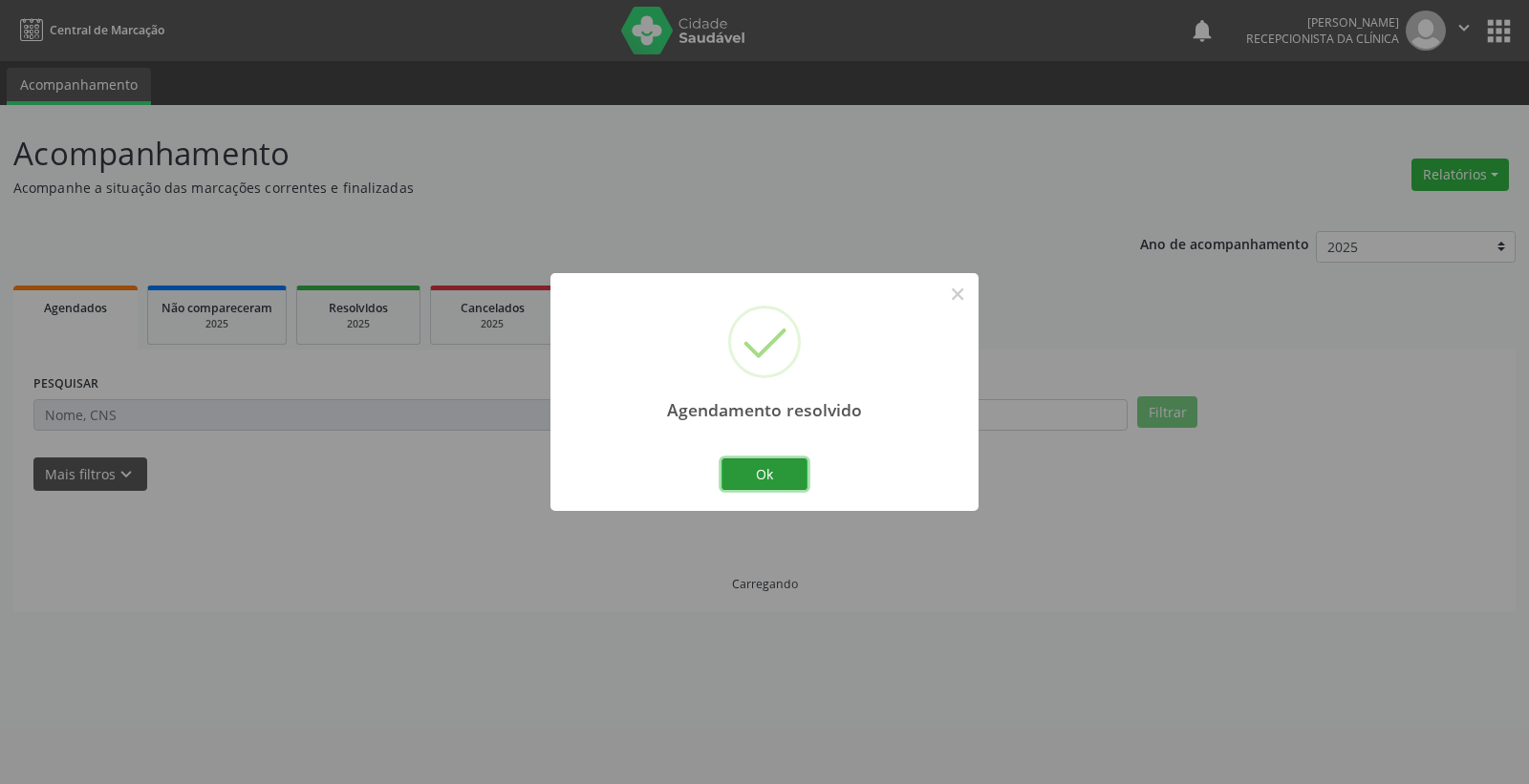
click at [769, 470] on button "Ok" at bounding box center [764, 475] width 86 height 33
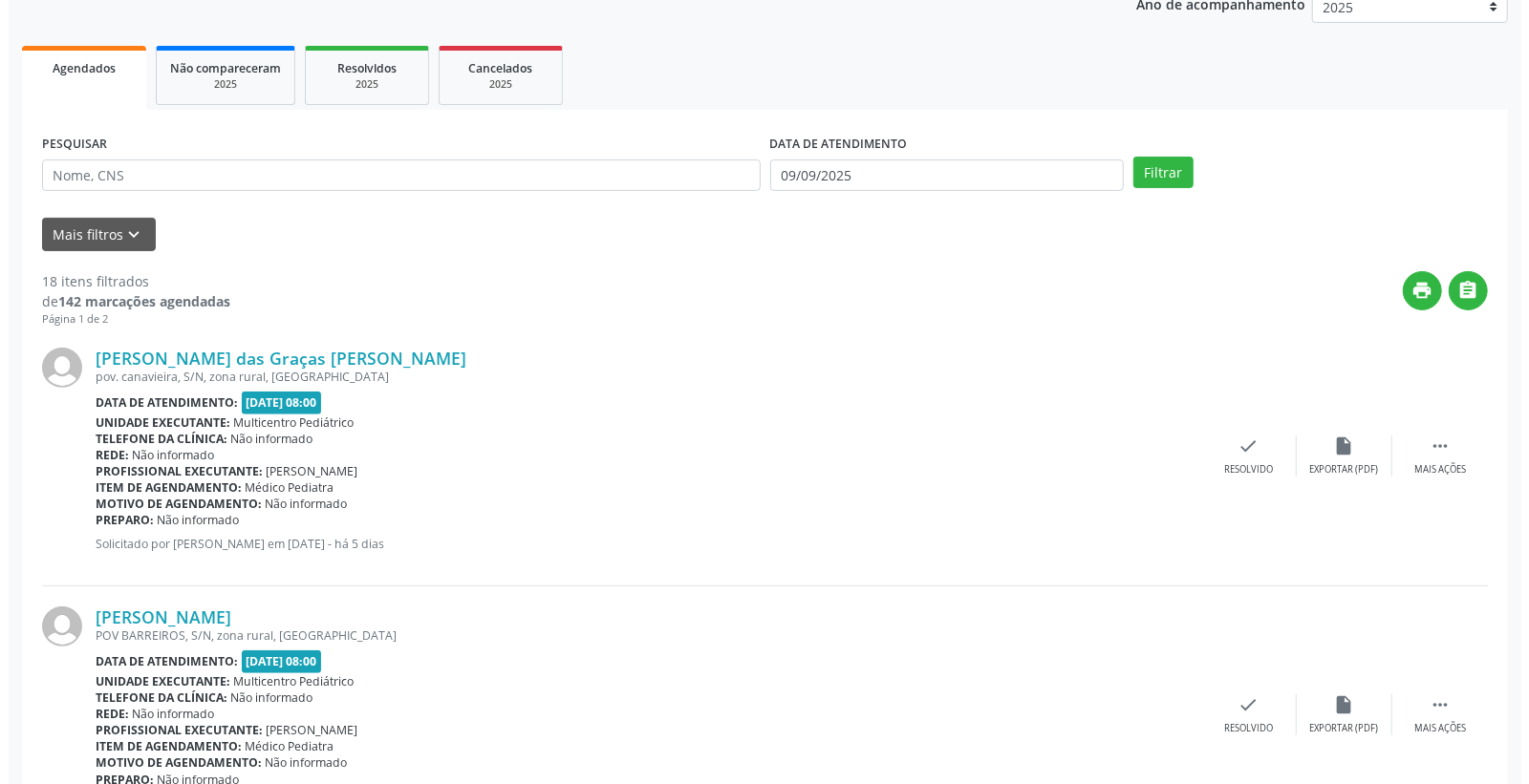
scroll to position [212, 0]
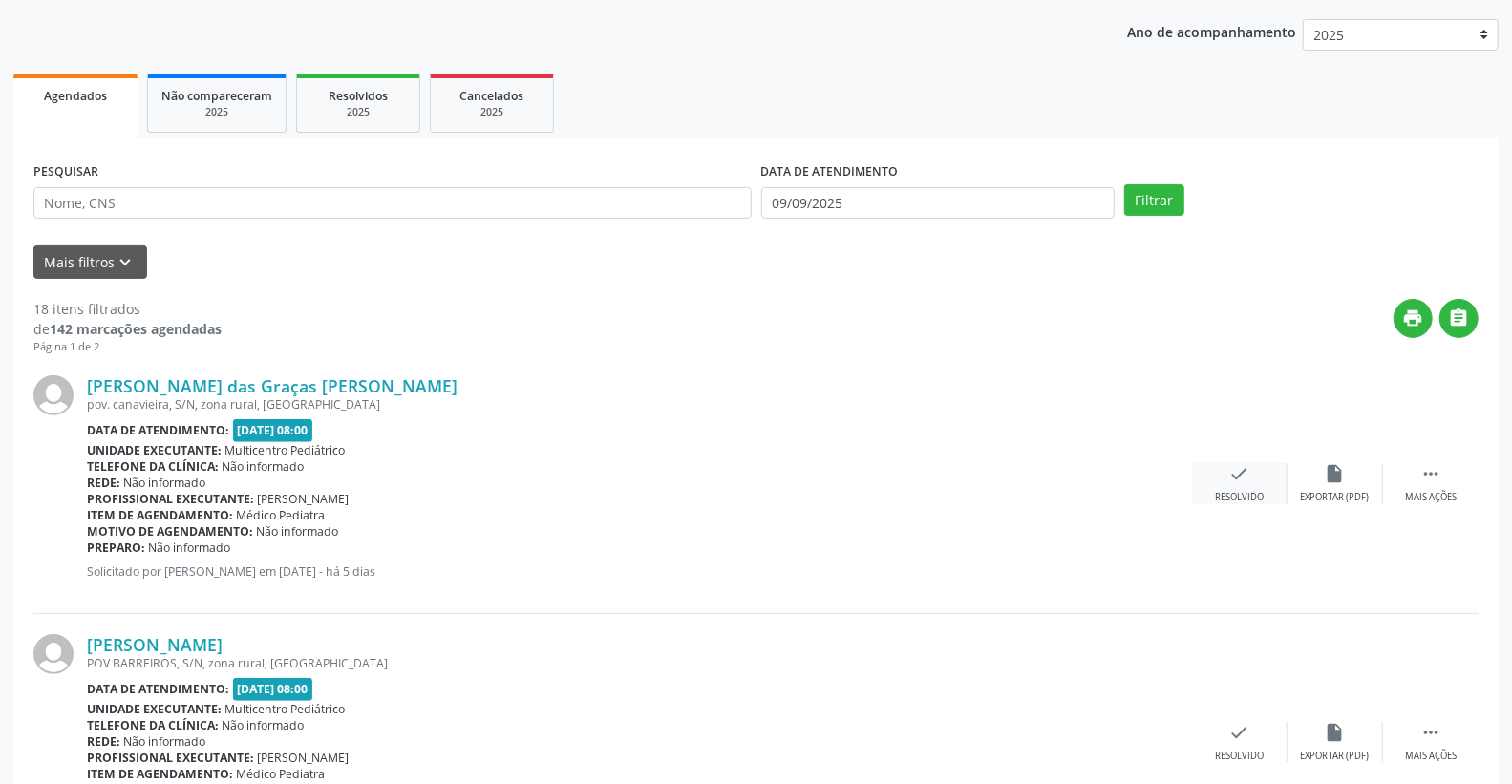
click at [1243, 470] on icon "check" at bounding box center [1239, 474] width 21 height 21
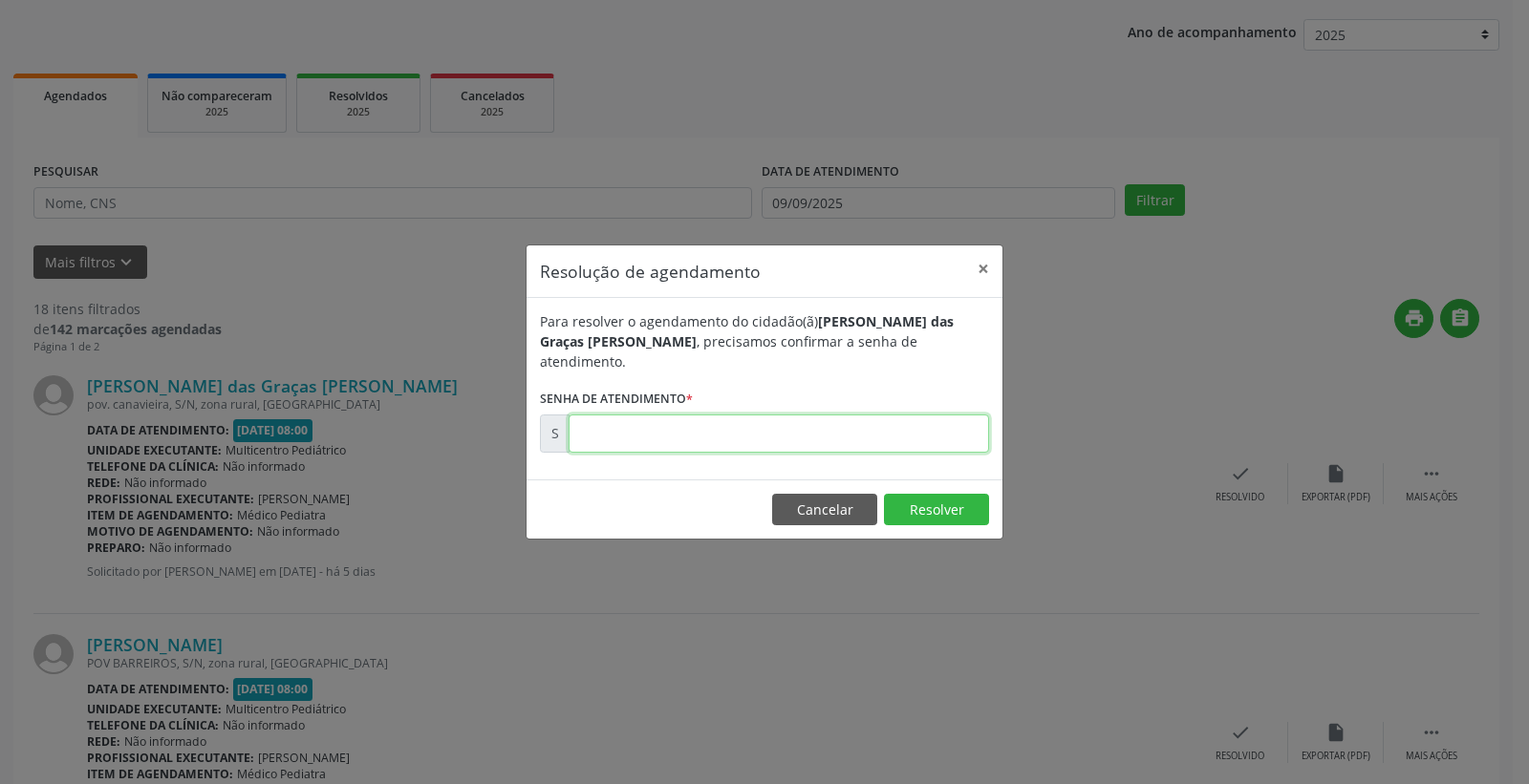
click at [866, 421] on input "text" at bounding box center [778, 433] width 420 height 39
type input "00175222"
click at [903, 493] on button "Resolver" at bounding box center [937, 509] width 105 height 33
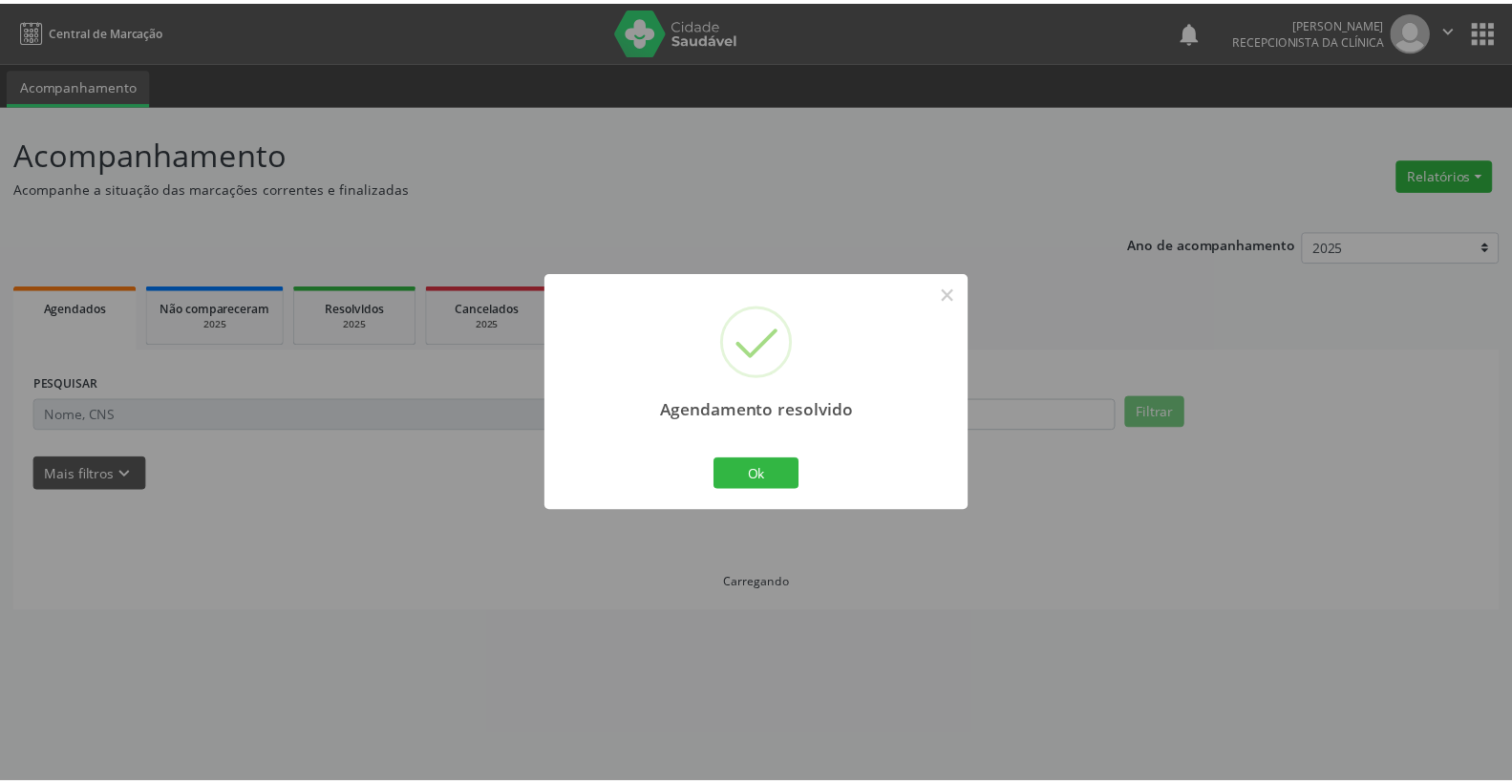
scroll to position [0, 0]
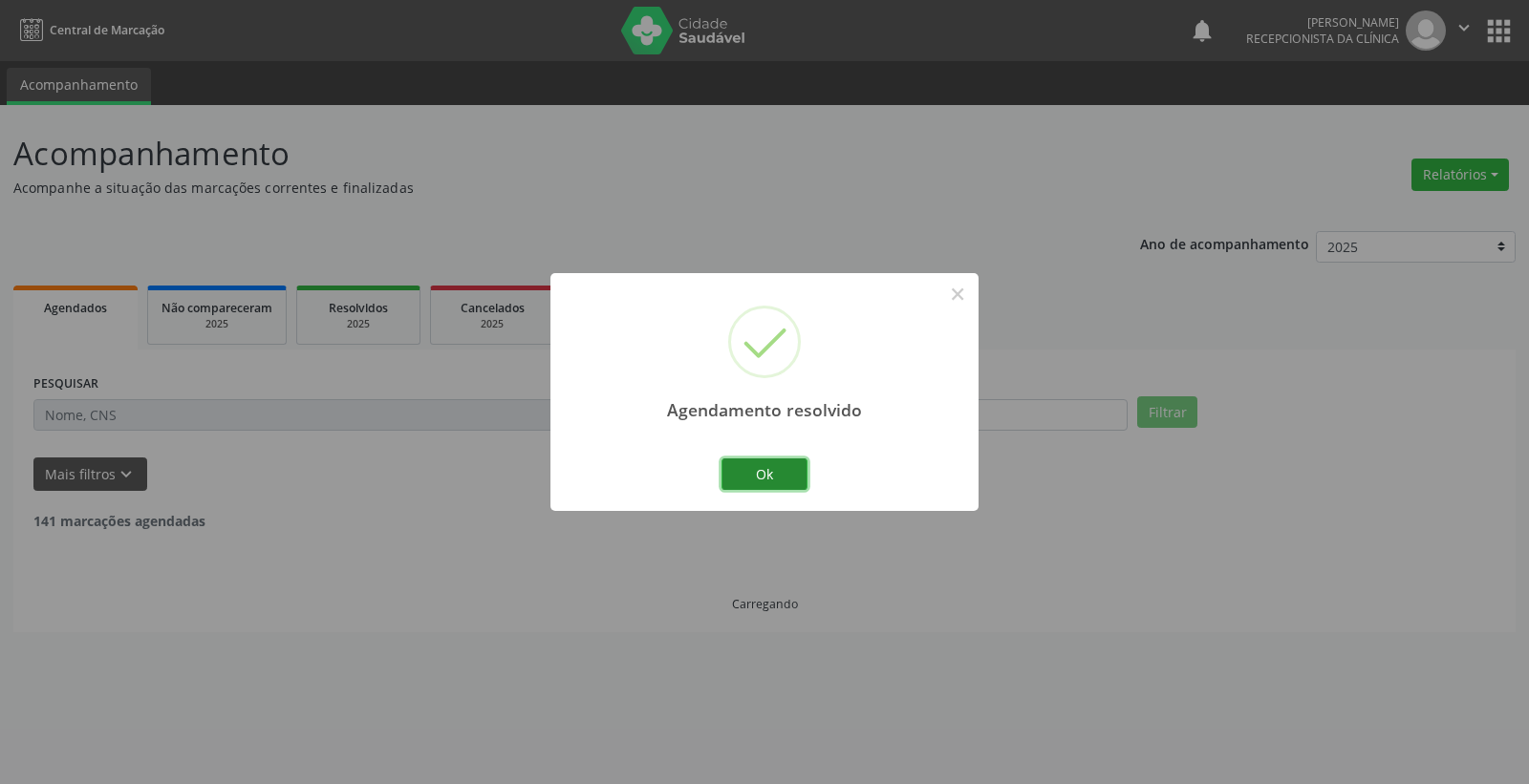
click at [772, 472] on button "Ok" at bounding box center [764, 475] width 86 height 33
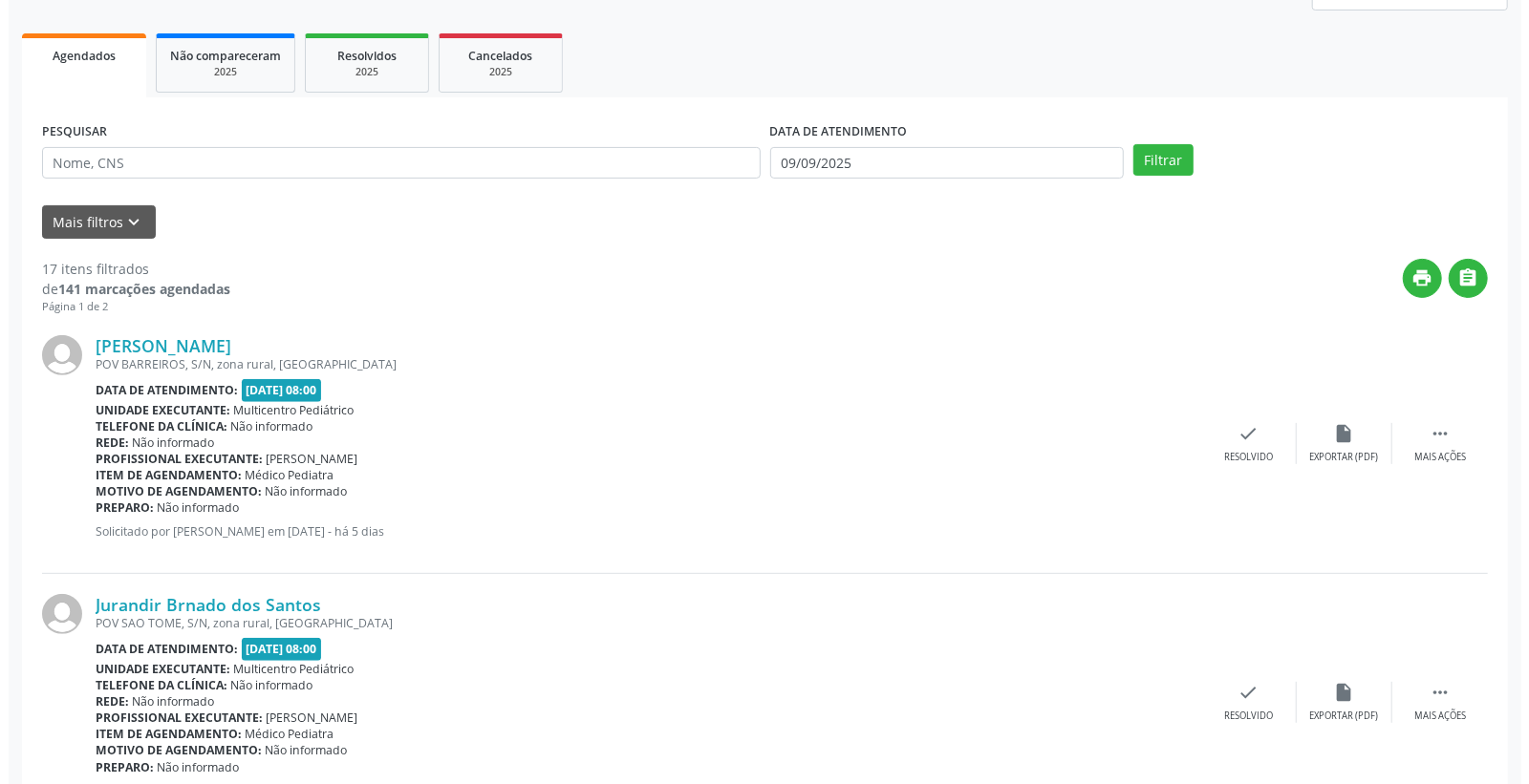
scroll to position [424, 0]
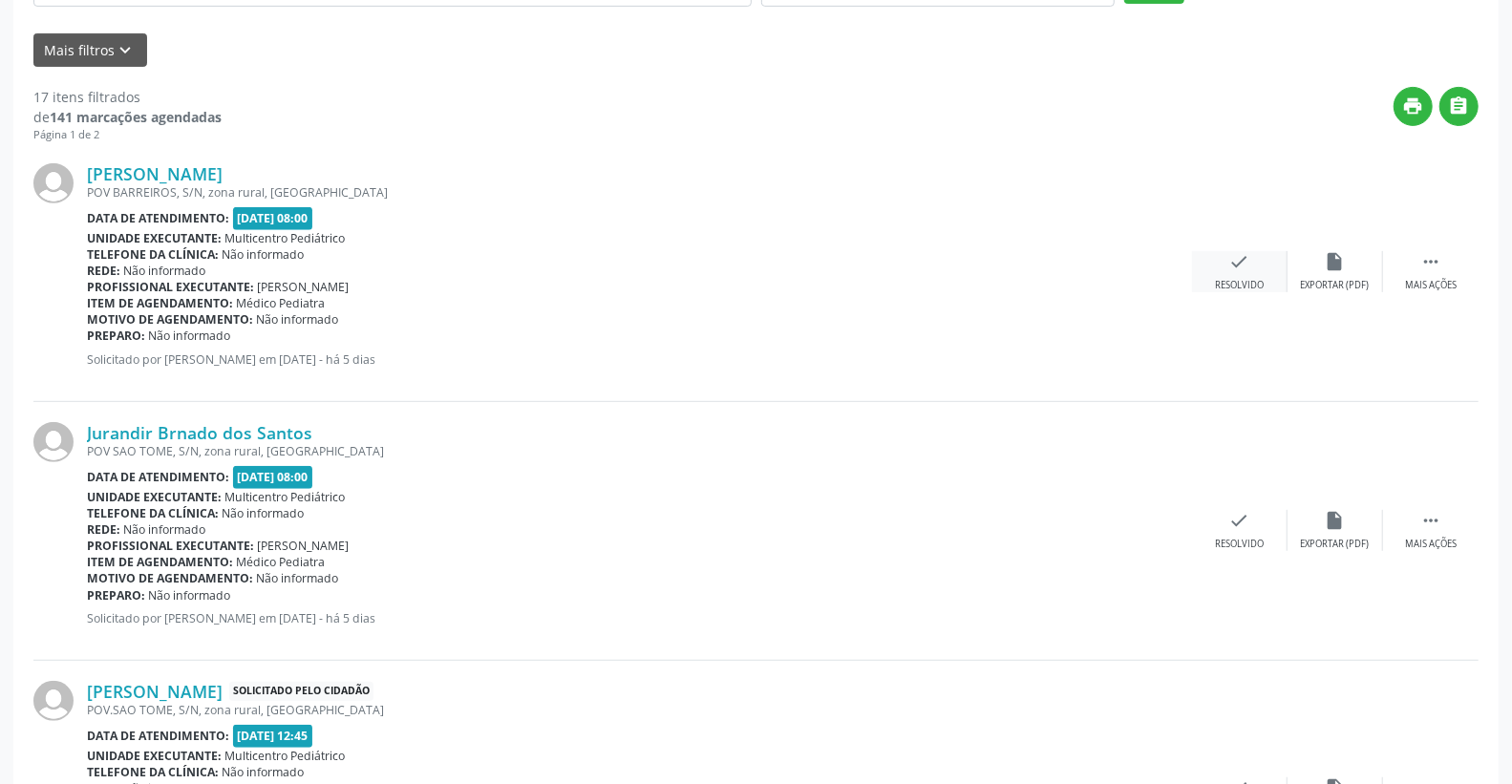
click at [1253, 265] on div "check Resolvido" at bounding box center [1240, 272] width 96 height 42
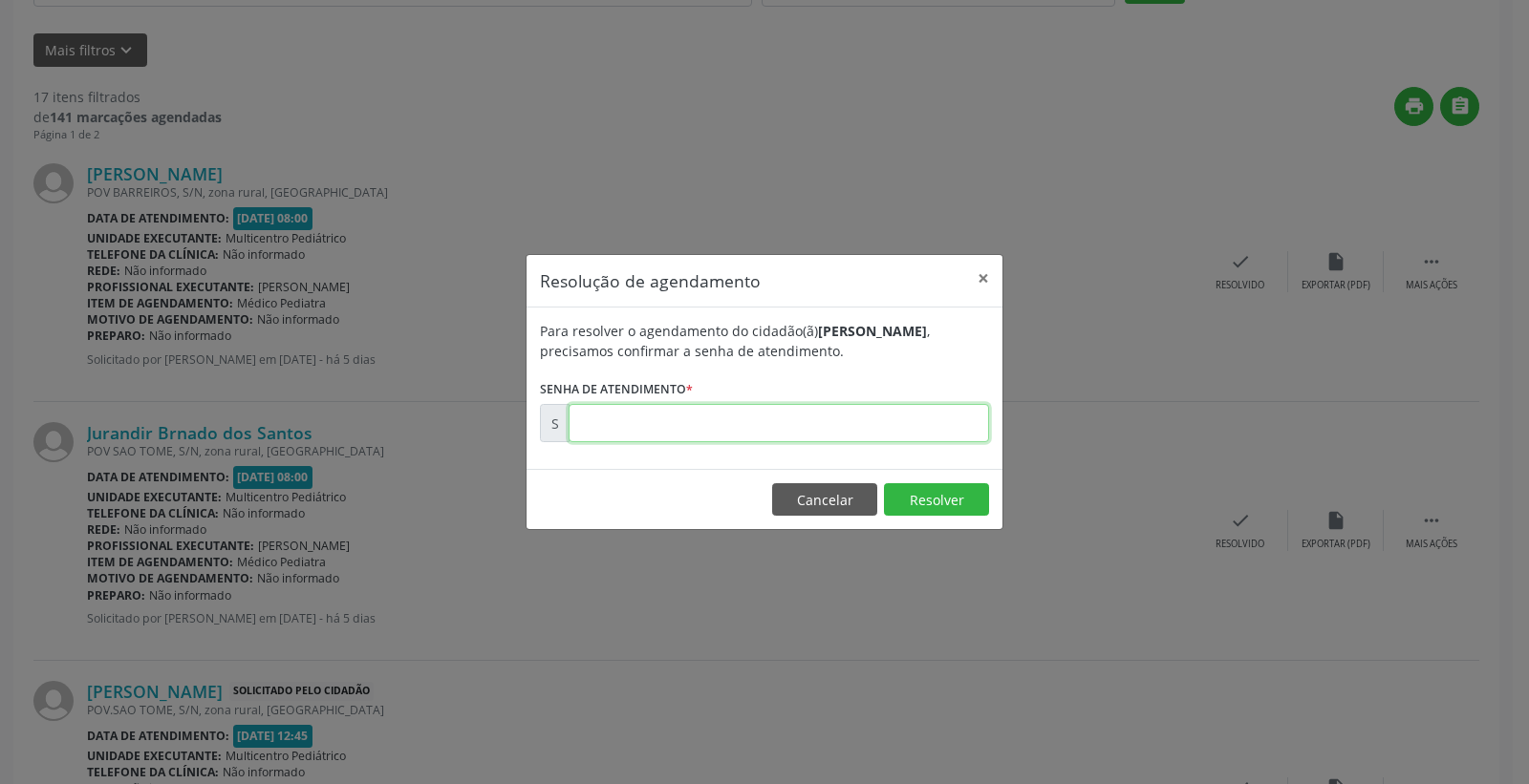
click at [938, 435] on input "text" at bounding box center [778, 423] width 420 height 39
type input "00175245"
click at [927, 493] on button "Resolver" at bounding box center [937, 499] width 105 height 33
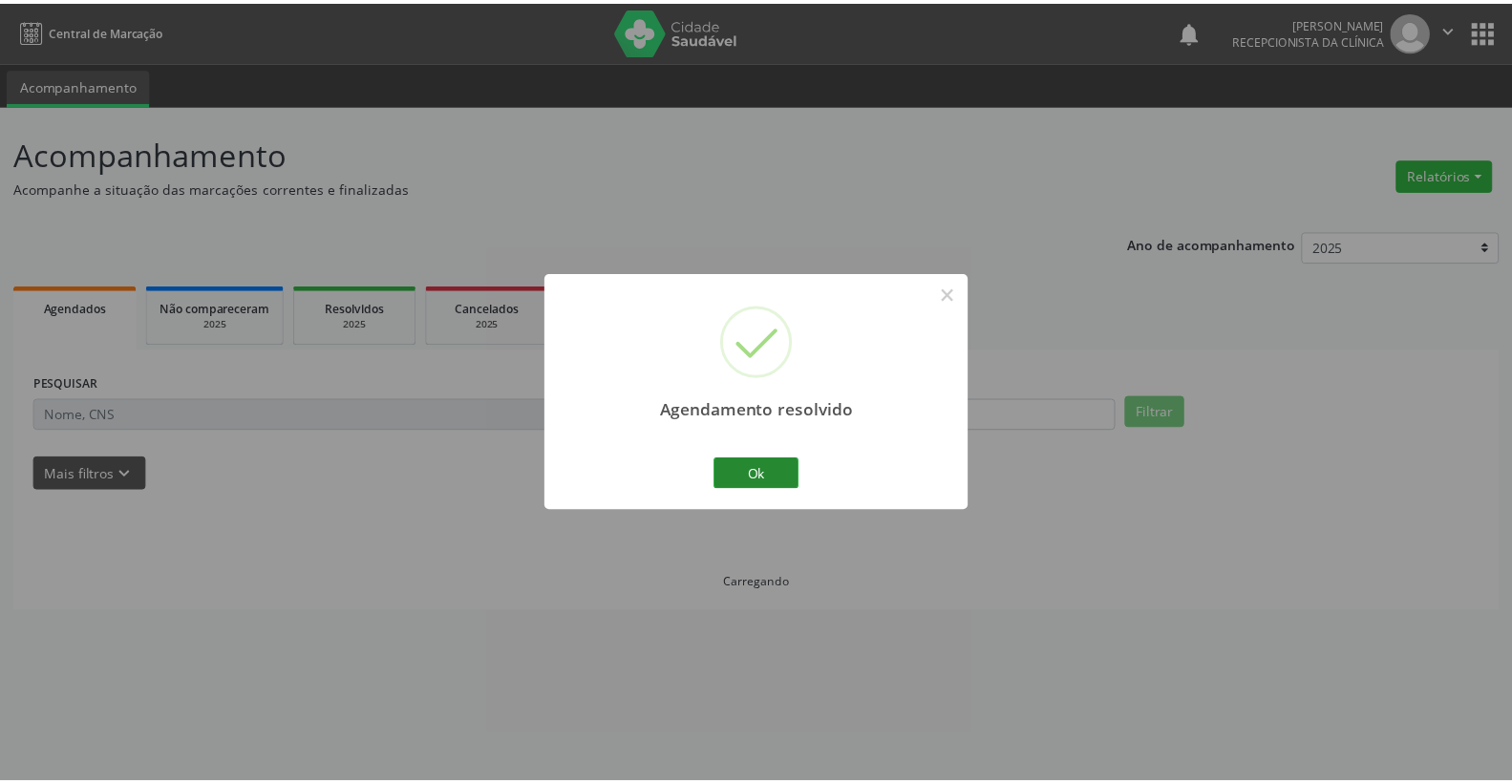
scroll to position [0, 0]
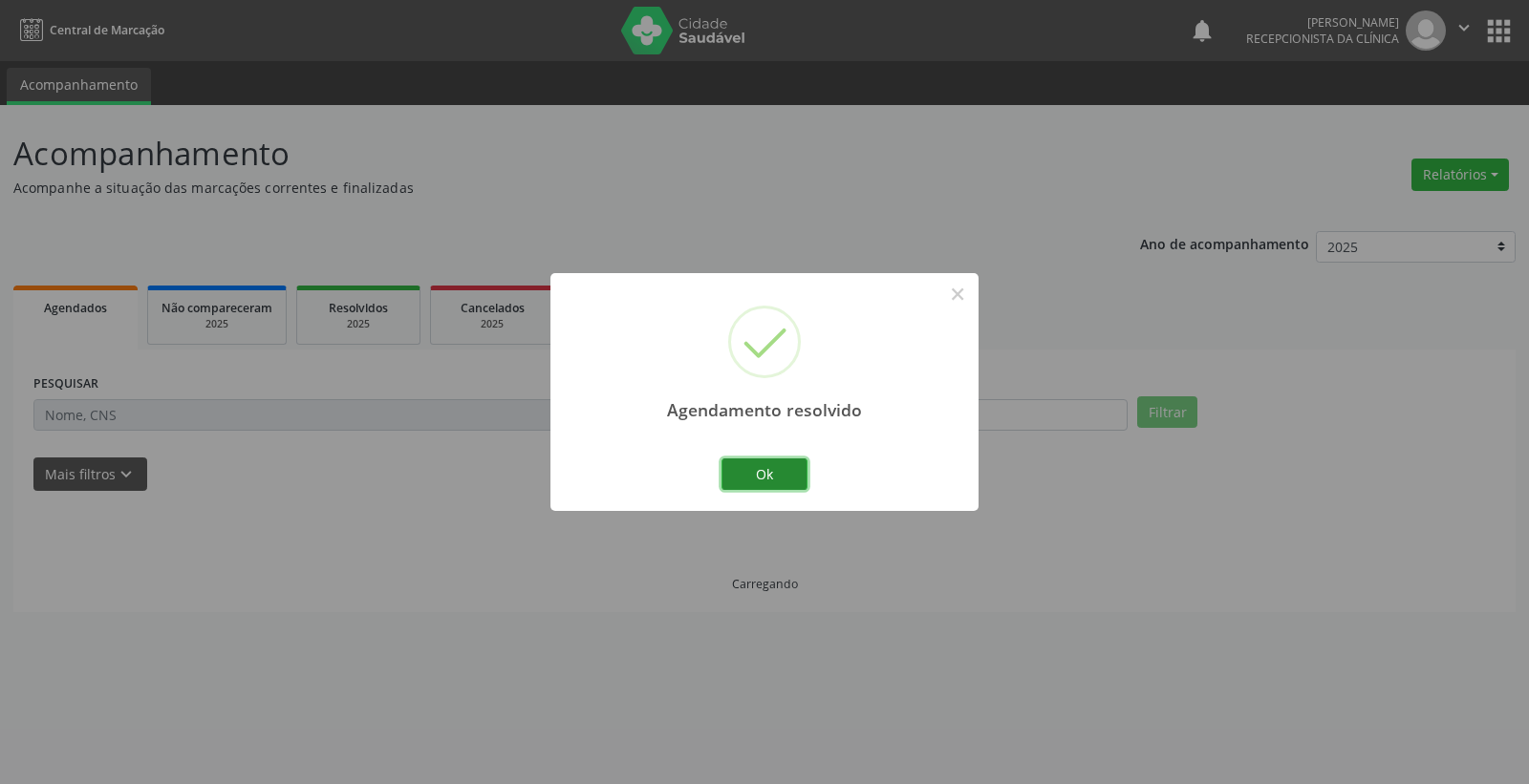
click at [772, 469] on button "Ok" at bounding box center [764, 475] width 86 height 33
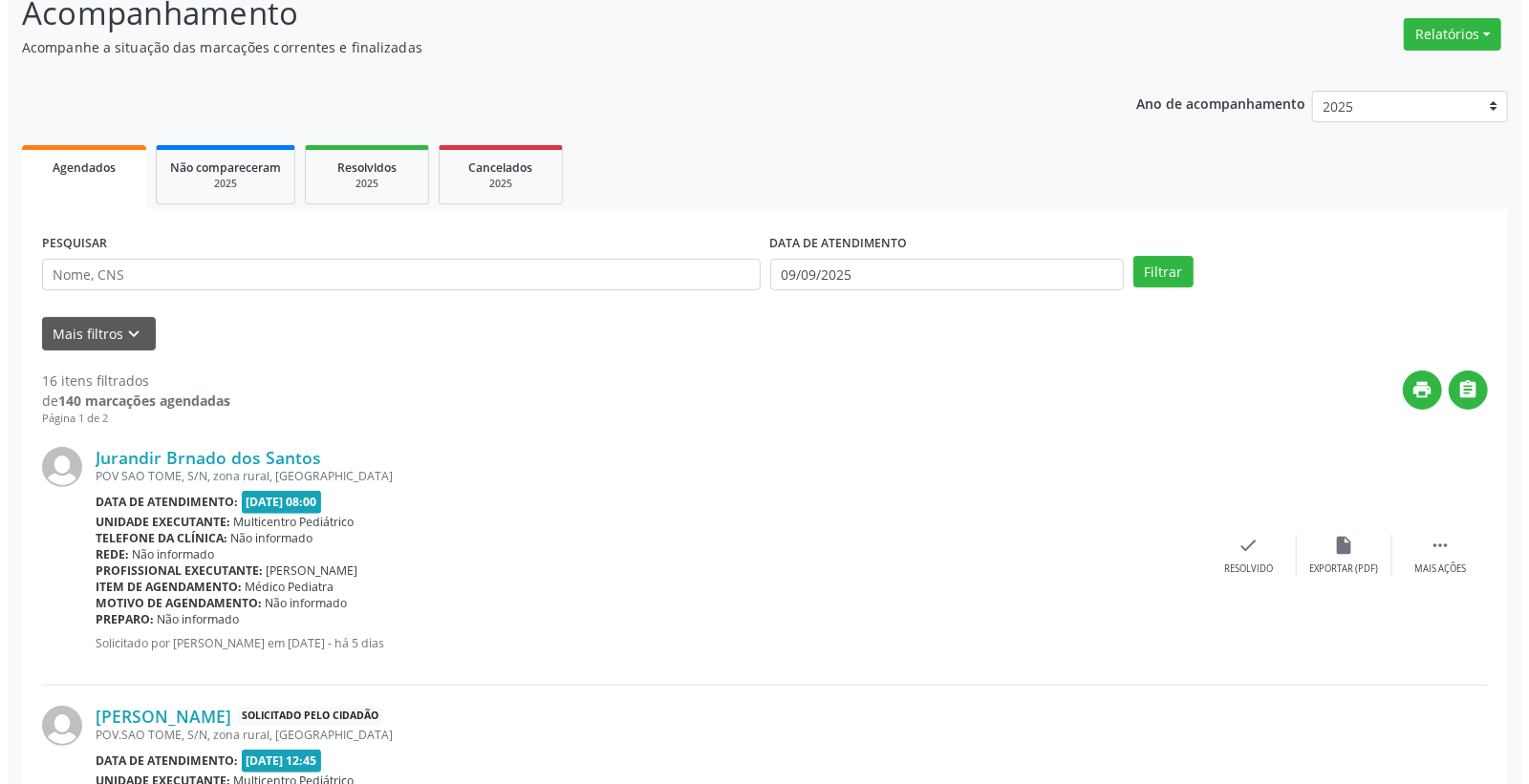
scroll to position [424, 0]
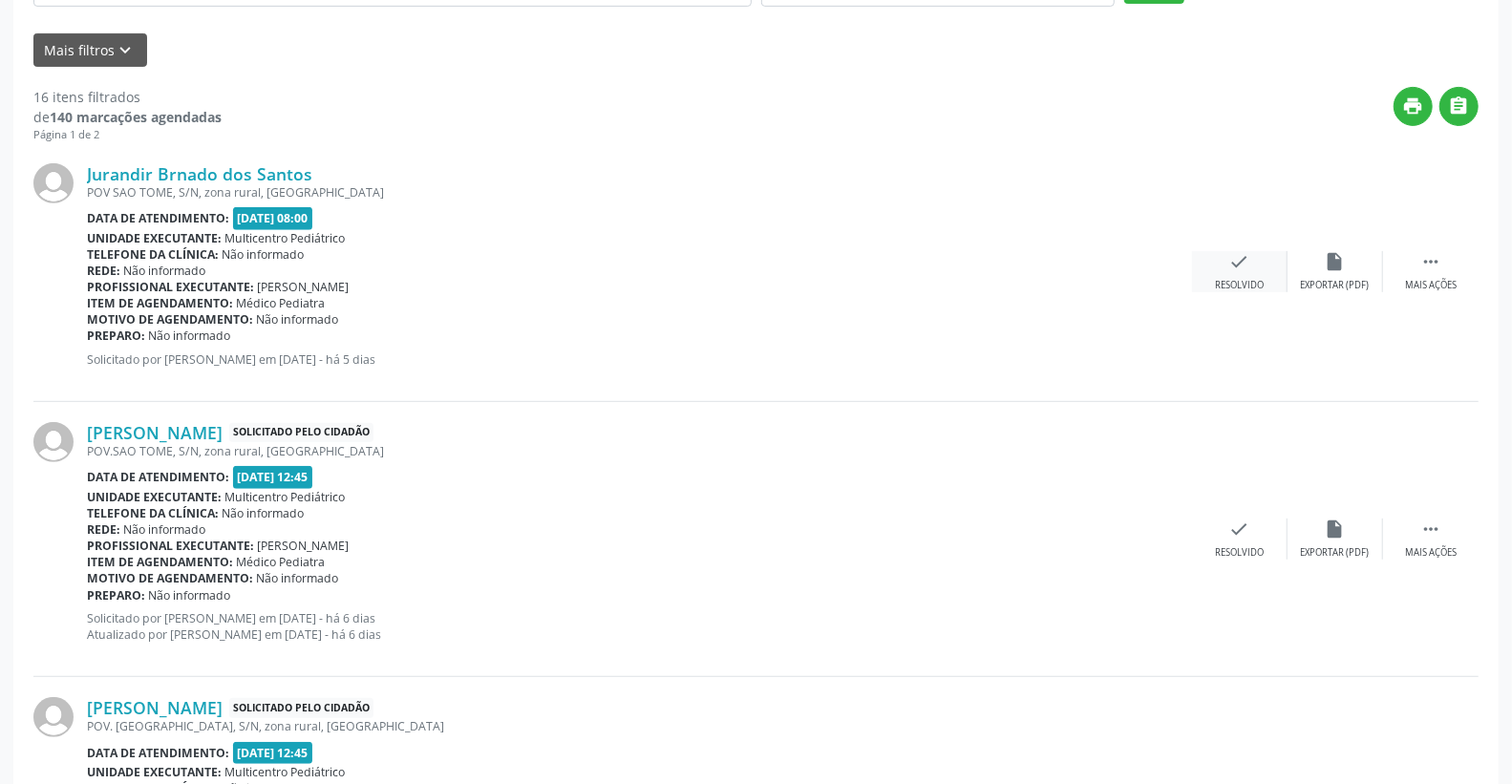
click at [1259, 259] on div "check Resolvido" at bounding box center [1240, 272] width 96 height 42
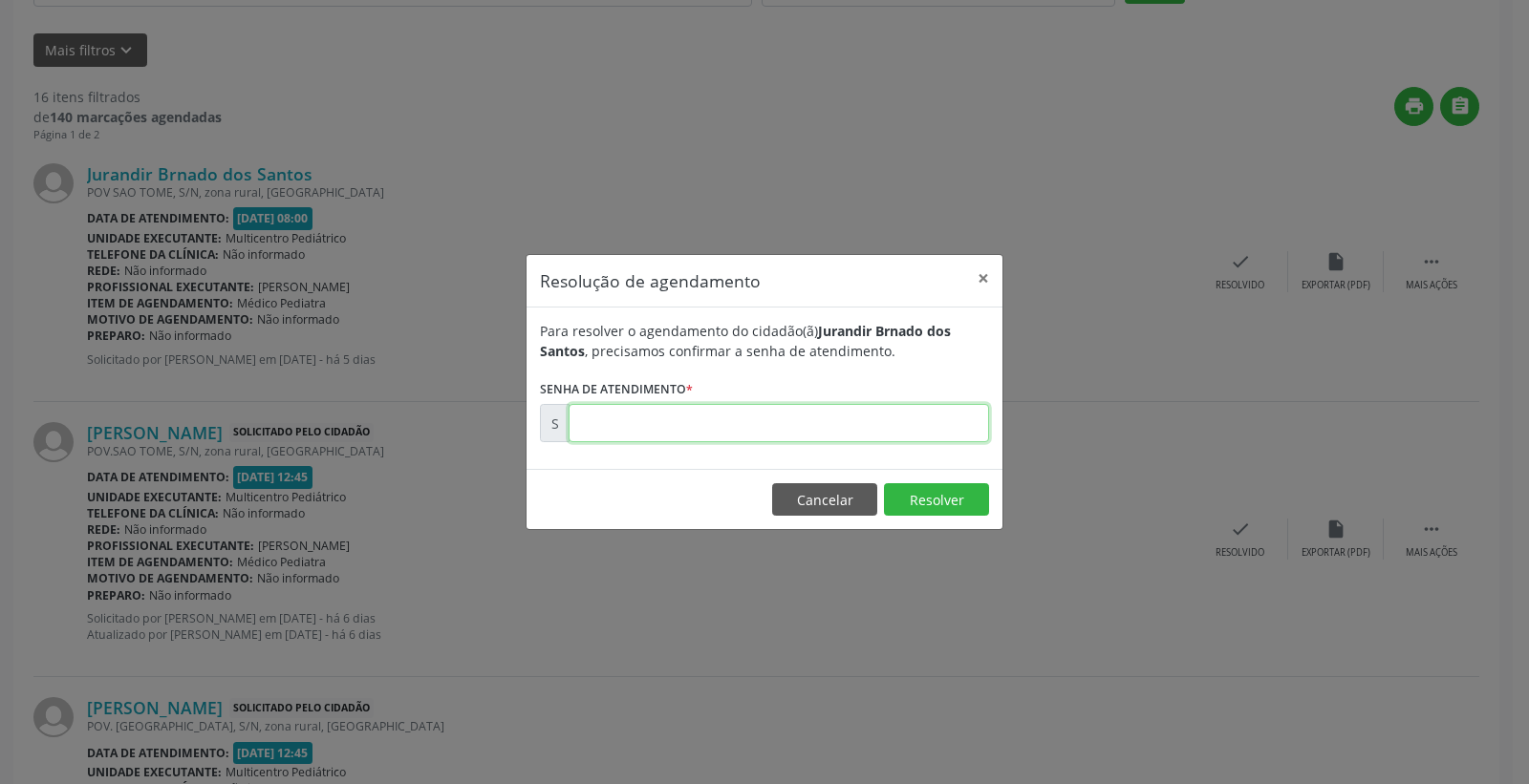
click at [879, 414] on input "text" at bounding box center [778, 423] width 420 height 39
type input "00175257"
click at [932, 491] on button "Resolver" at bounding box center [937, 499] width 105 height 33
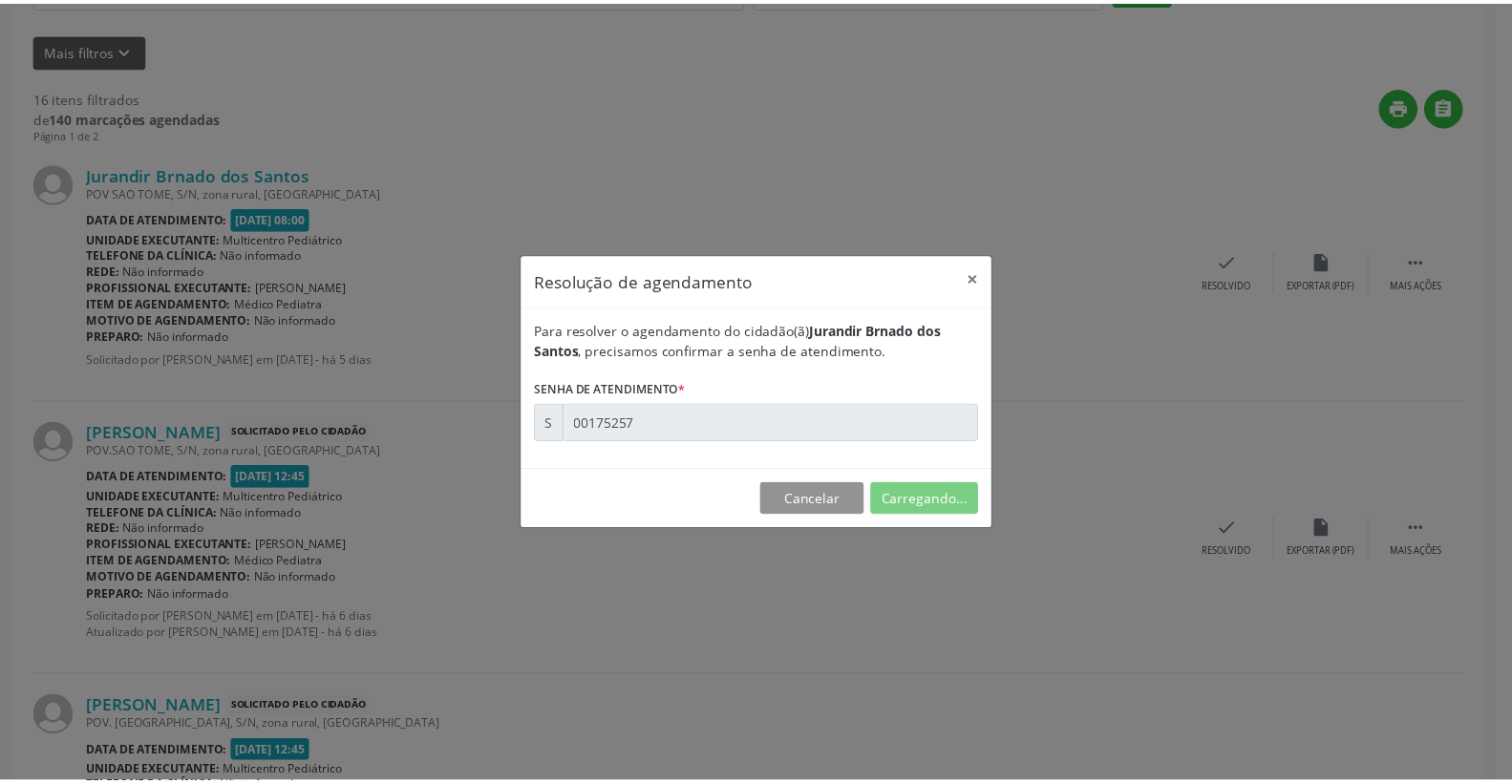
scroll to position [0, 0]
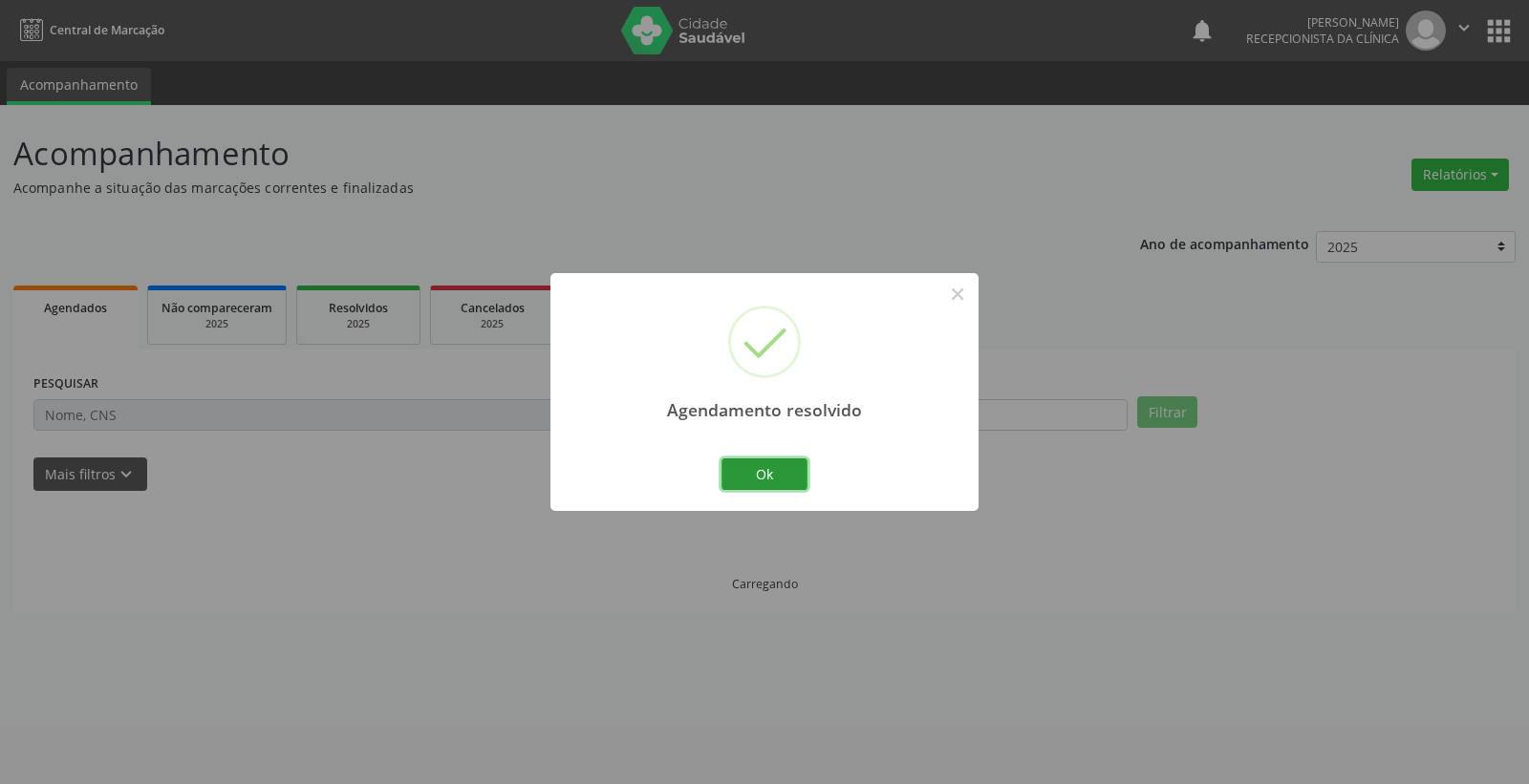
click at [747, 475] on button "Ok" at bounding box center [764, 475] width 86 height 33
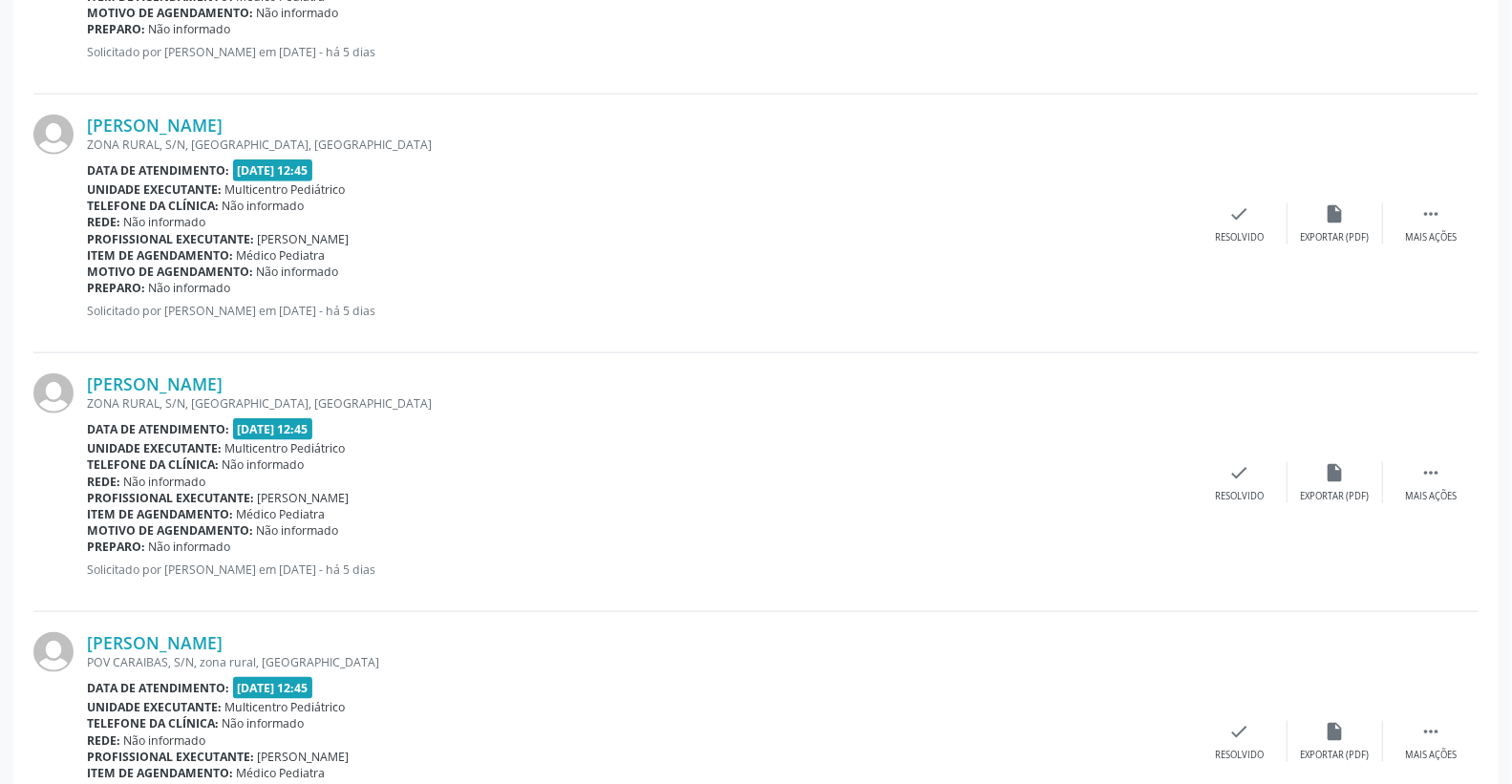
scroll to position [1273, 0]
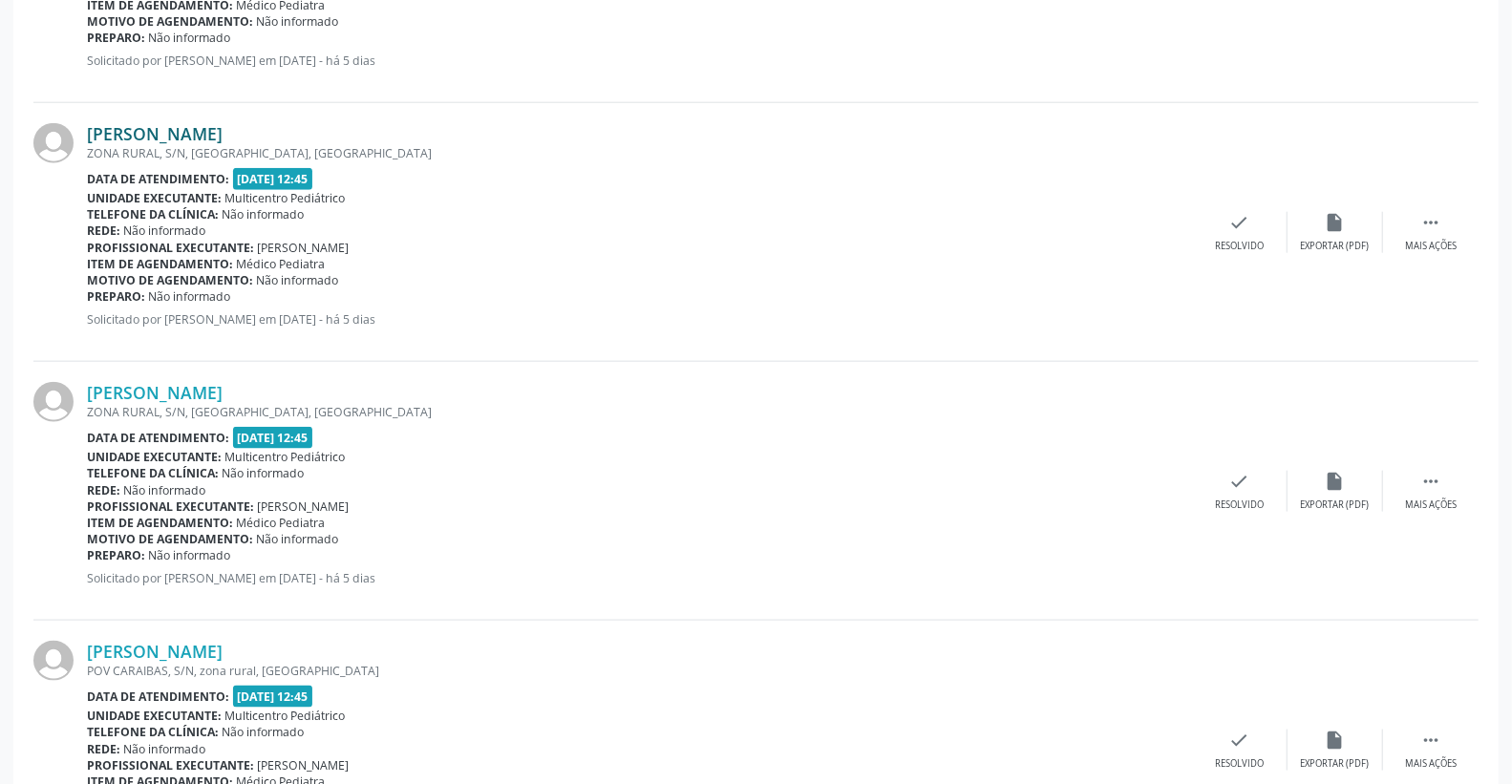
click at [183, 129] on link "[PERSON_NAME]" at bounding box center [154, 133] width 135 height 21
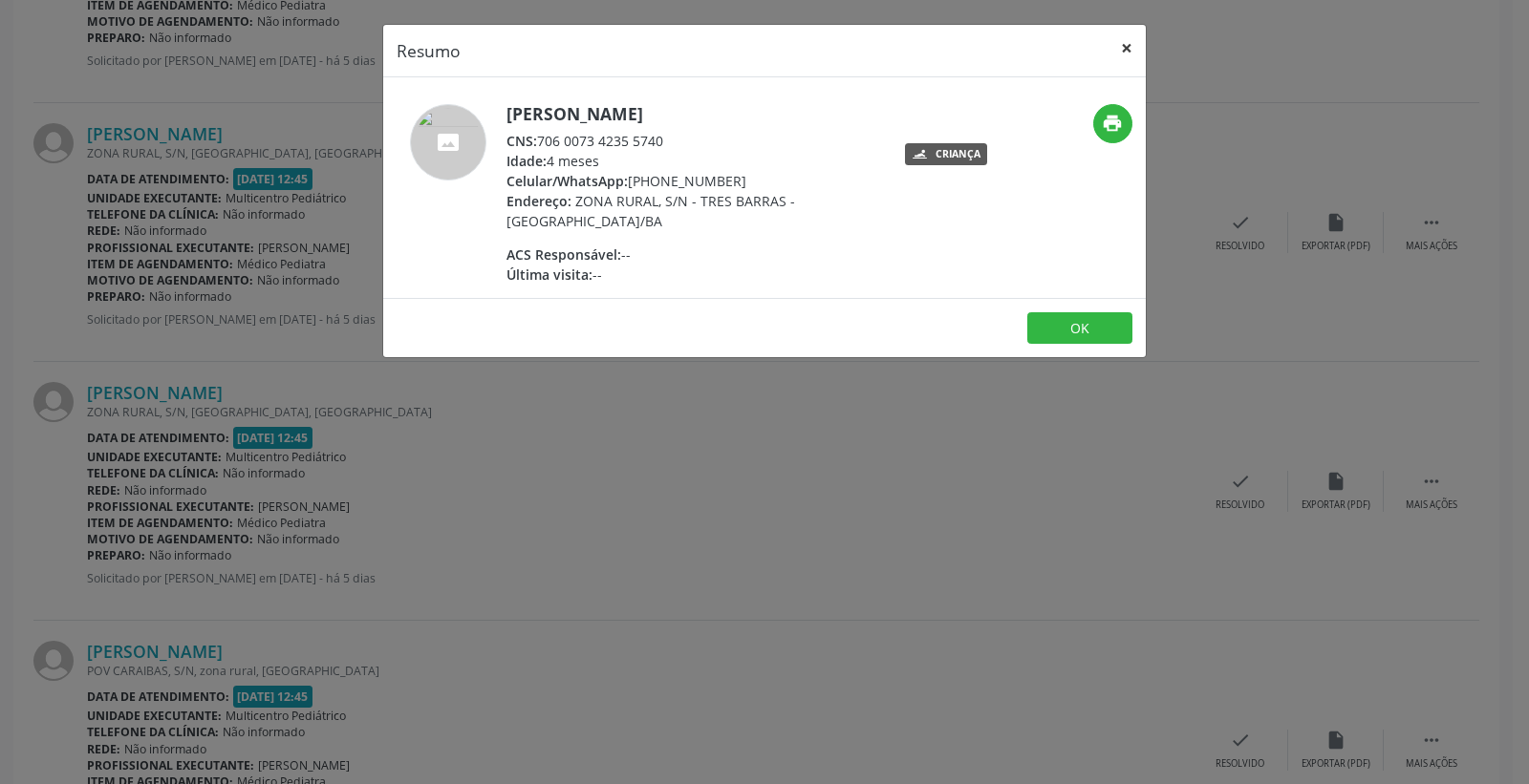
click at [1125, 45] on button "×" at bounding box center [1126, 47] width 39 height 46
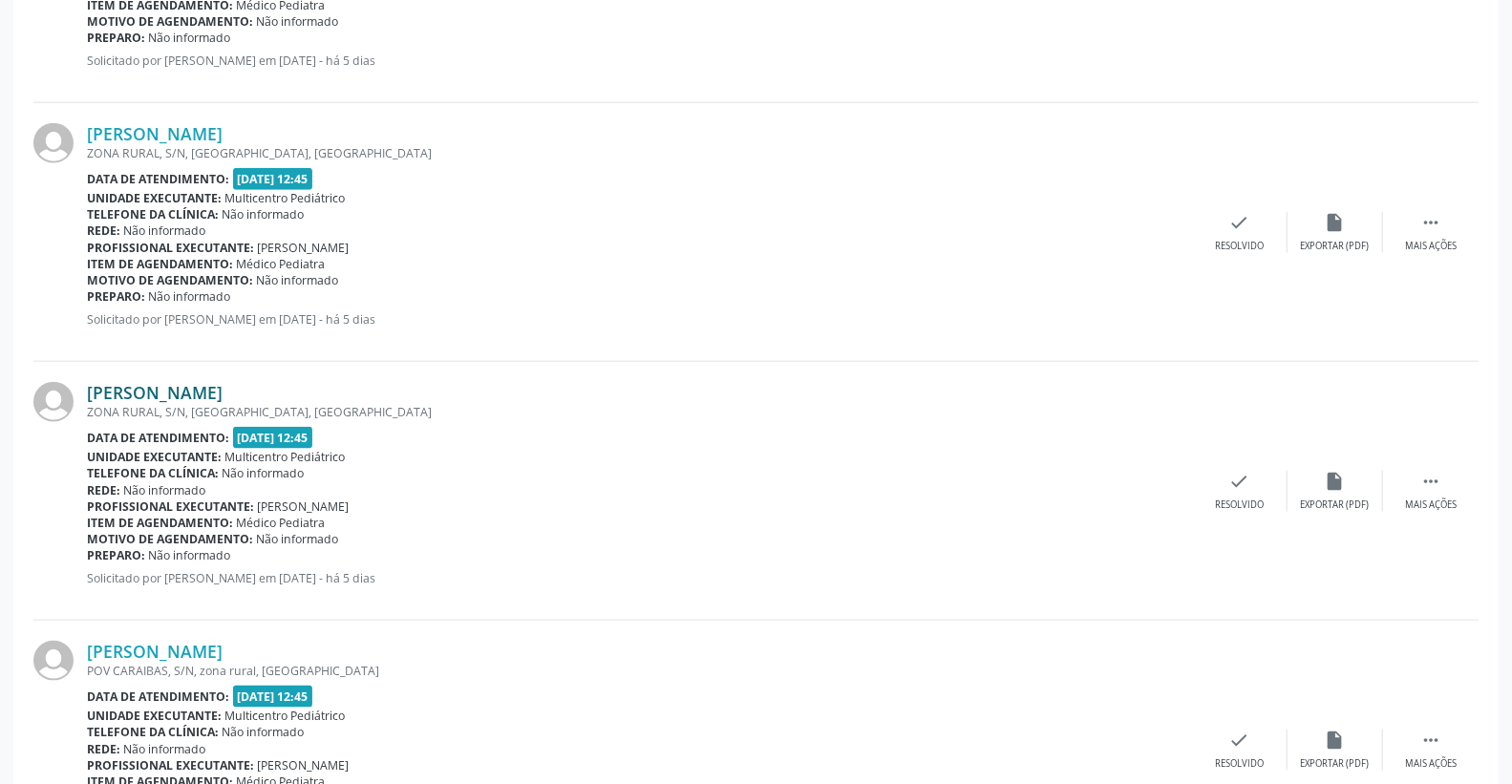
click at [187, 393] on link "[PERSON_NAME]" at bounding box center [154, 392] width 135 height 21
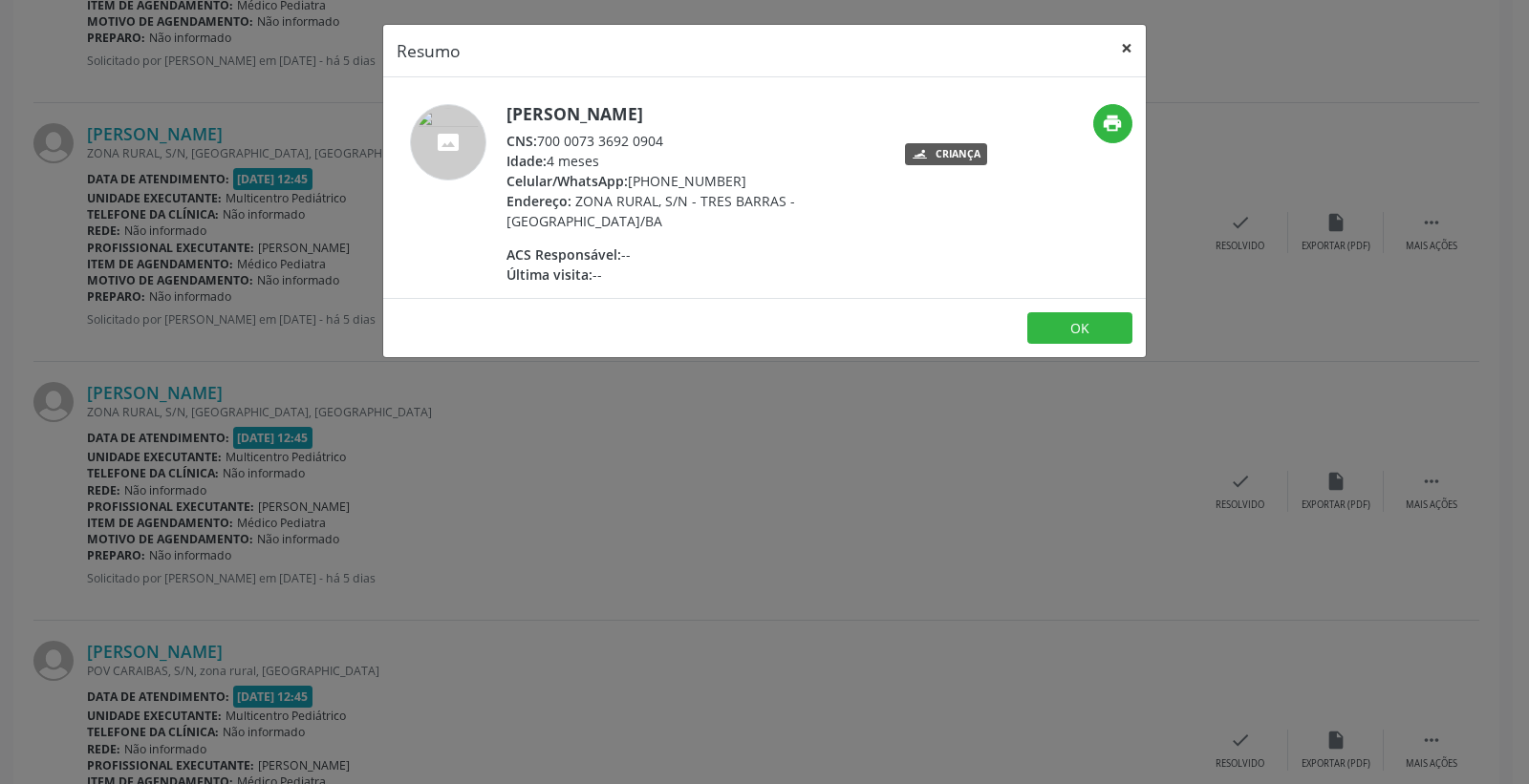
click at [1123, 40] on button "×" at bounding box center [1126, 47] width 39 height 46
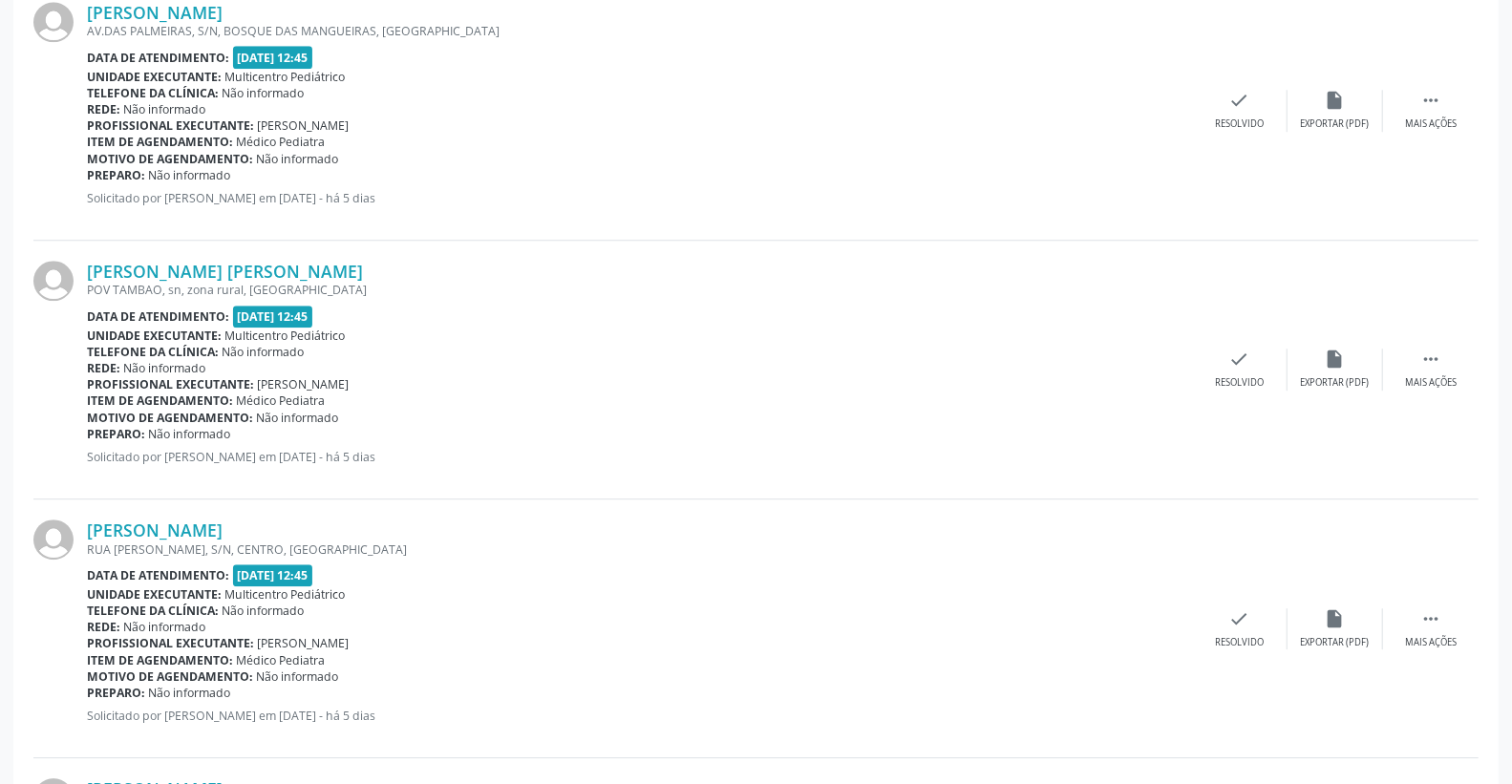
scroll to position [3289, 0]
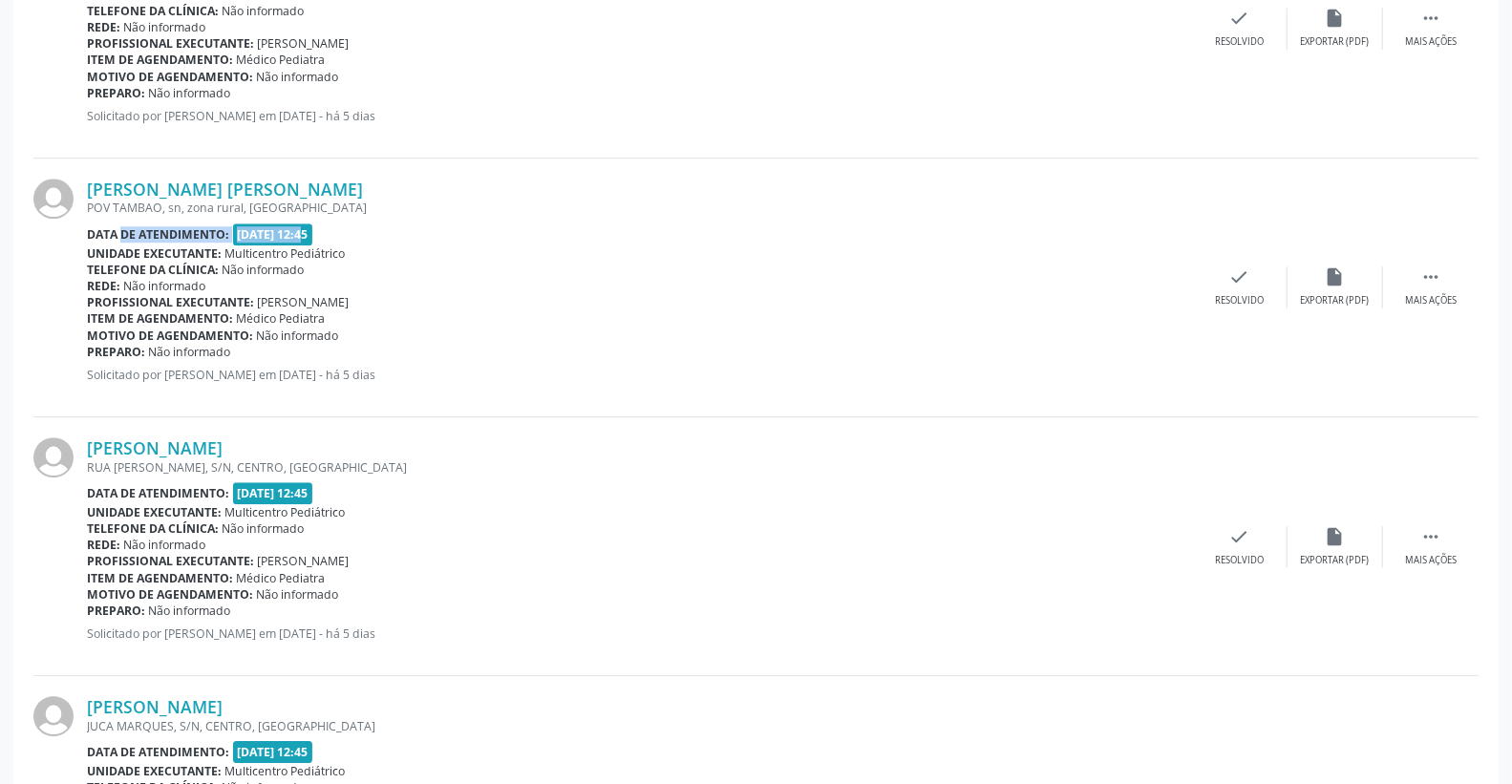
drag, startPoint x: 106, startPoint y: 218, endPoint x: 291, endPoint y: 219, distance: 185.0
click at [291, 219] on div "[PERSON_NAME] [PERSON_NAME] [GEOGRAPHIC_DATA], sn, zona rural, [GEOGRAPHIC_DATA…" at bounding box center [640, 288] width 1106 height 218
click at [407, 232] on div "Data de atendimento: [DATE] 12:45" at bounding box center [640, 234] width 1106 height 22
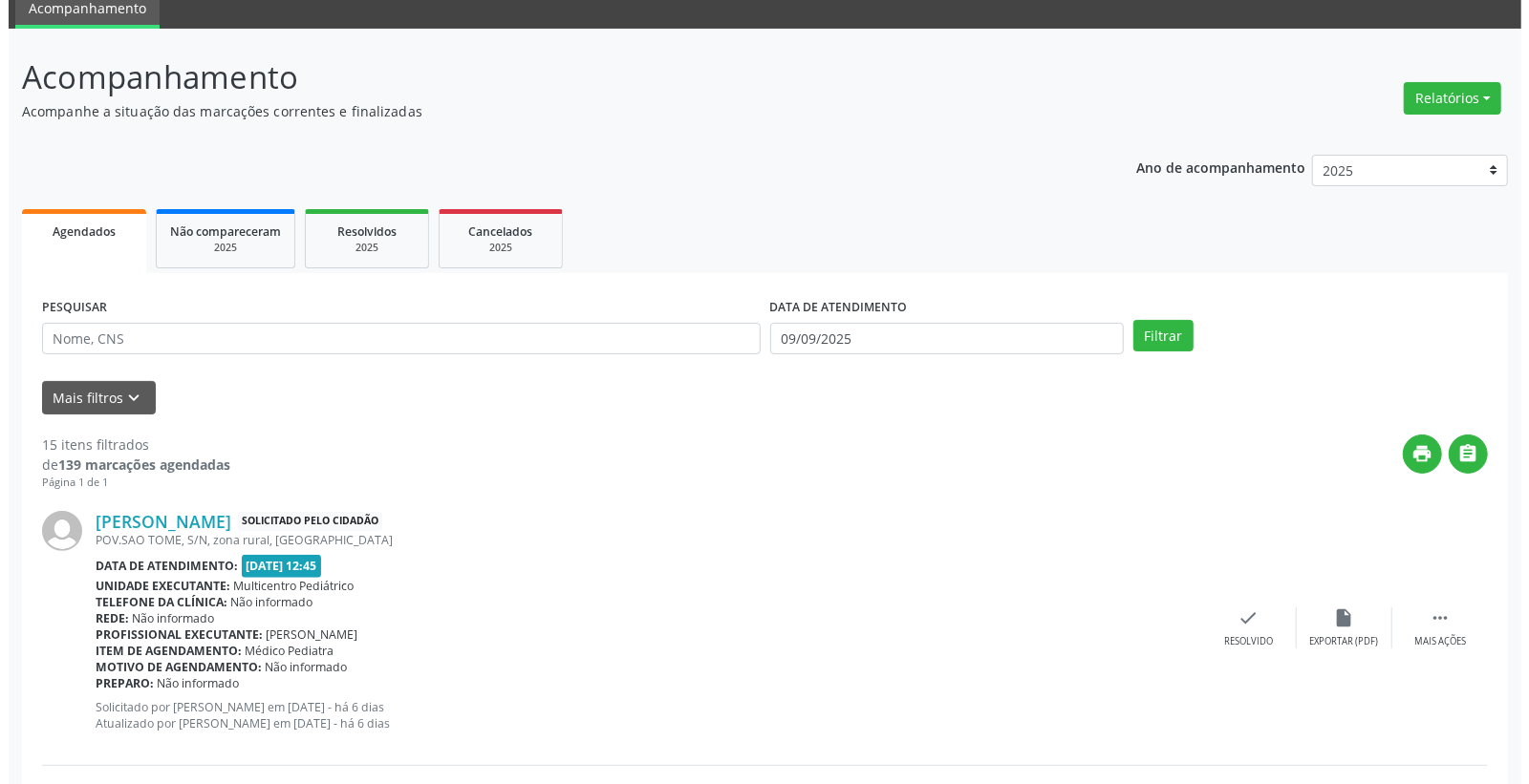
scroll to position [0, 0]
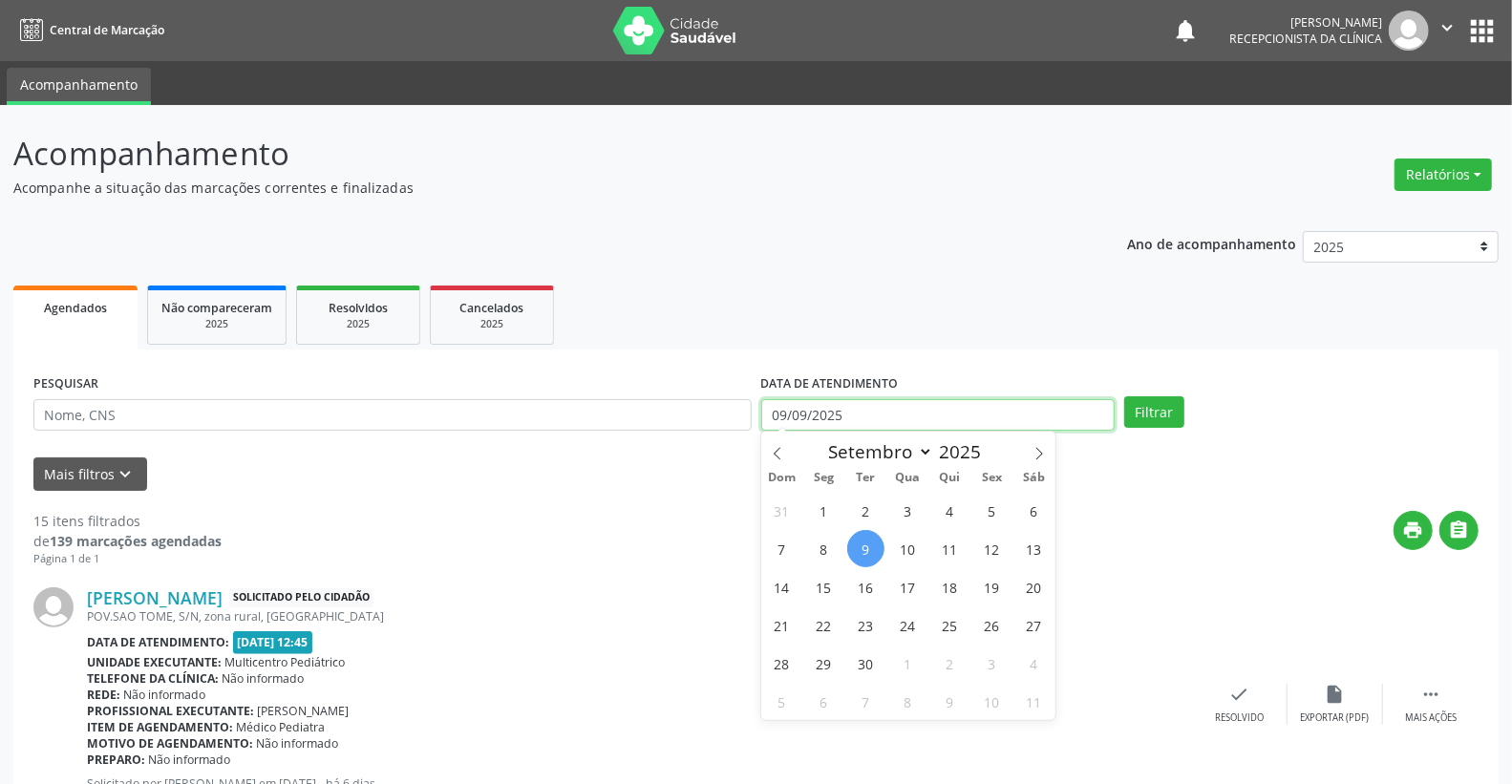
click at [861, 414] on input "09/09/2025" at bounding box center [938, 415] width 354 height 33
click at [909, 547] on span "10" at bounding box center [908, 549] width 38 height 38
type input "[DATE]"
click at [909, 547] on span "10" at bounding box center [908, 549] width 38 height 38
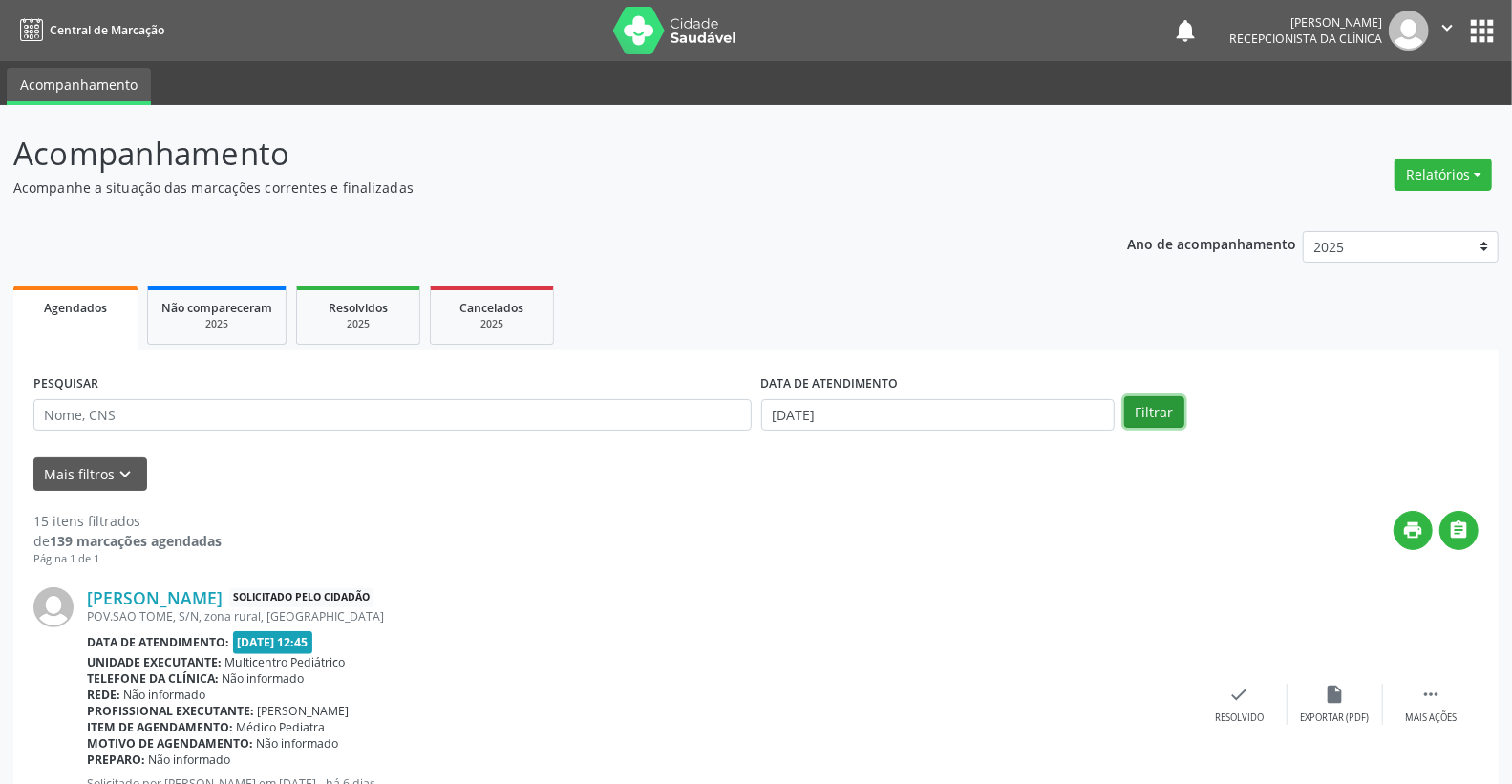
click at [1154, 420] on button "Filtrar" at bounding box center [1154, 412] width 60 height 33
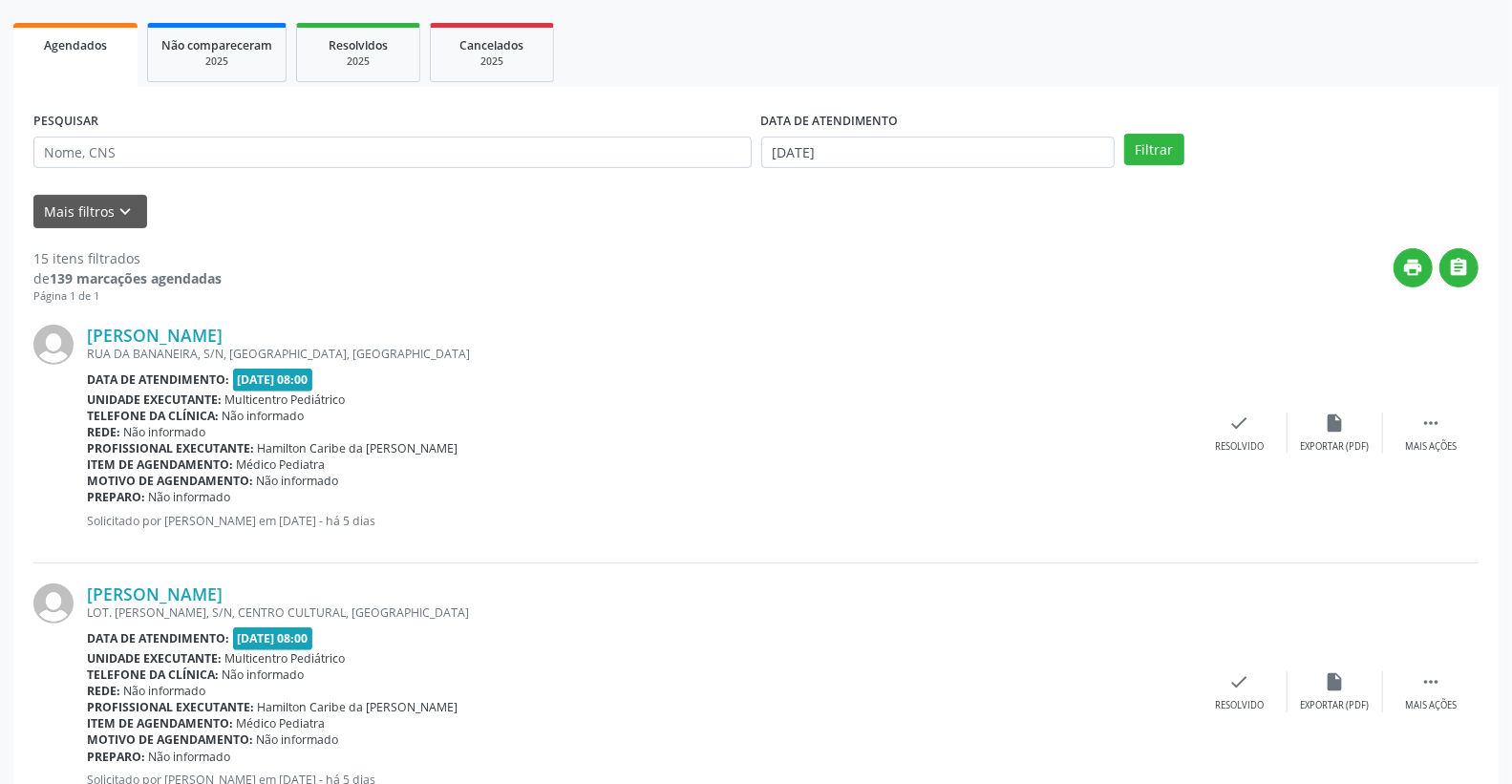
scroll to position [318, 0]
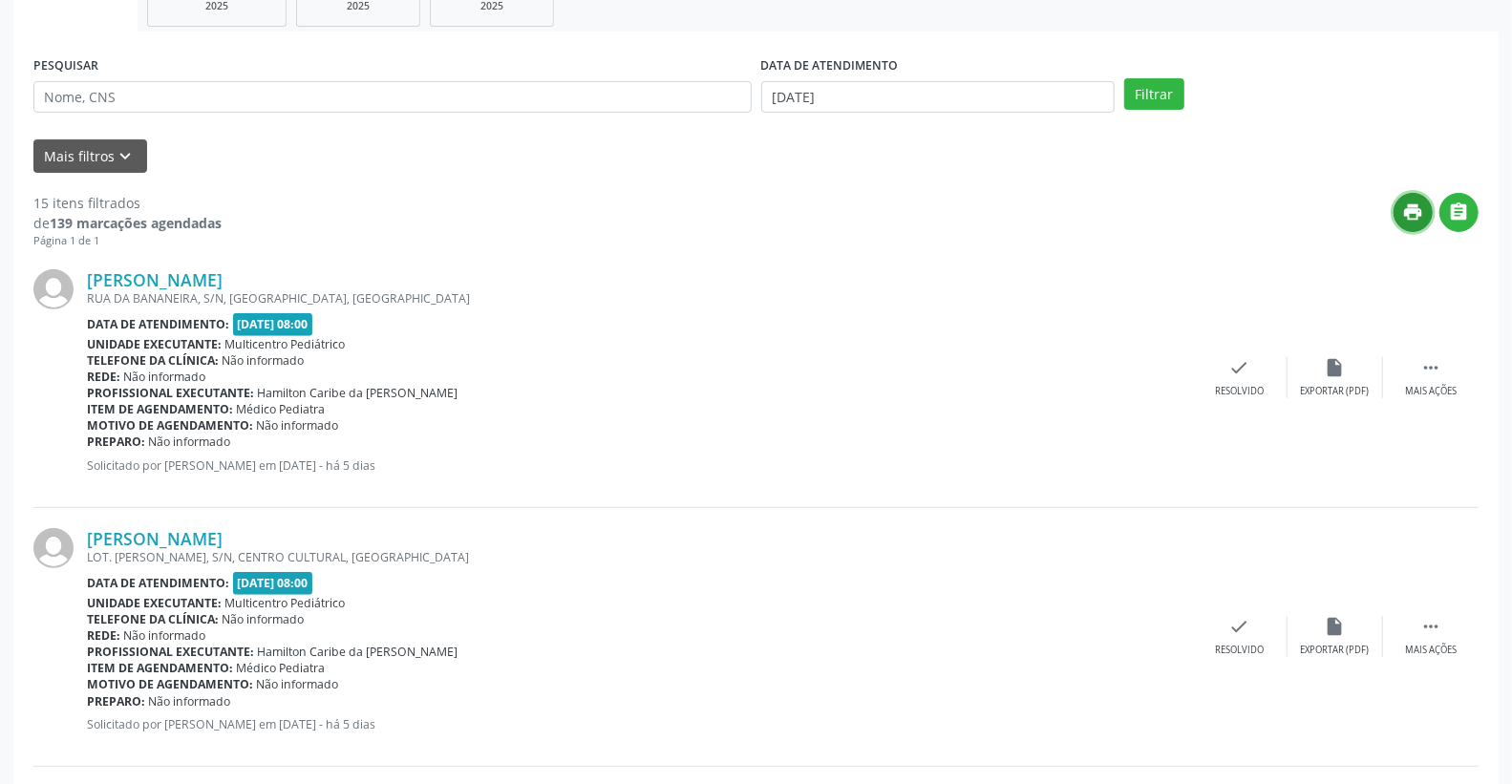
click at [1407, 211] on icon "print" at bounding box center [1413, 212] width 21 height 21
click at [176, 269] on link "[PERSON_NAME]" at bounding box center [154, 279] width 135 height 21
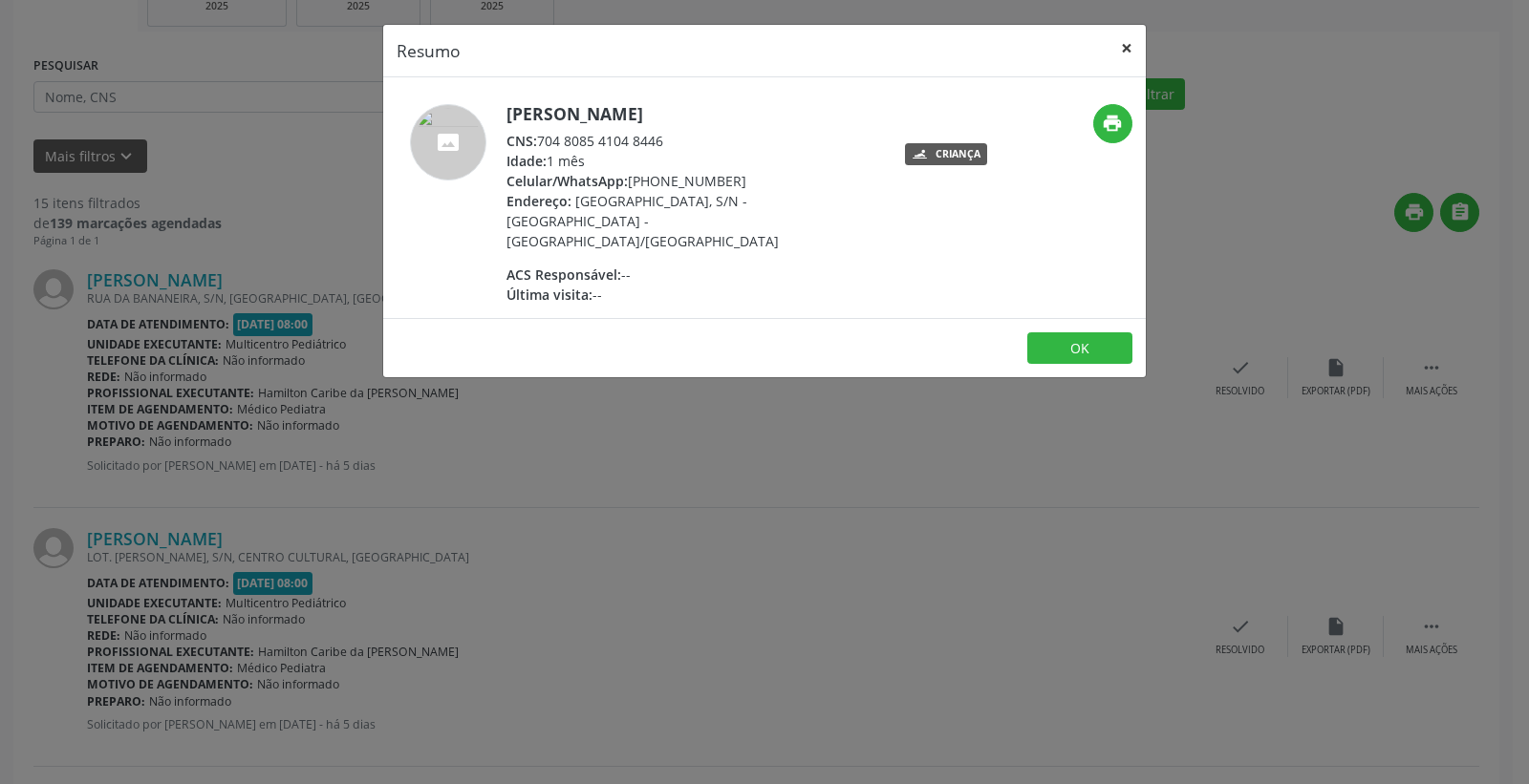
click at [1116, 41] on button "×" at bounding box center [1126, 47] width 39 height 46
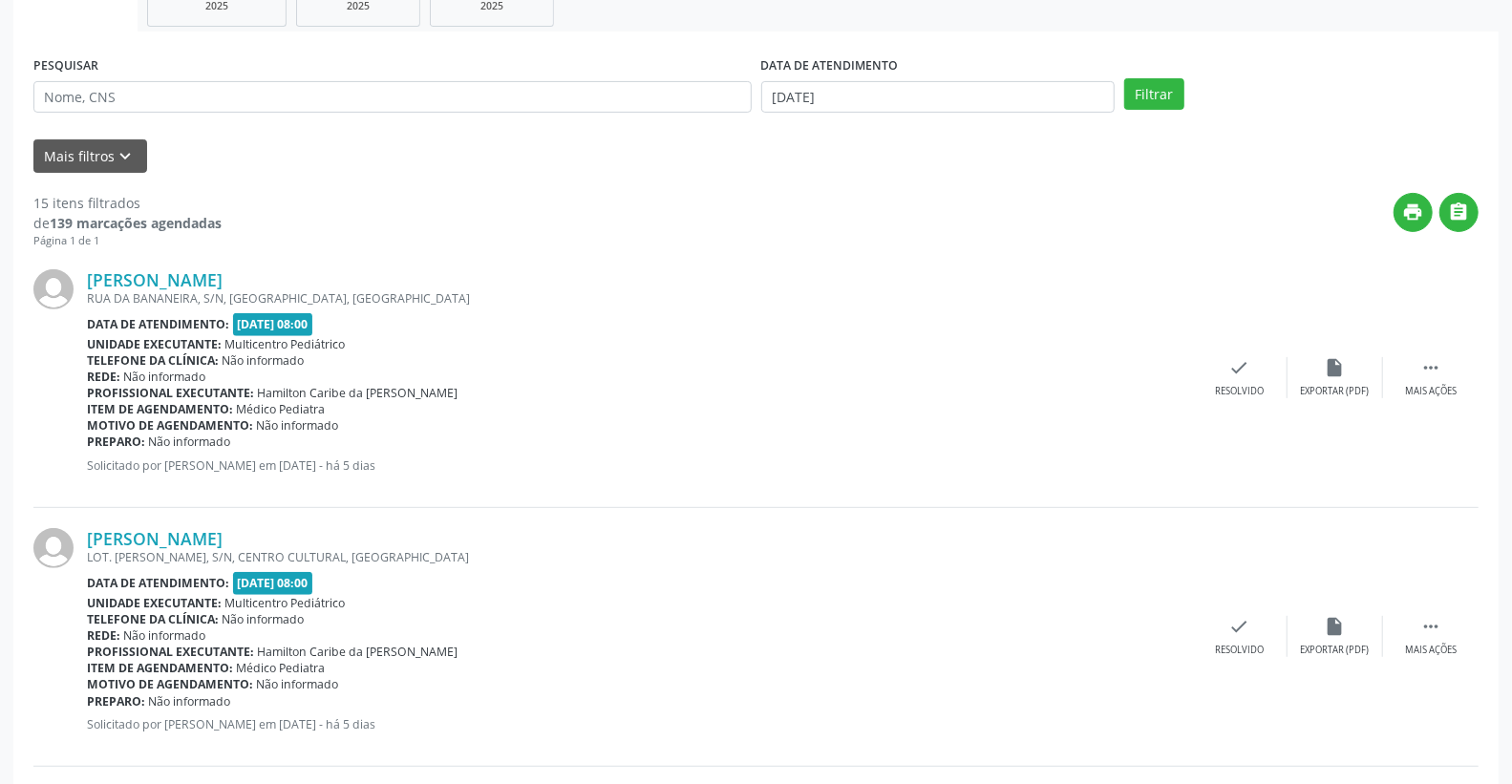
click at [208, 523] on div "[PERSON_NAME] LOT. [PERSON_NAME], S/N, CENTRO CULTURAL, [GEOGRAPHIC_DATA] Data …" at bounding box center [756, 638] width 1446 height 259
click at [208, 538] on link "[PERSON_NAME]" at bounding box center [154, 538] width 135 height 21
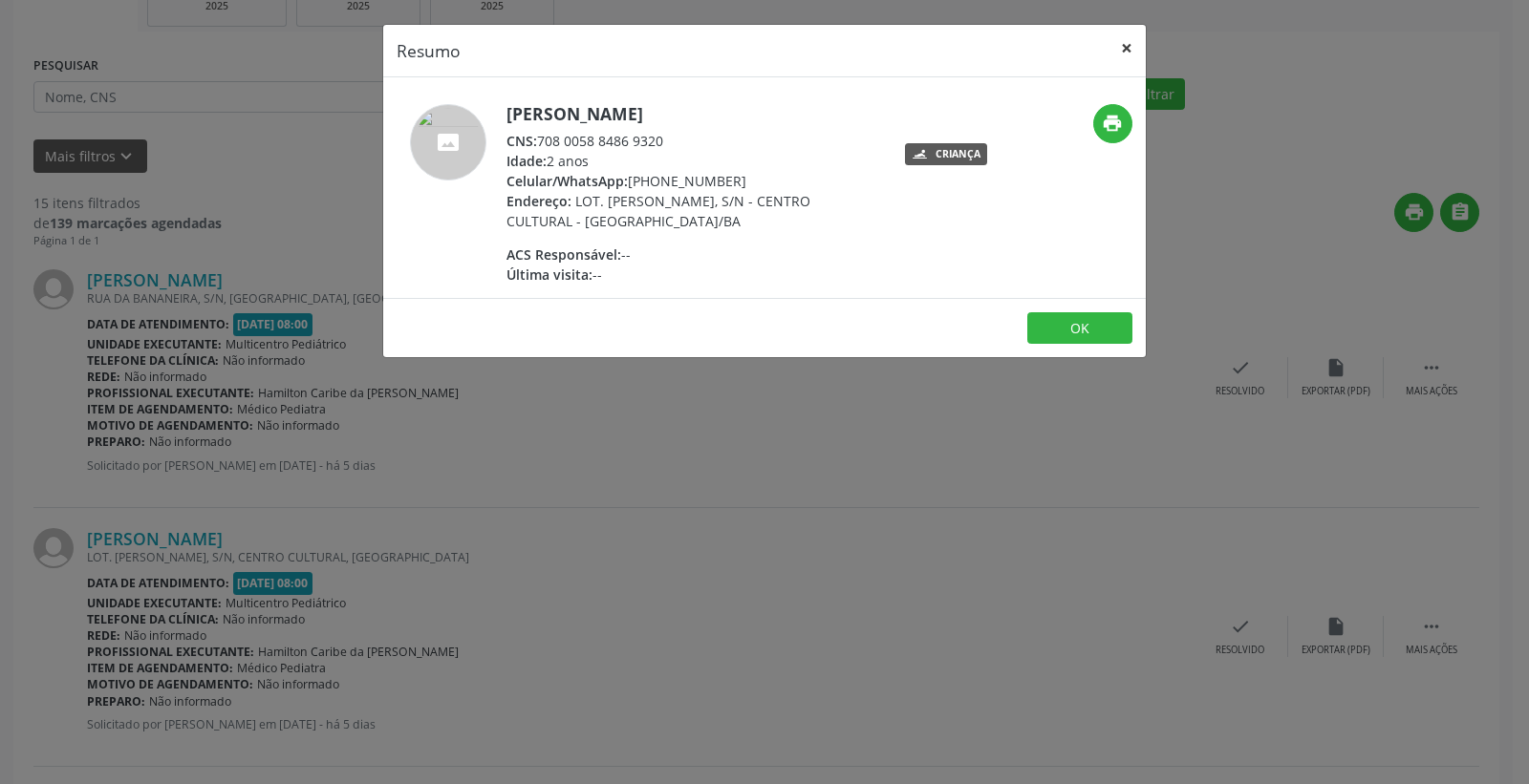
click at [1127, 47] on button "×" at bounding box center [1126, 47] width 39 height 46
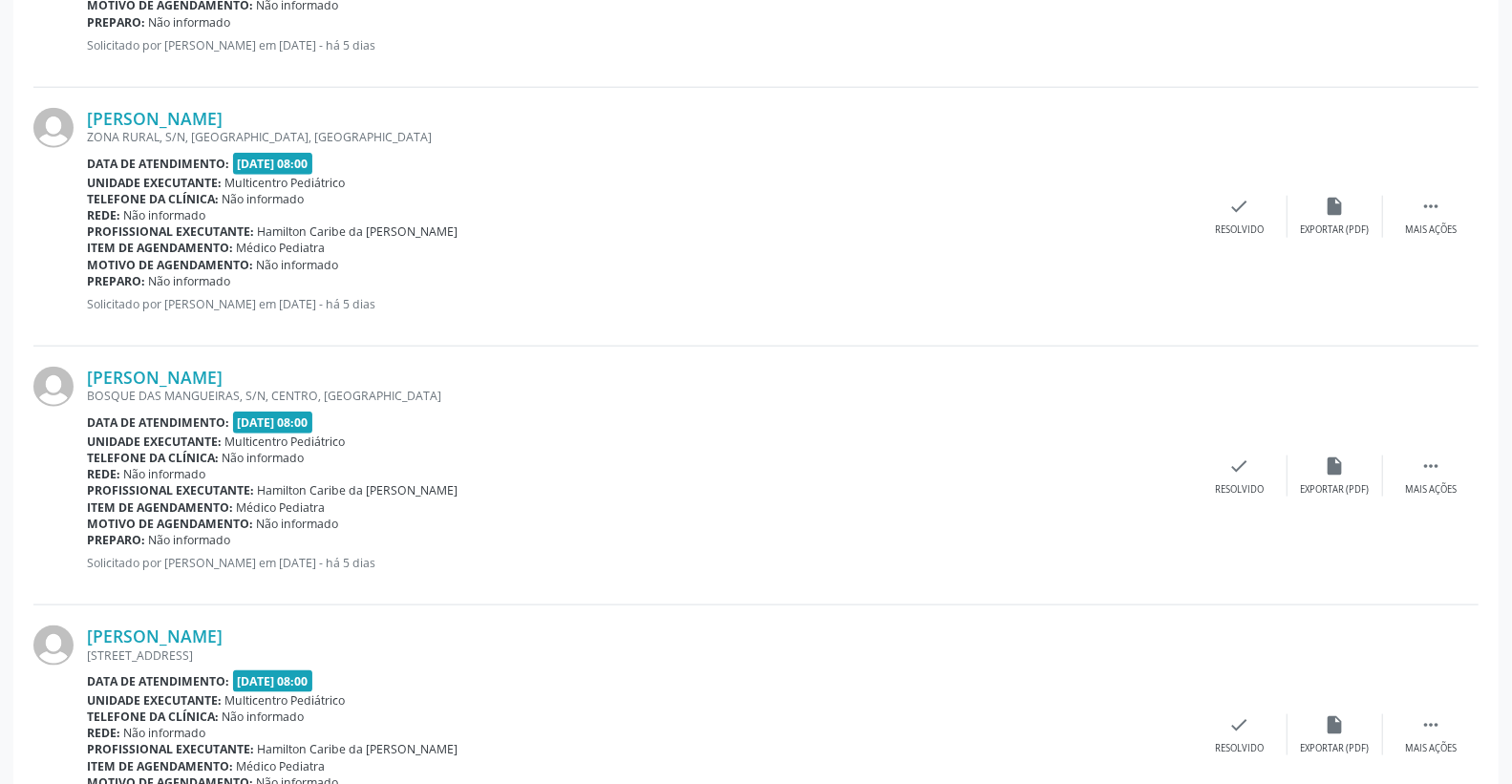
scroll to position [1257, 0]
